Goal: Task Accomplishment & Management: Manage account settings

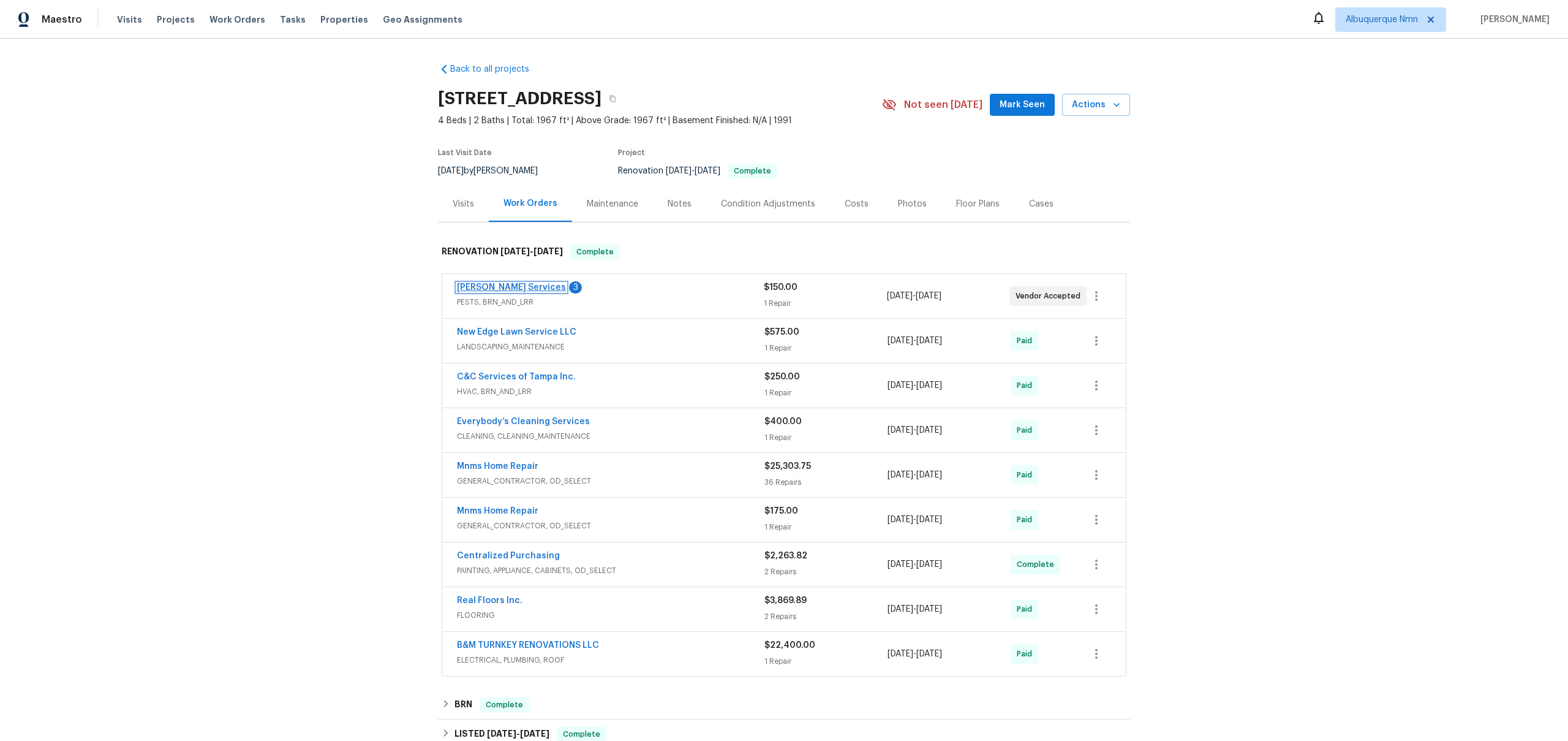
click at [467, 284] on link "Massey Services" at bounding box center [511, 288] width 109 height 9
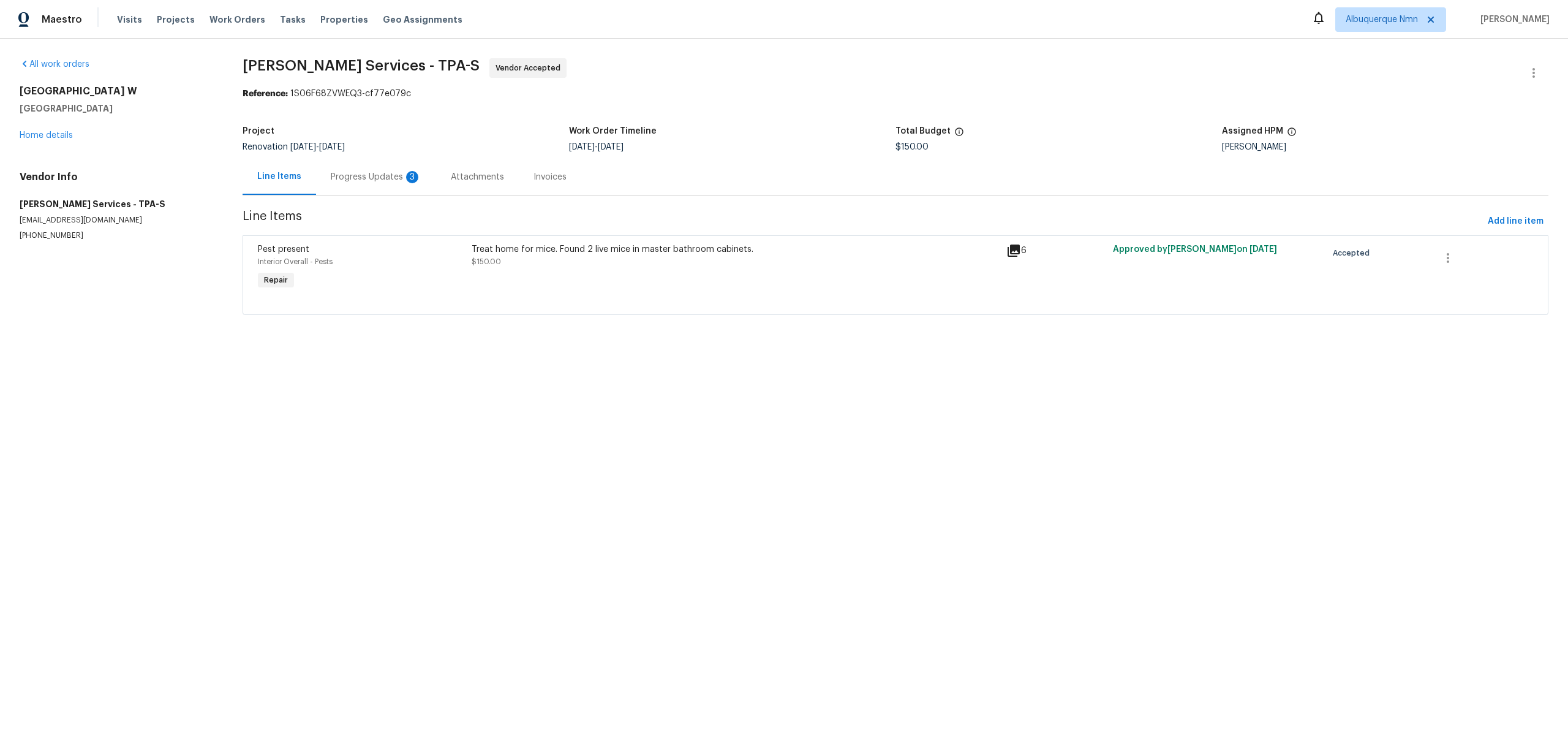
click at [380, 174] on div "Progress Updates 3" at bounding box center [376, 177] width 91 height 12
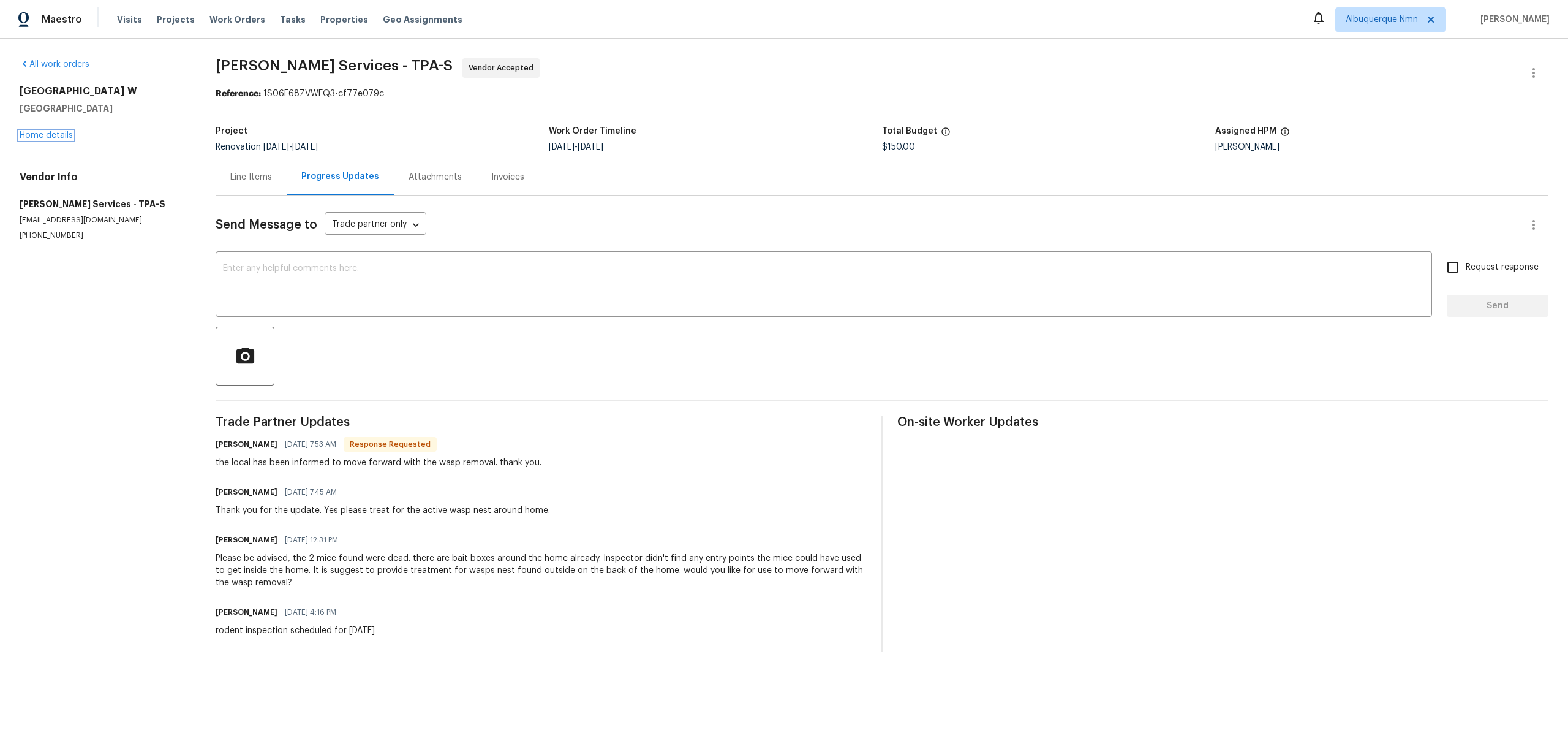
click at [54, 135] on link "Home details" at bounding box center [46, 136] width 54 height 9
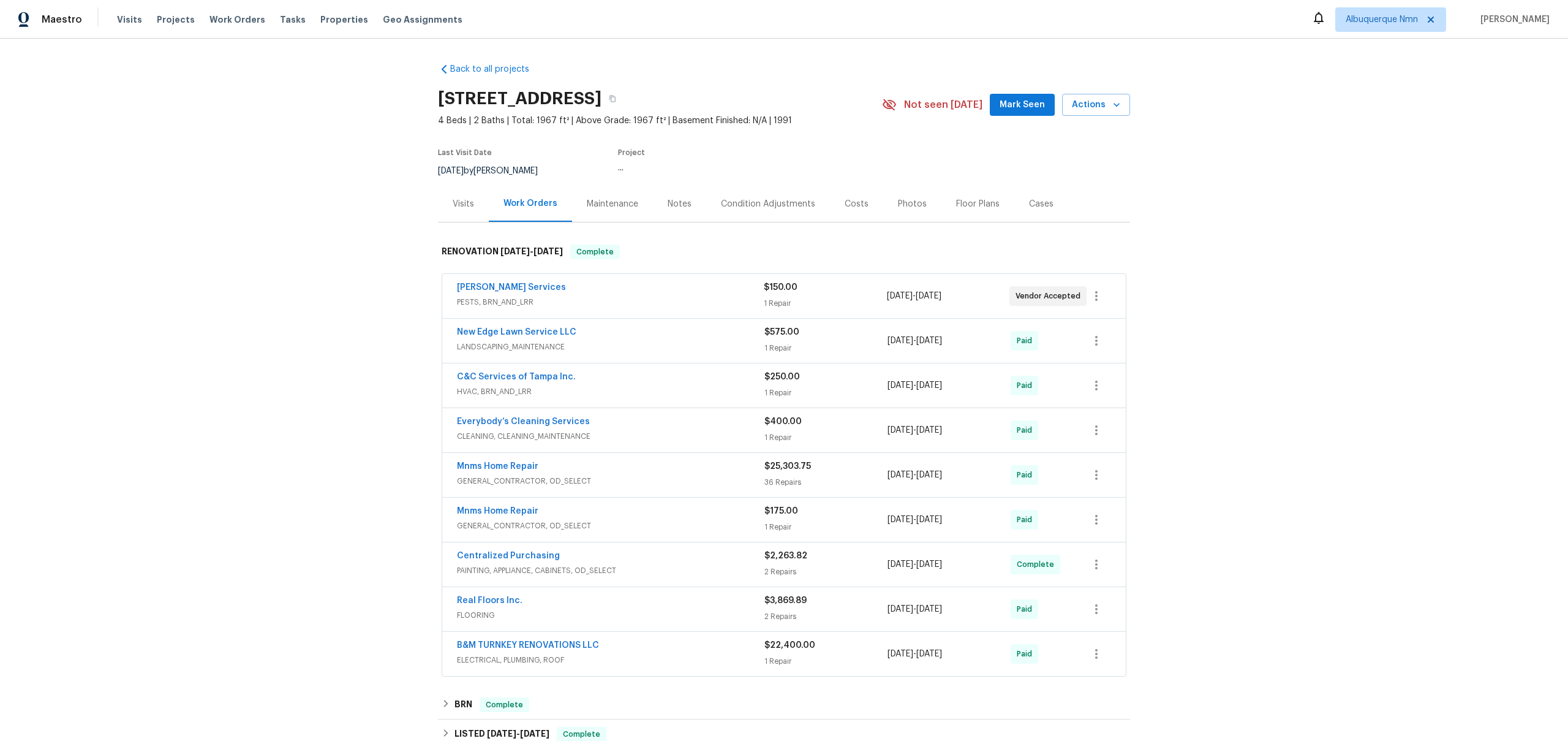
scroll to position [195, 0]
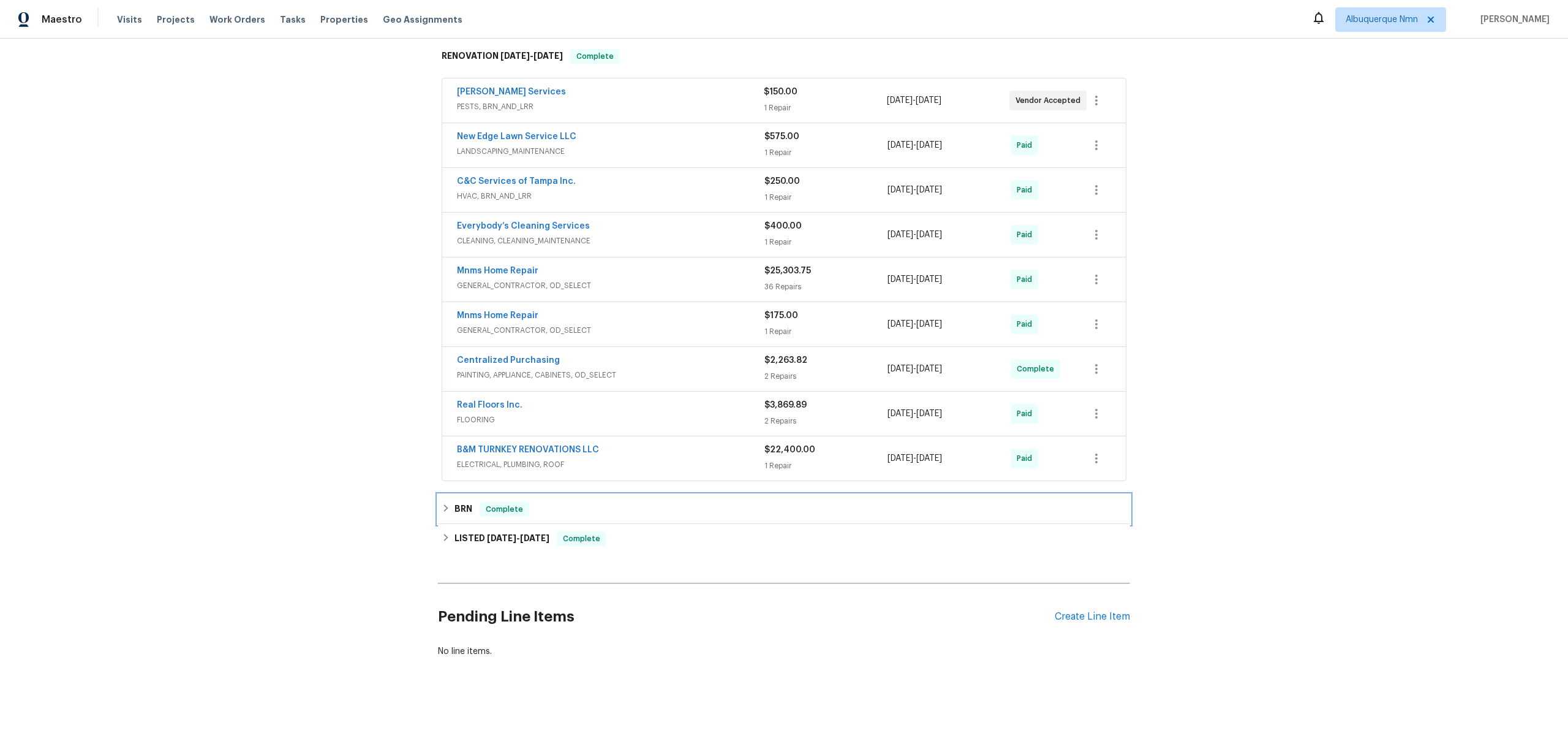
click at [503, 506] on span "Complete" at bounding box center [504, 509] width 47 height 12
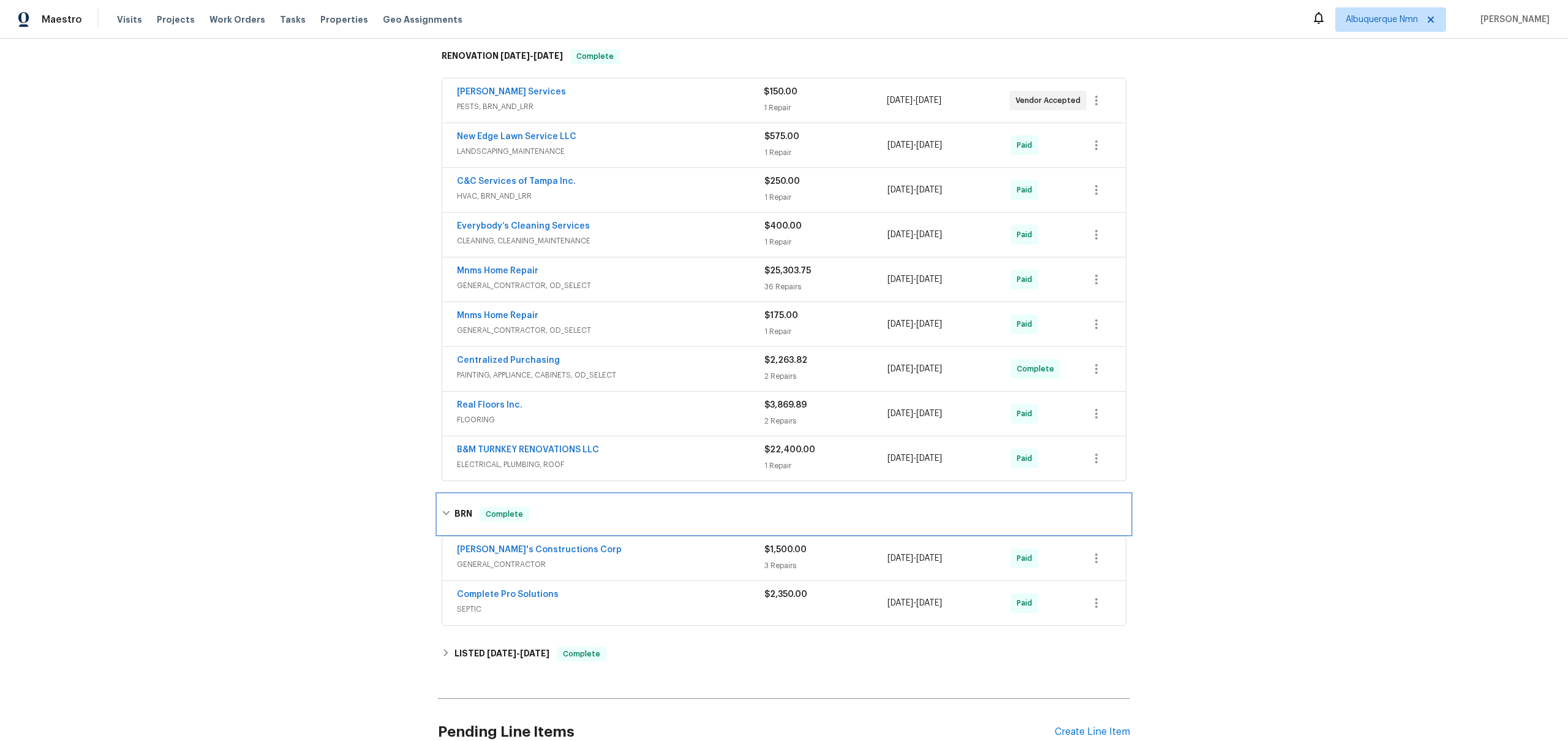
scroll to position [311, 0]
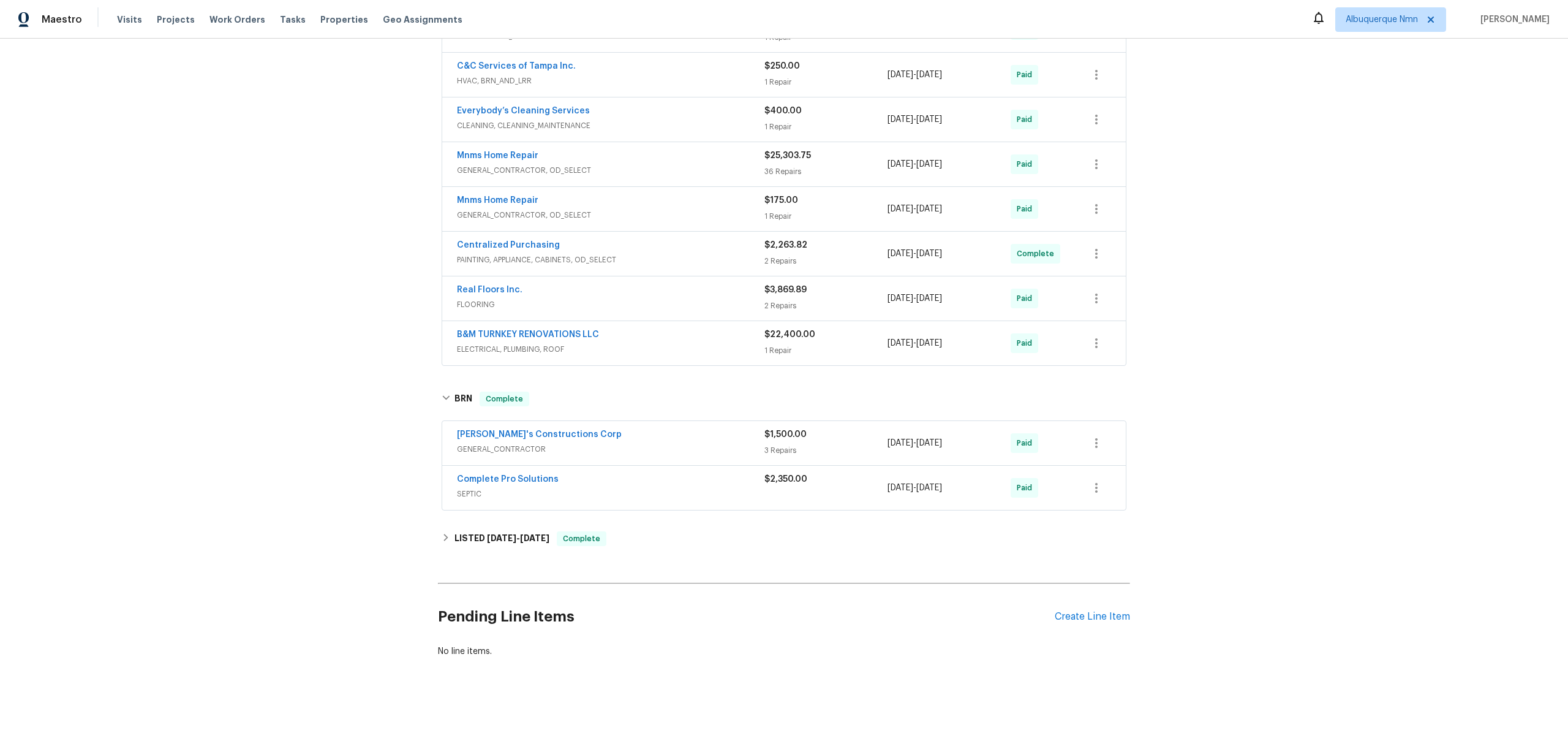
click at [523, 485] on div "Complete Pro Solutions" at bounding box center [610, 480] width 308 height 15
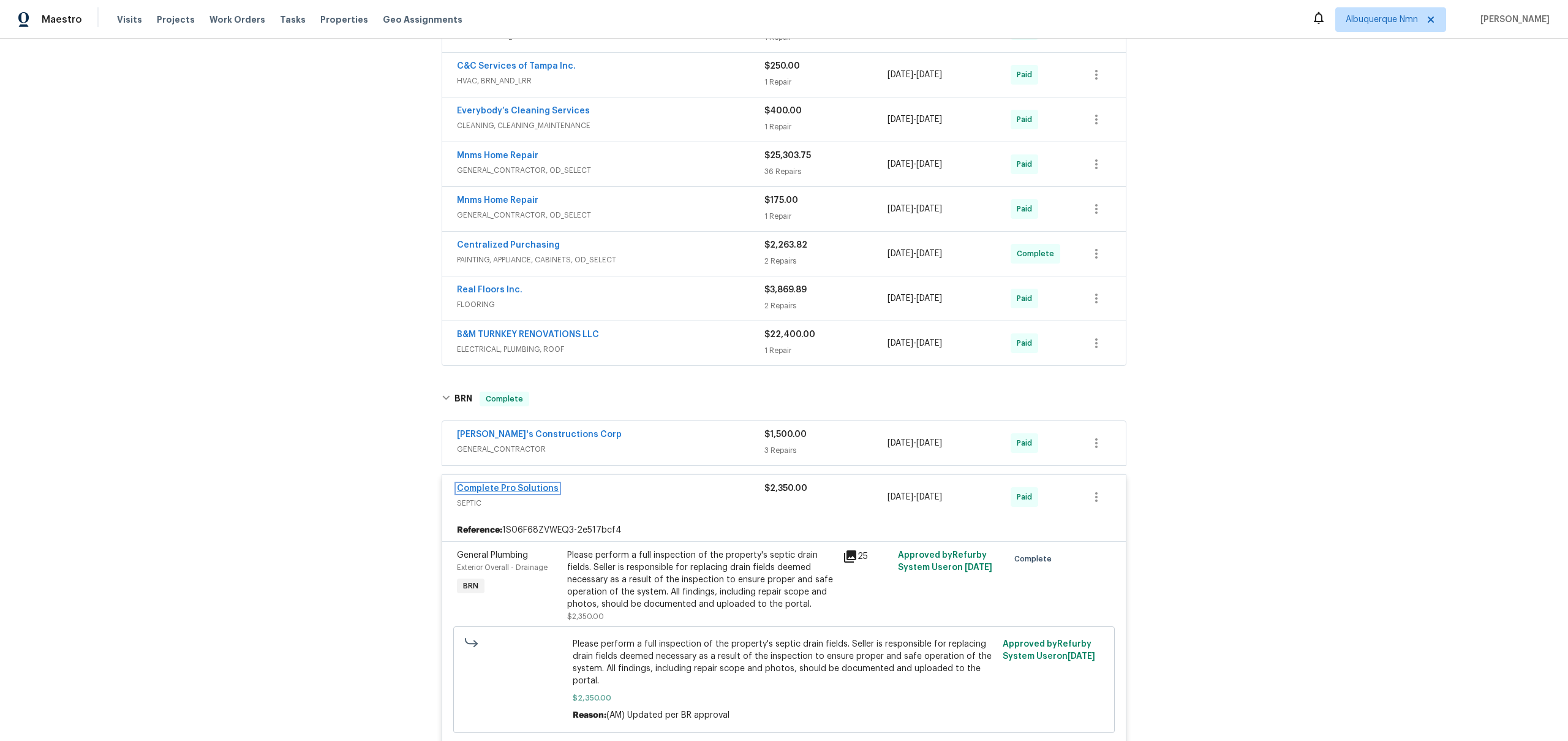
click at [542, 488] on link "Complete Pro Solutions" at bounding box center [508, 488] width 101 height 9
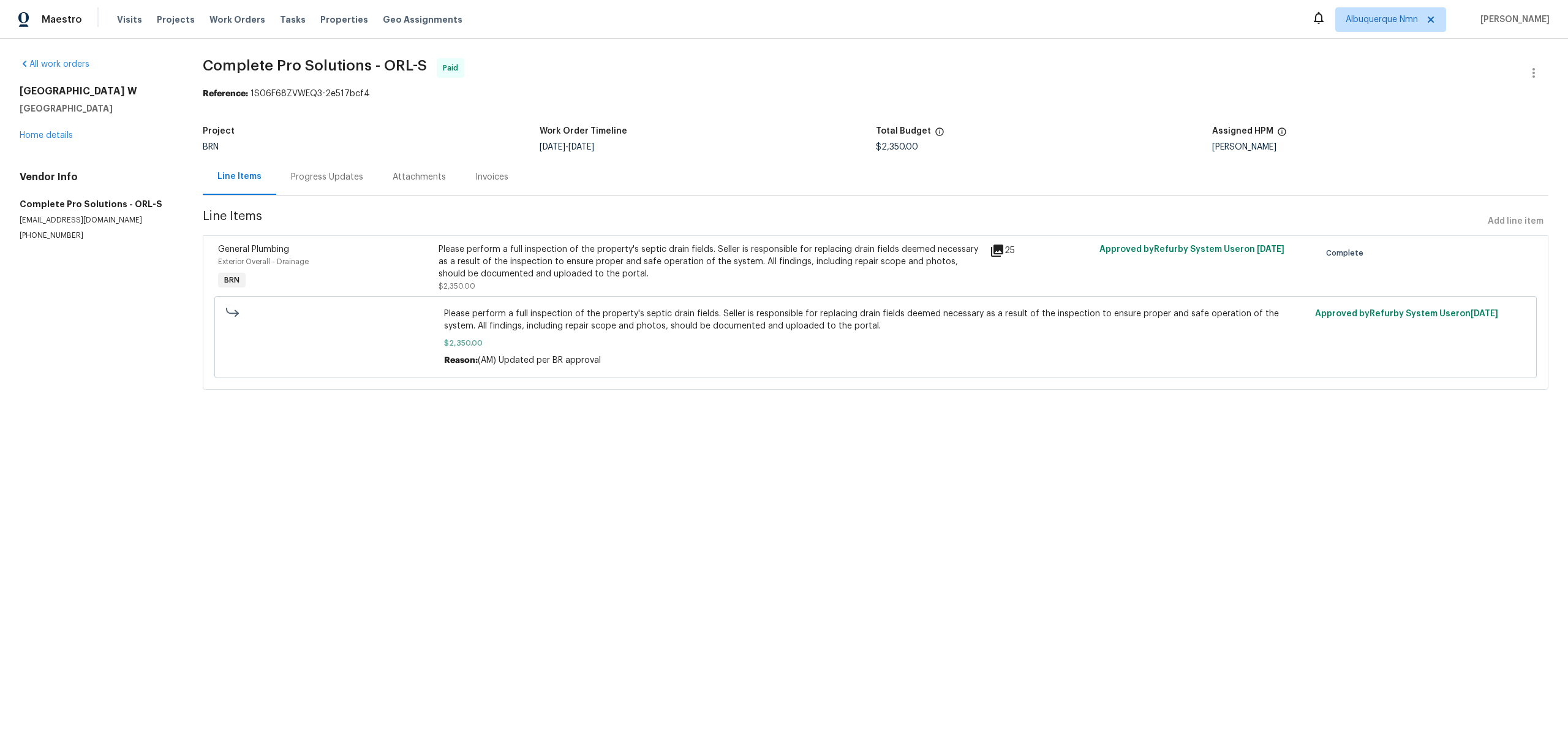
click at [327, 168] on div "Progress Updates" at bounding box center [327, 177] width 101 height 36
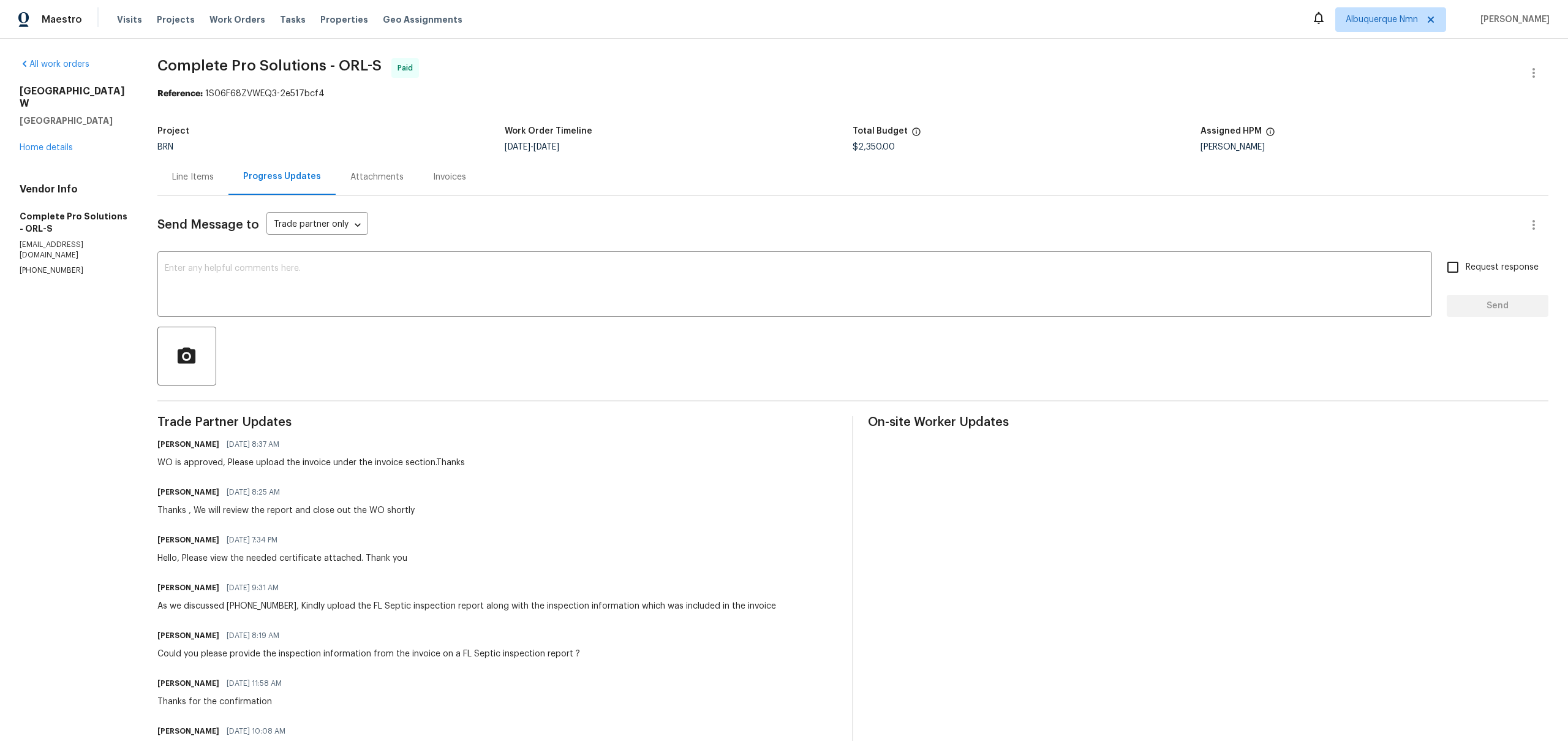
click at [214, 176] on div "Line Items" at bounding box center [193, 177] width 42 height 12
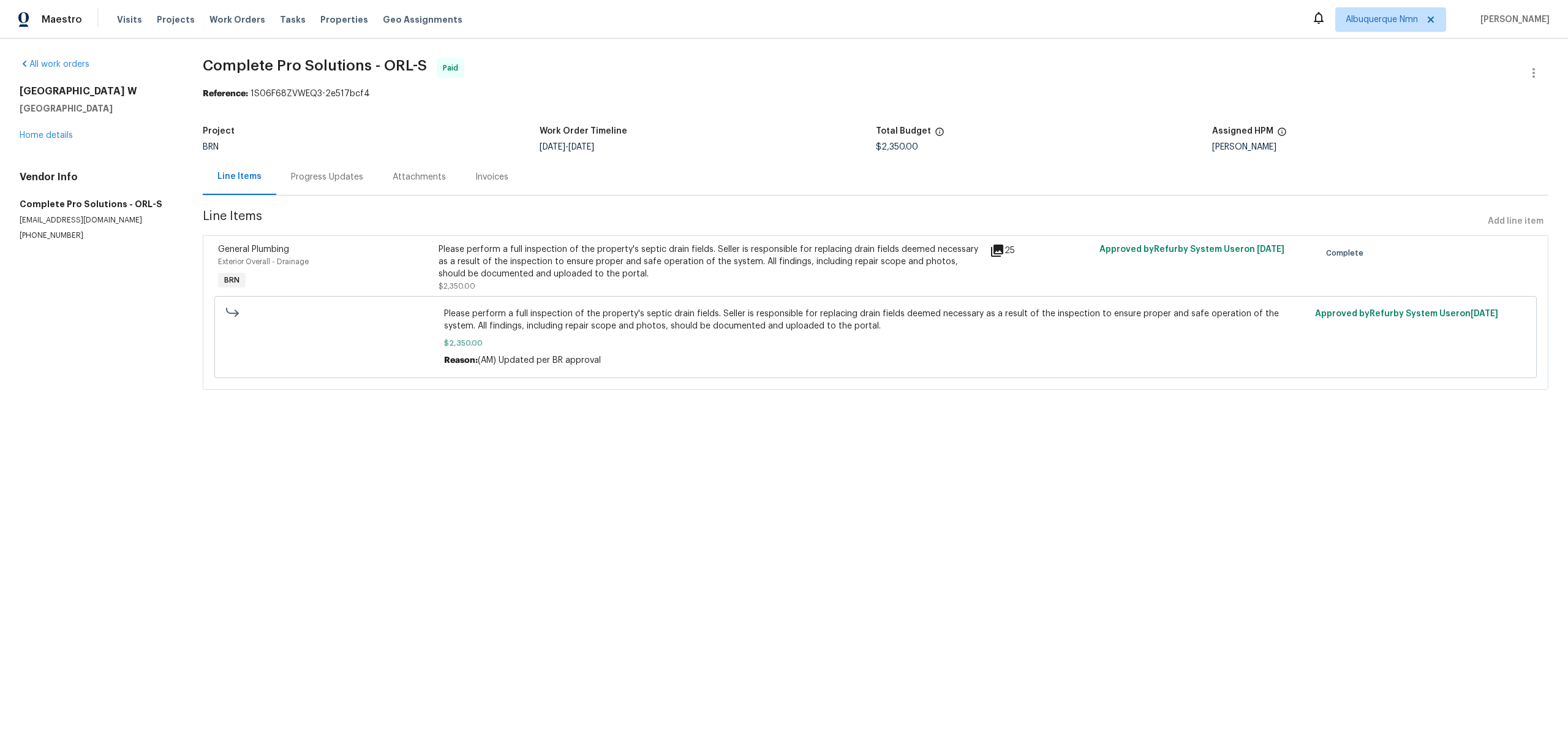
click at [336, 187] on div "Progress Updates" at bounding box center [327, 177] width 101 height 36
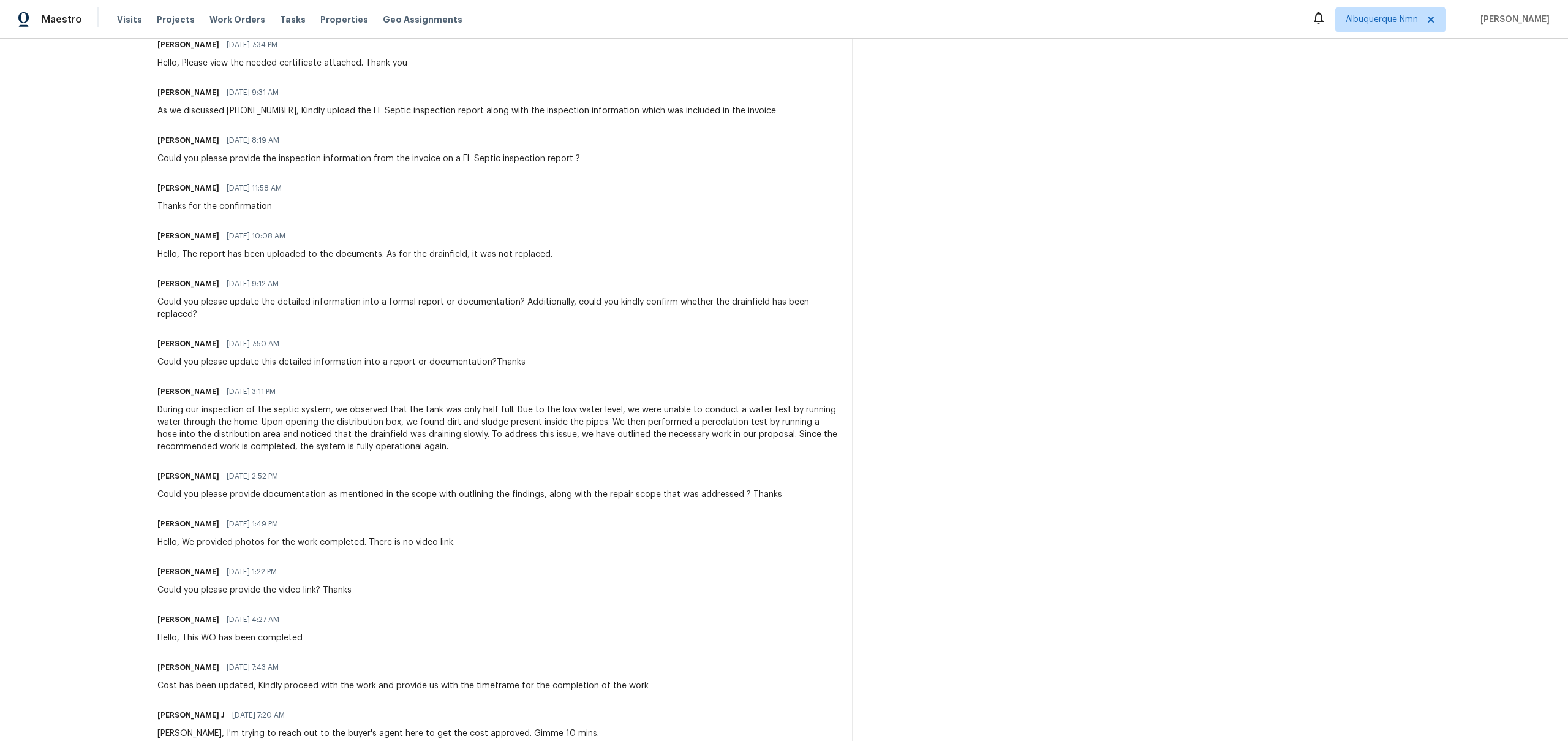
scroll to position [900, 0]
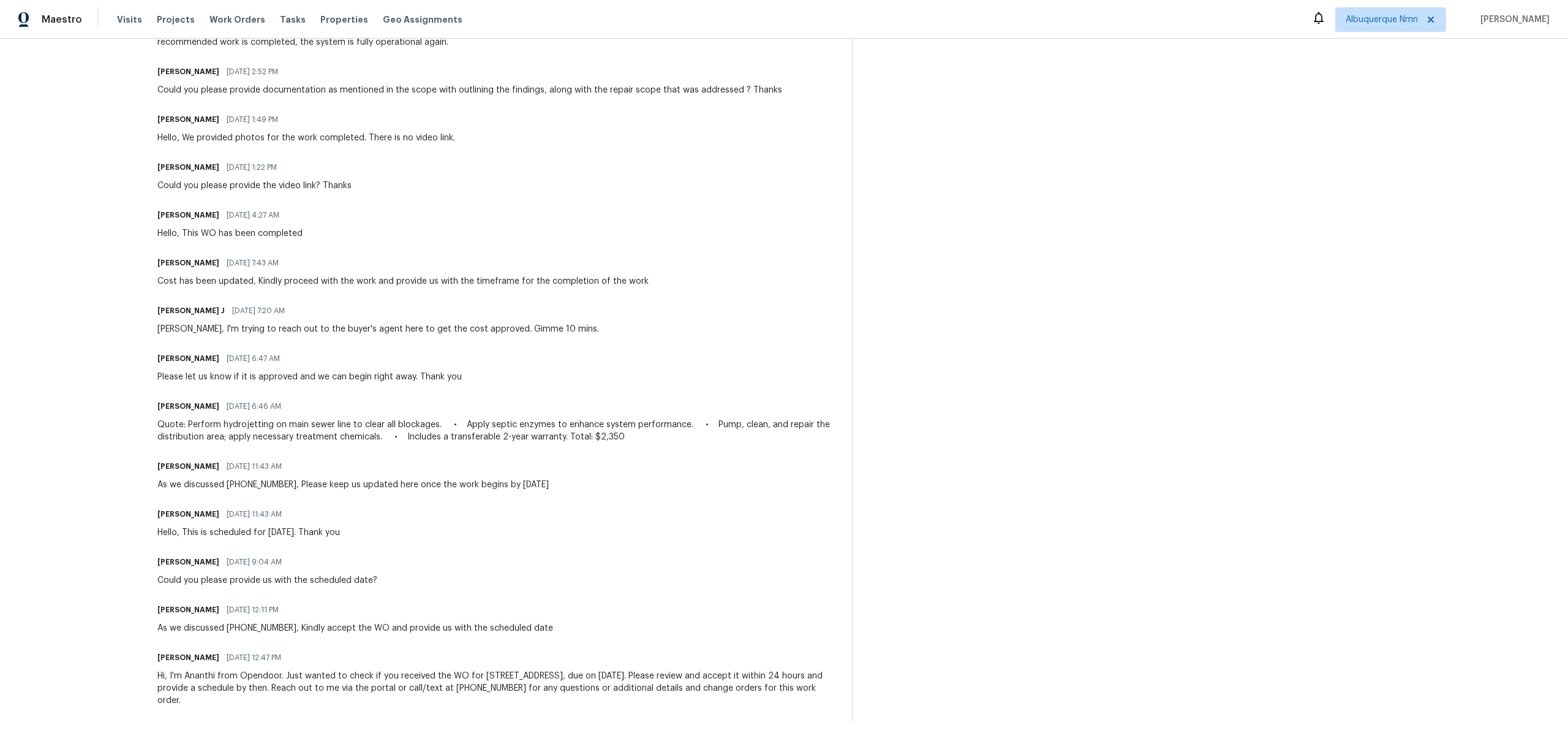
drag, startPoint x: 240, startPoint y: 655, endPoint x: 331, endPoint y: 655, distance: 91.0
click at [271, 655] on span "07/17/2025 12:47 PM" at bounding box center [253, 658] width 54 height 12
drag, startPoint x: 194, startPoint y: 624, endPoint x: 554, endPoint y: 631, distance: 360.1
click at [554, 631] on div "Ananthi Mahendran 07/18/2025 12:11 PM As we discussed (321) 246-5993, Kindly ac…" at bounding box center [497, 617] width 680 height 33
drag, startPoint x: 185, startPoint y: 580, endPoint x: 418, endPoint y: 579, distance: 233.0
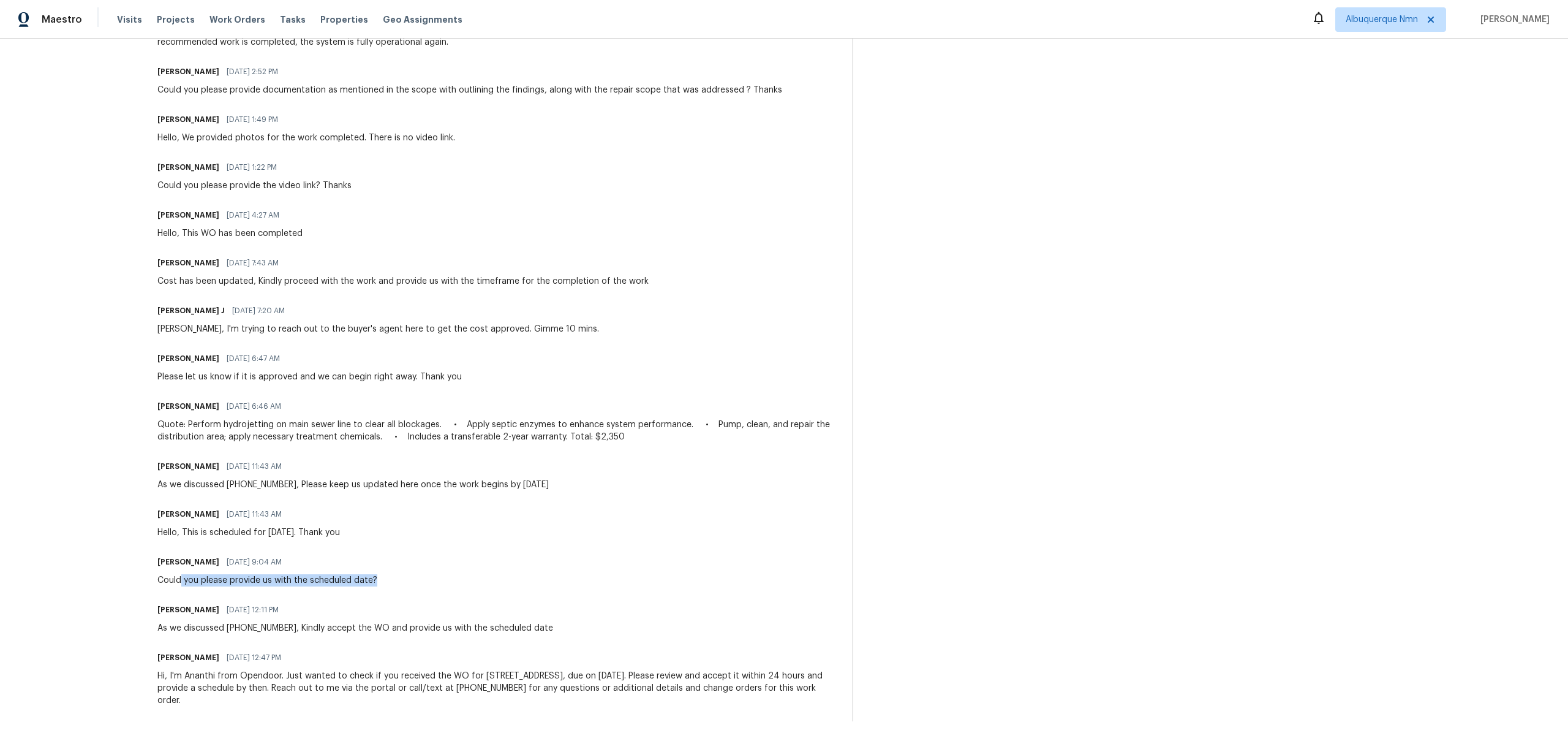
click at [418, 579] on div "Ananthi Mahendran 07/21/2025 9:04 AM Could you please provide us with the sched…" at bounding box center [497, 570] width 680 height 33
drag, startPoint x: 246, startPoint y: 529, endPoint x: 360, endPoint y: 528, distance: 114.0
click at [340, 528] on div "Hello, This is scheduled for Wednesday, July 23rd. Thank you" at bounding box center [248, 532] width 183 height 12
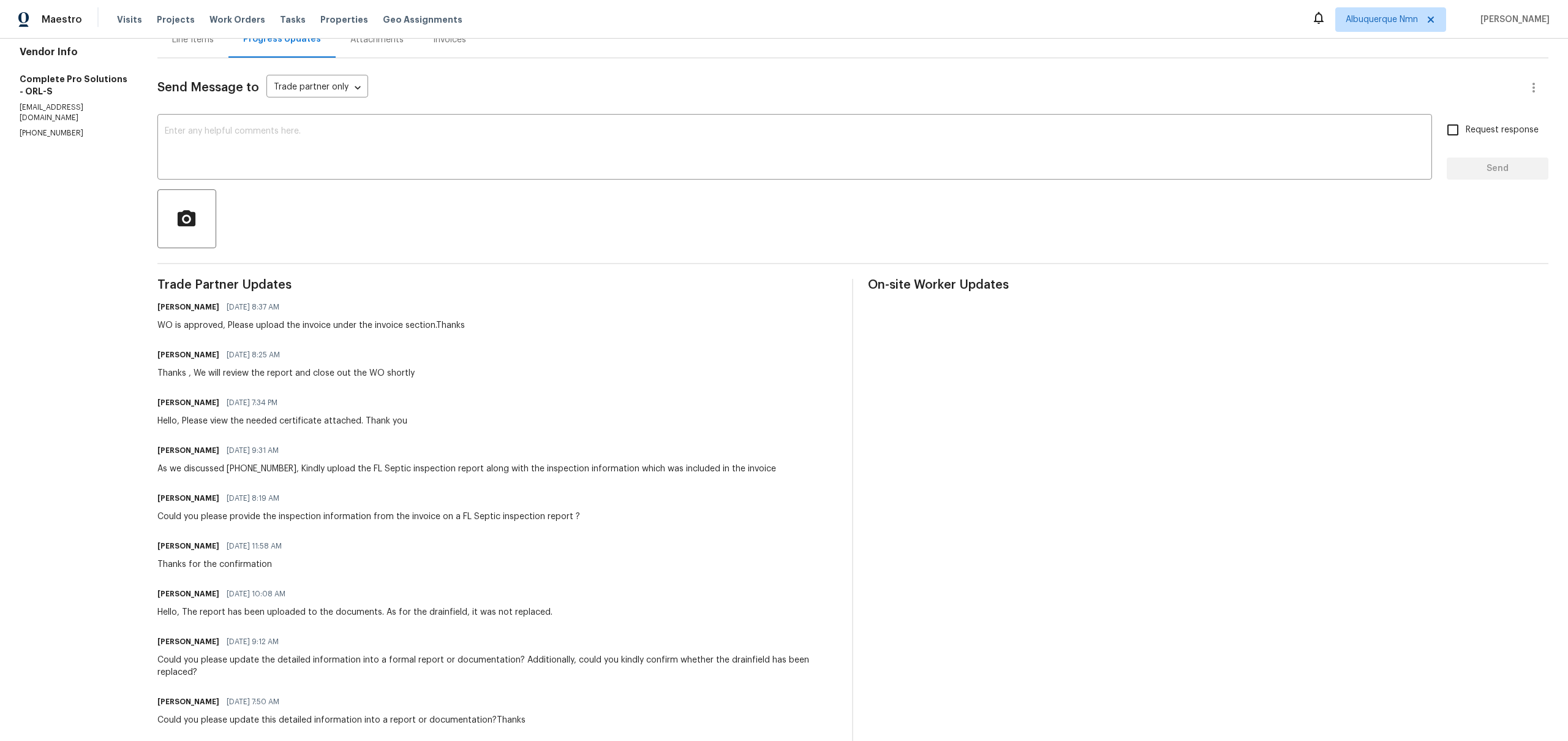
scroll to position [0, 0]
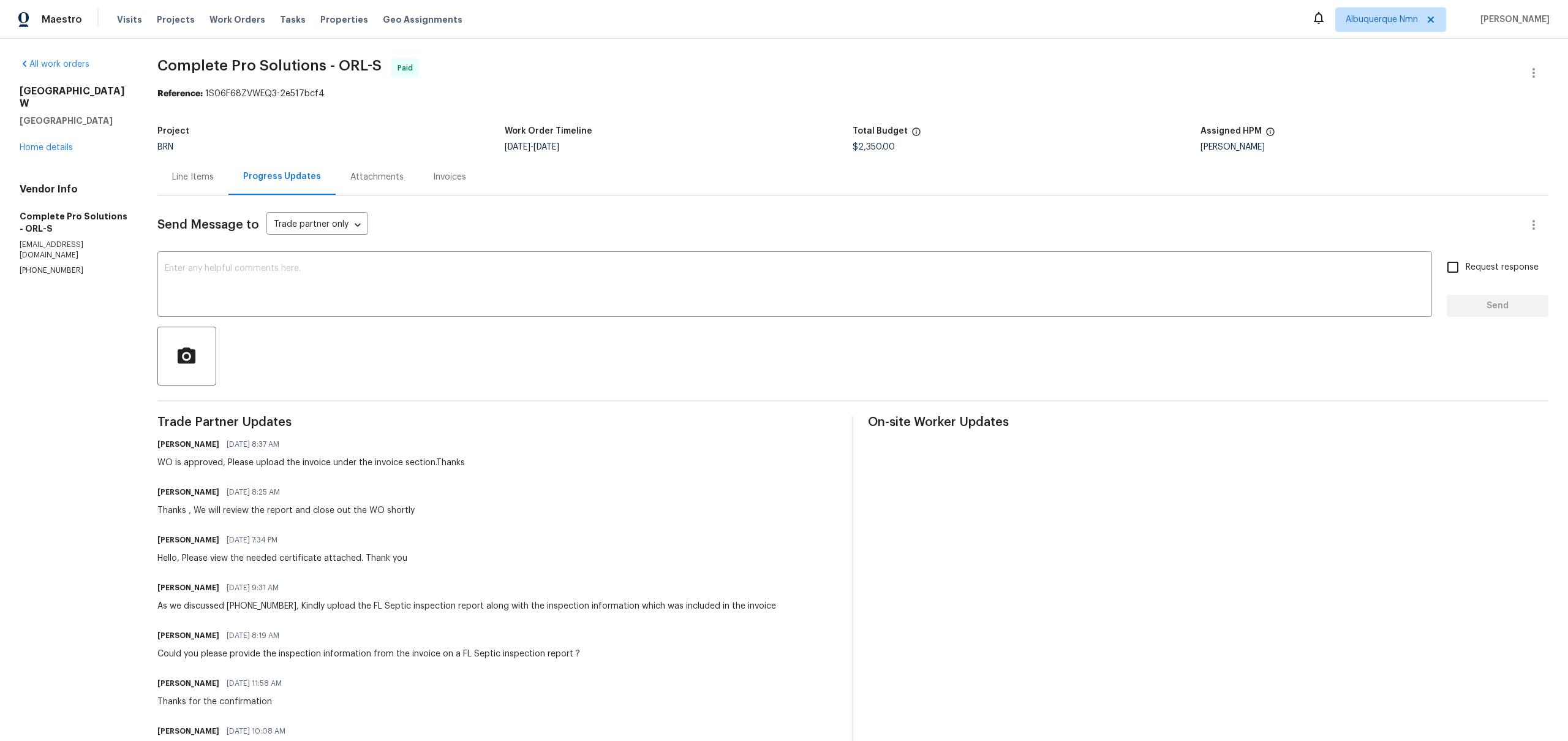
click at [408, 607] on div "As we discussed (321) 246-5993, Kindly upload the FL Septic inspection report a…" at bounding box center [467, 606] width 619 height 12
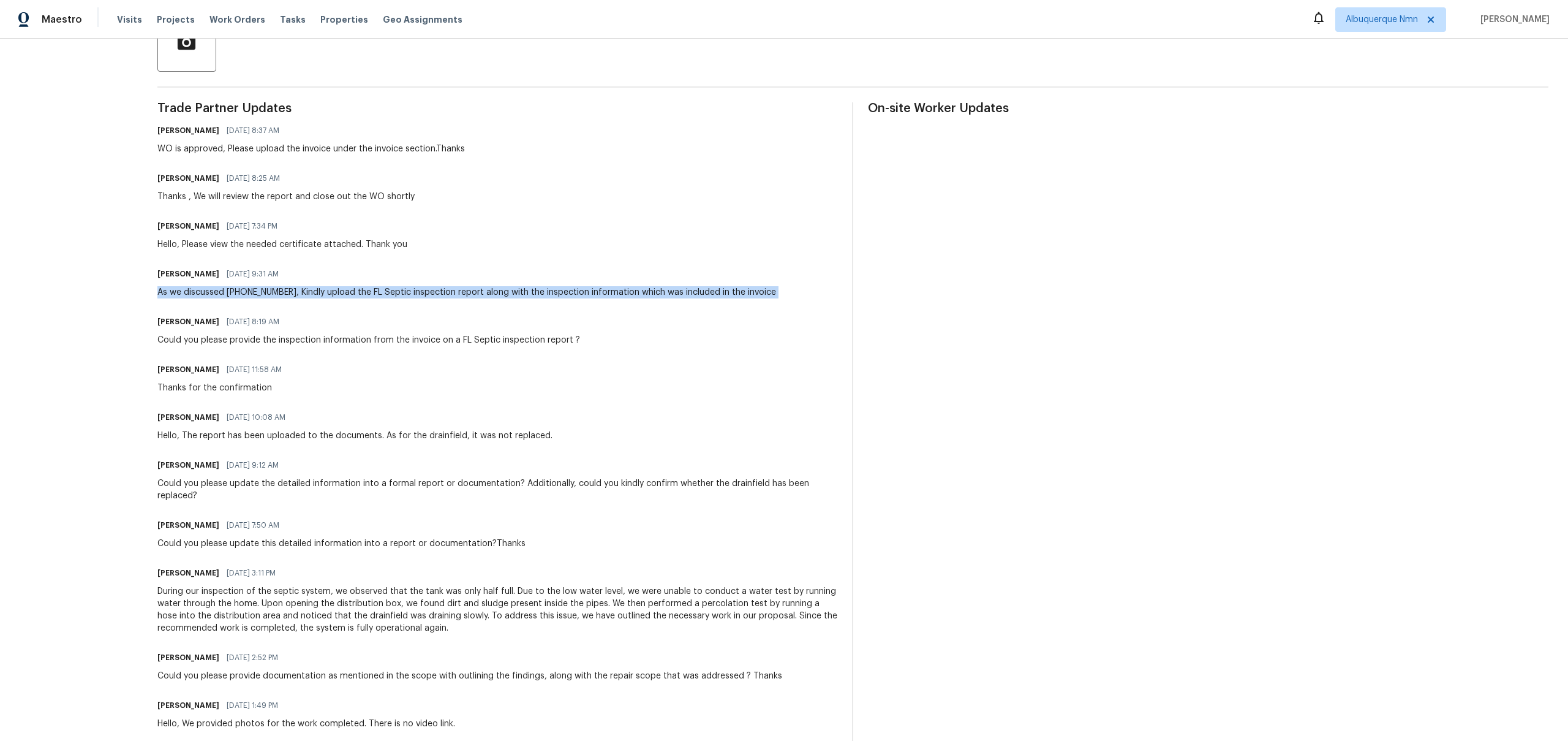
scroll to position [517, 0]
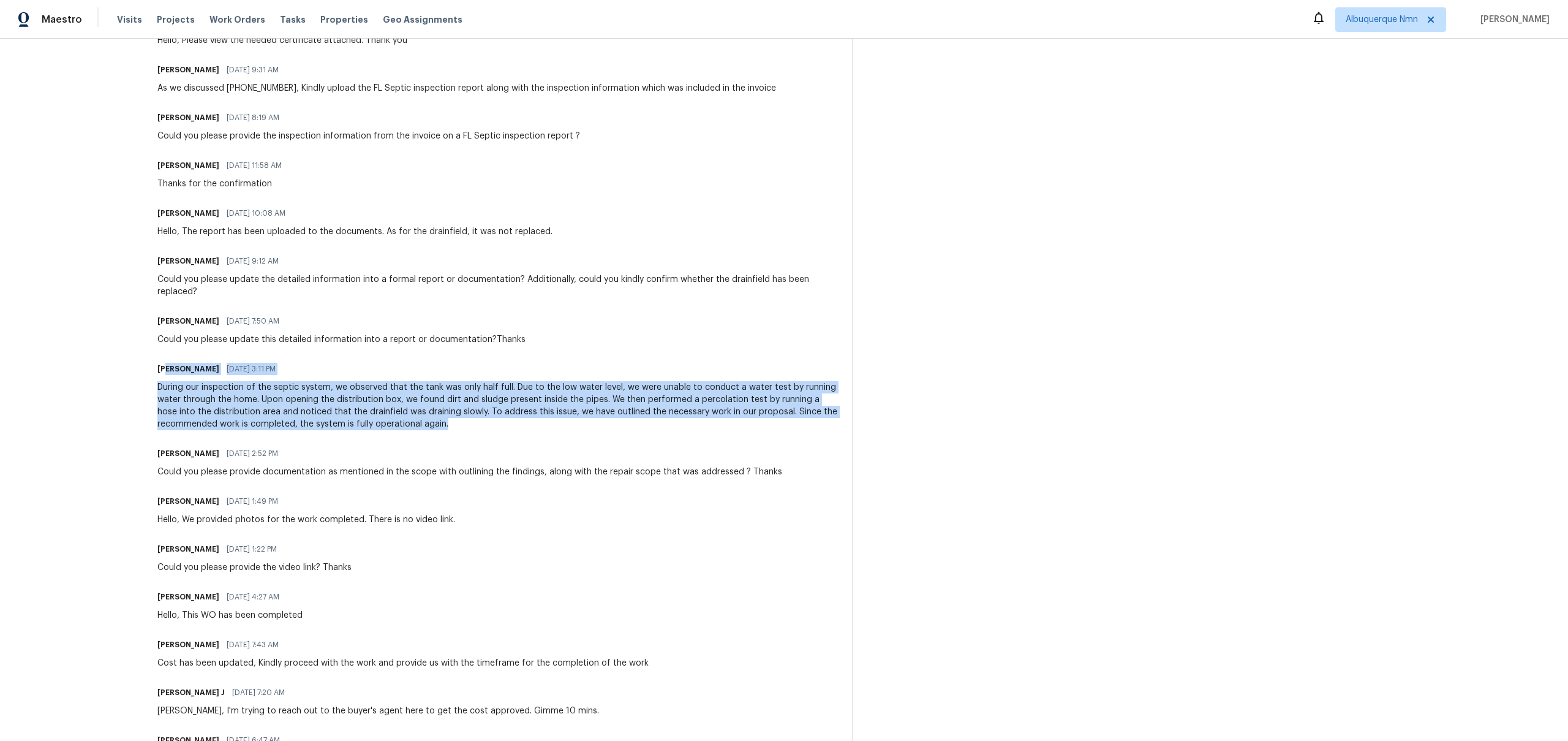
drag, startPoint x: 449, startPoint y: 423, endPoint x: 171, endPoint y: 375, distance: 282.1
click at [171, 375] on div "Nathaniel Lopez 07/24/2025 3:11 PM During our inspection of the septic system, …" at bounding box center [497, 395] width 680 height 70
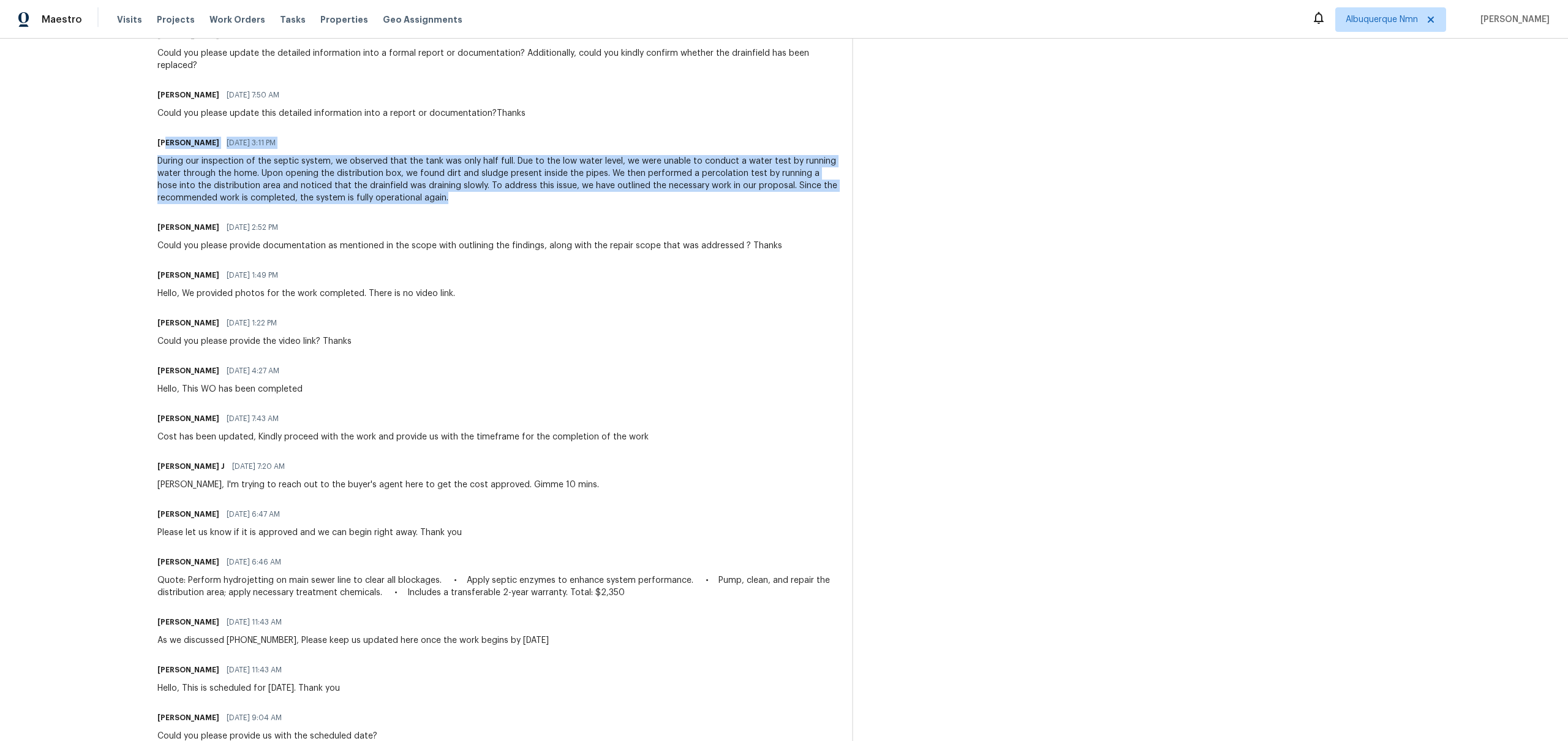
scroll to position [729, 0]
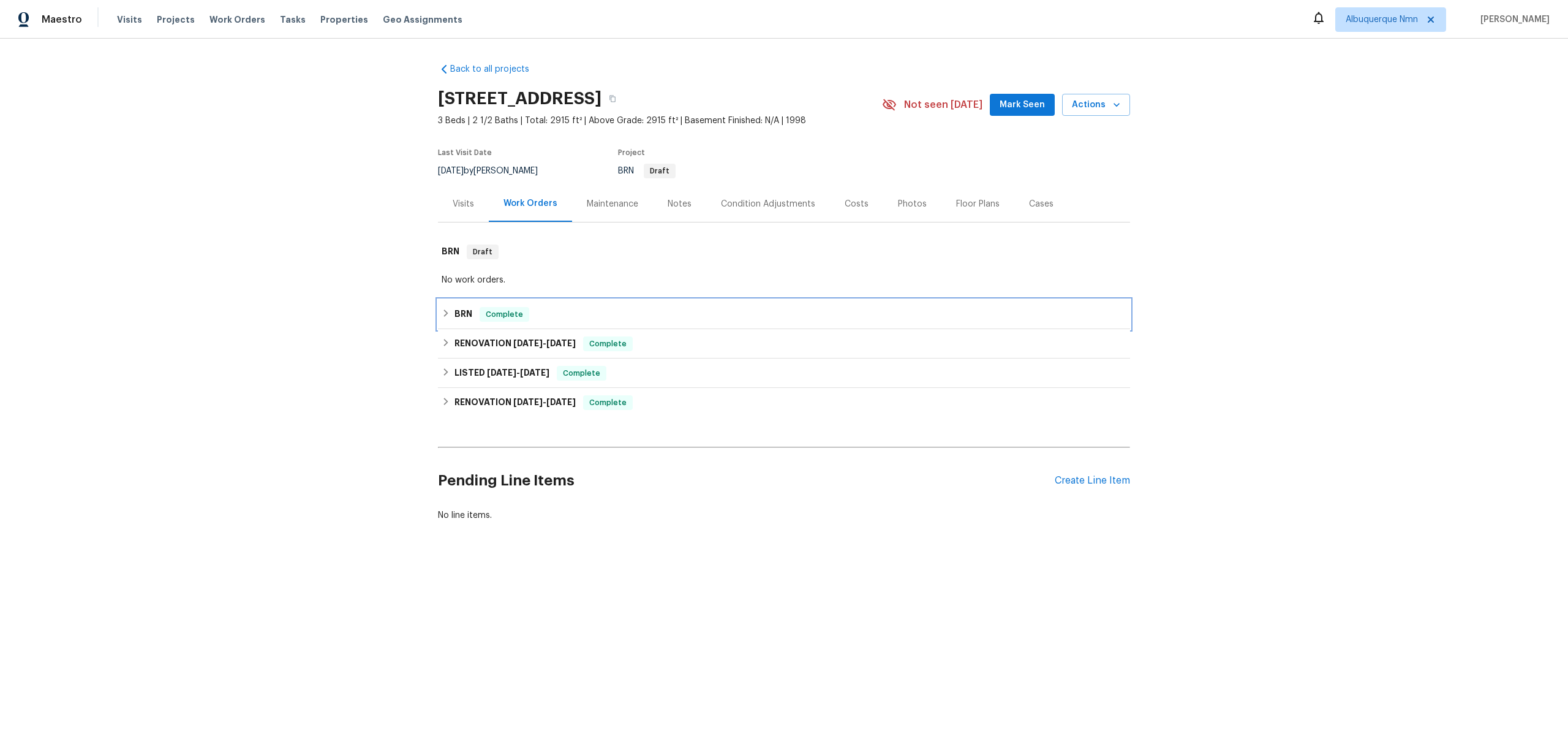
click at [465, 318] on h6 "BRN" at bounding box center [464, 315] width 18 height 15
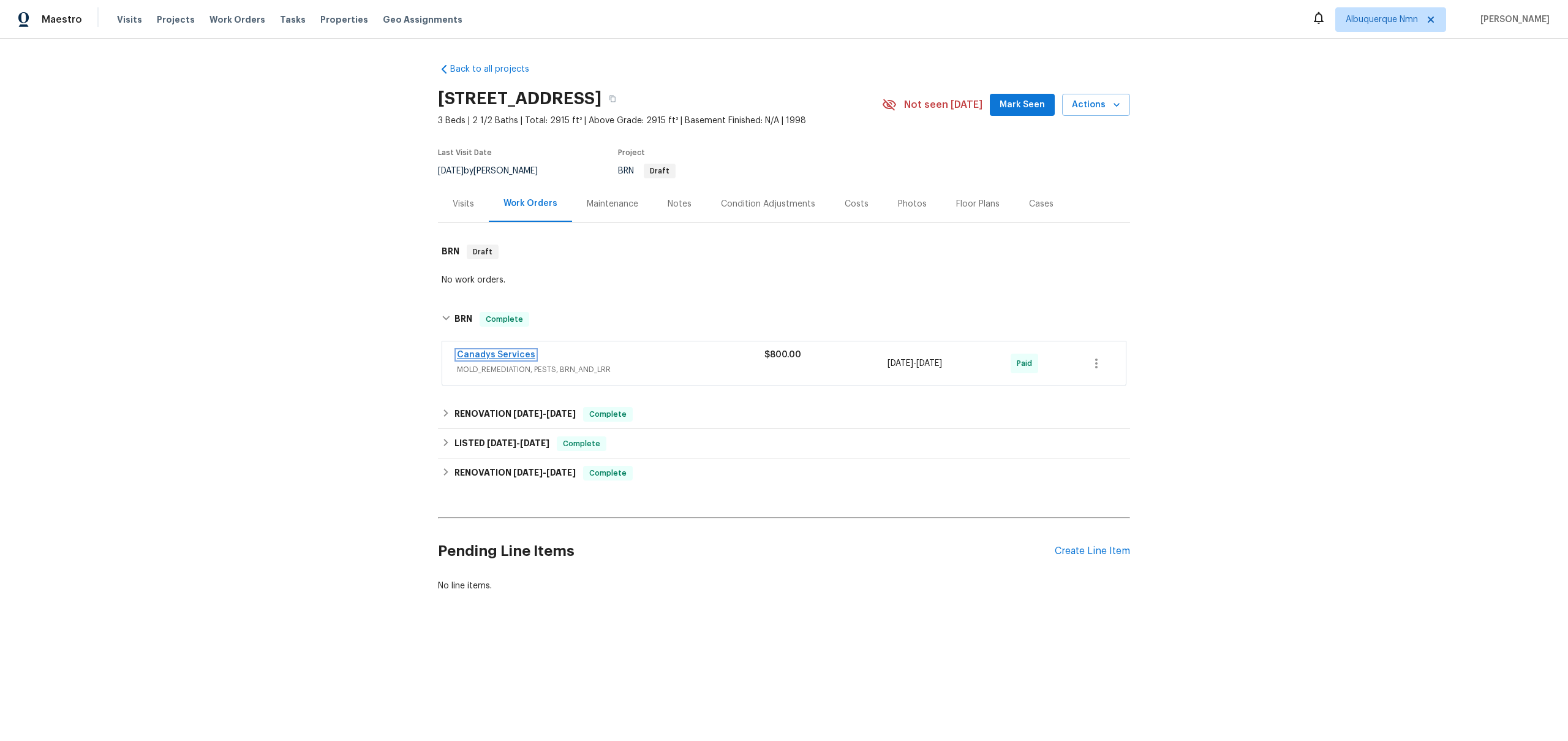
click at [484, 352] on link "Canadys Services" at bounding box center [496, 355] width 78 height 9
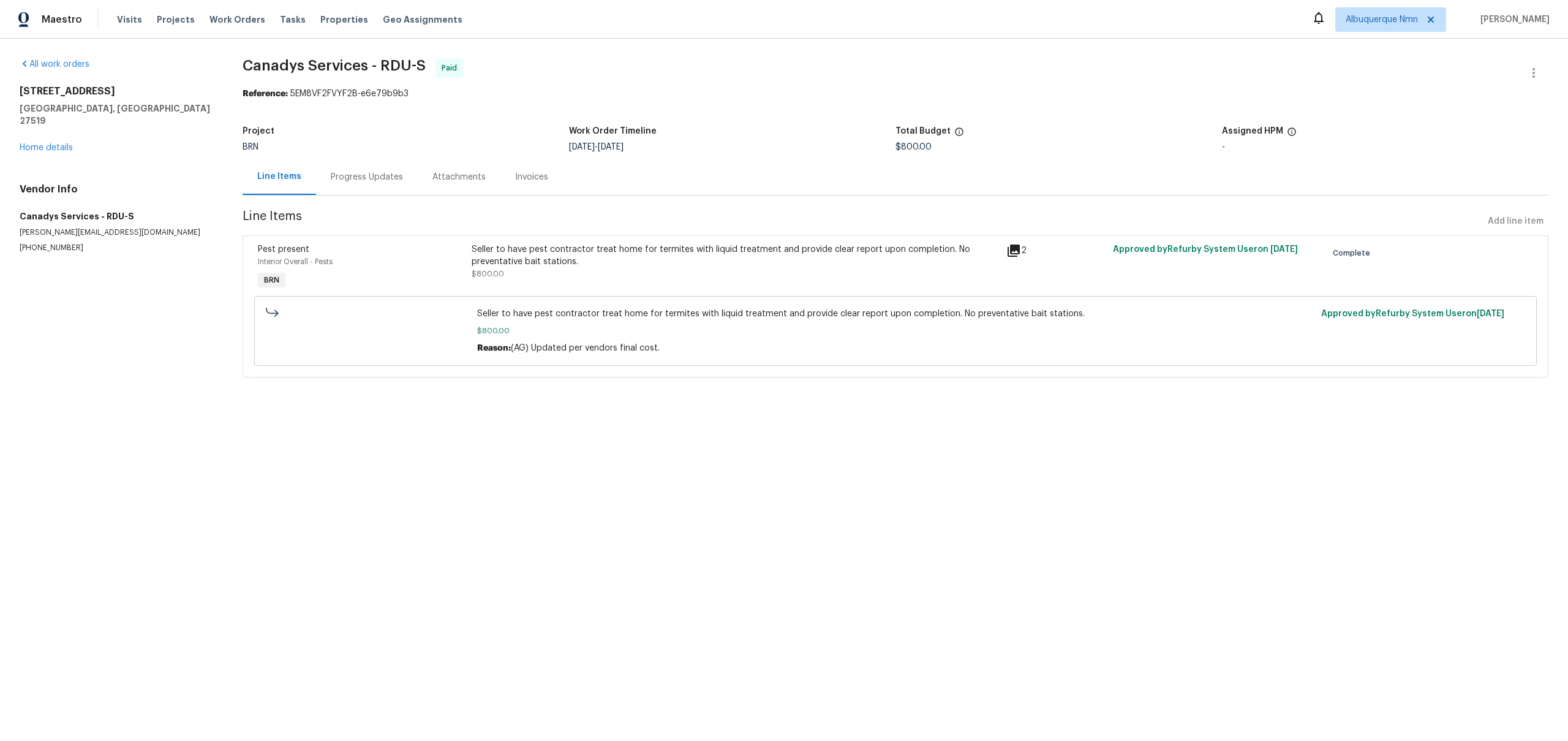
click at [370, 171] on div "Progress Updates" at bounding box center [367, 177] width 72 height 12
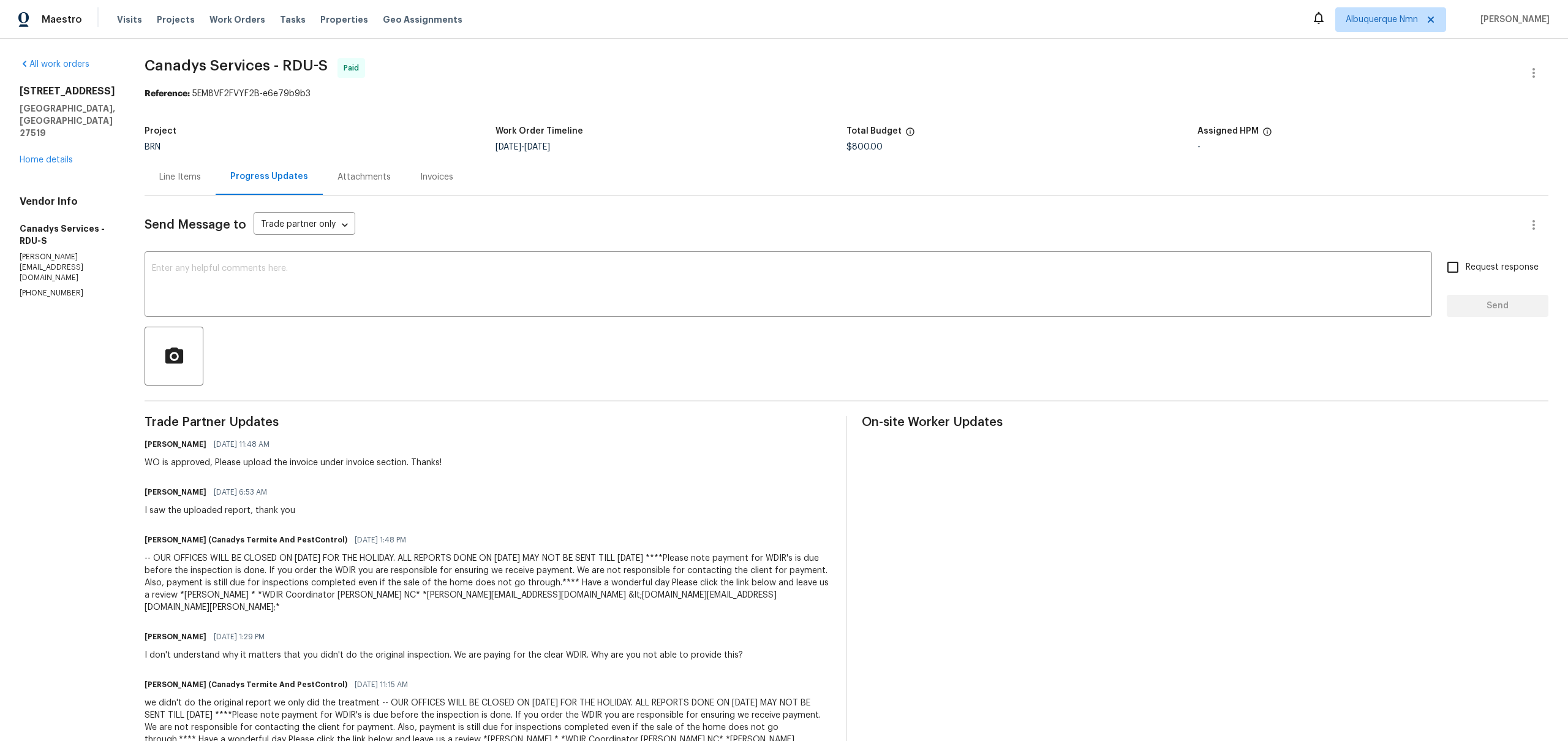
scroll to position [239, 0]
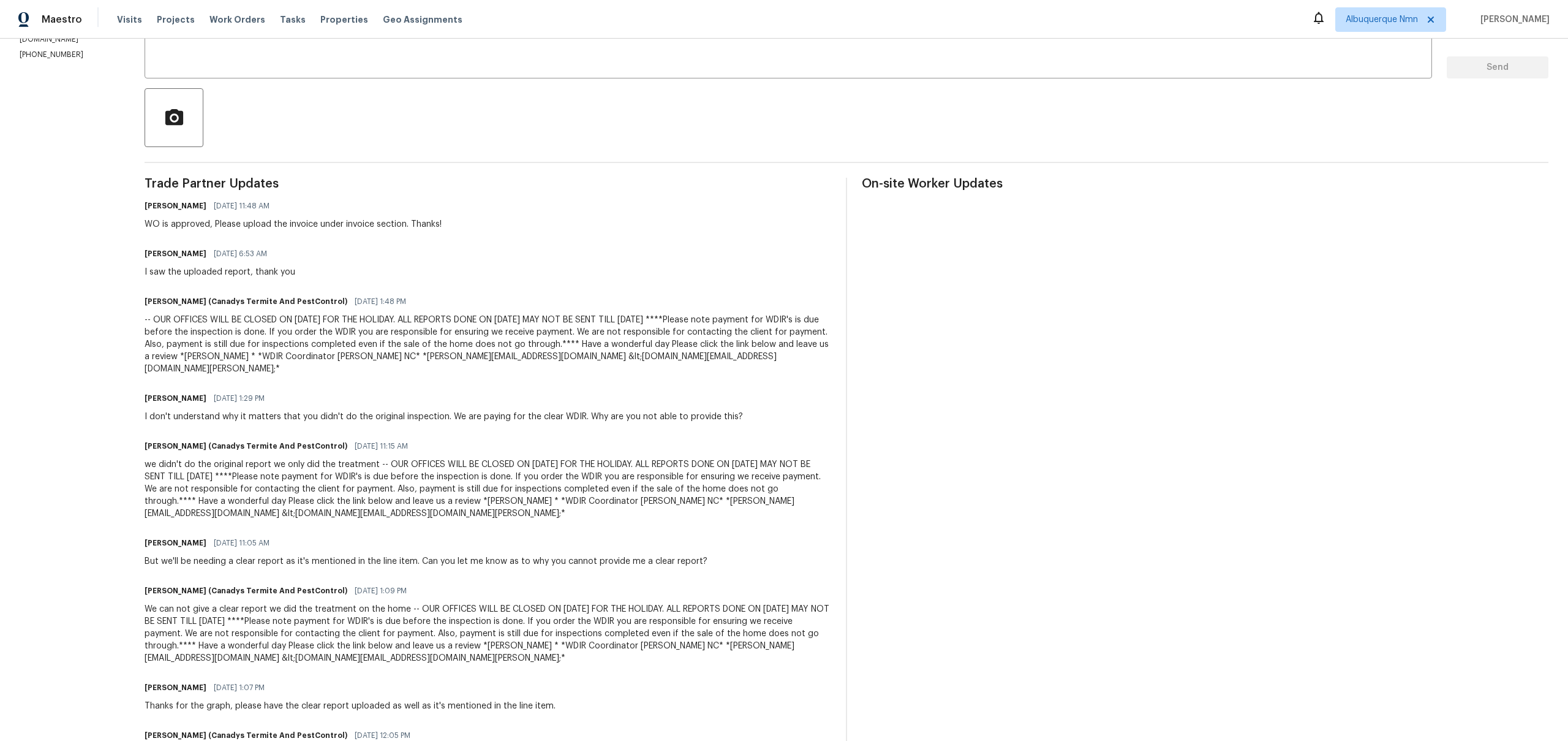
drag, startPoint x: 163, startPoint y: 271, endPoint x: 404, endPoint y: 271, distance: 241.0
click at [400, 271] on div "Tracey Eberhardt 07/08/2025 6:53 AM I saw the uploaded report, thank you" at bounding box center [487, 262] width 686 height 33
drag, startPoint x: 342, startPoint y: 315, endPoint x: 515, endPoint y: 320, distance: 173.1
click at [510, 318] on div "-- OUR OFFICES WILL BE CLOSED ON JULY 4TH FOR THE HOLIDAY. ALL REPORTS DONE ON …" at bounding box center [487, 344] width 686 height 61
drag, startPoint x: 476, startPoint y: 408, endPoint x: 592, endPoint y: 412, distance: 116.1
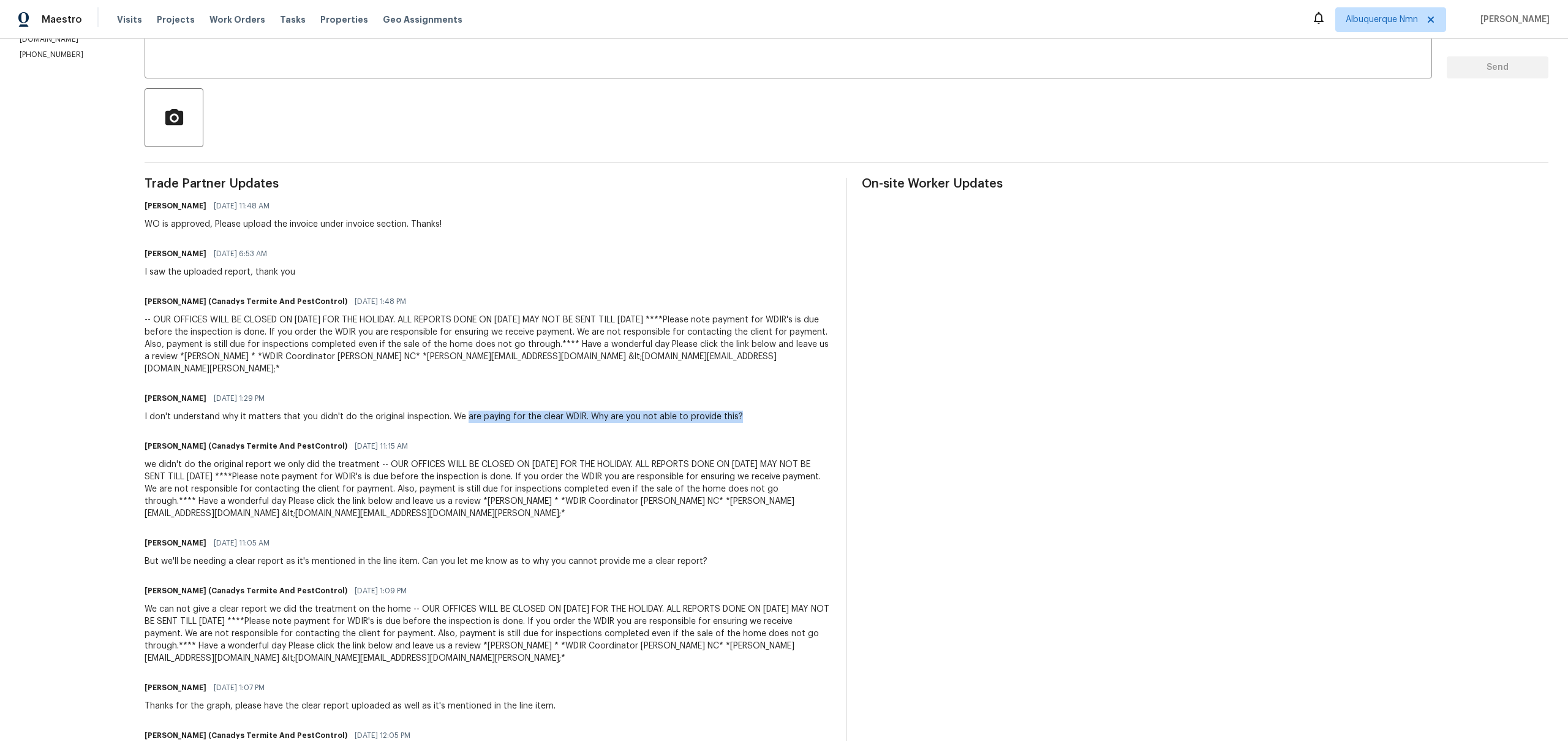
click at [592, 412] on div "Trade Partner Updates Ajay Godson 07/09/2025 11:48 AM WO is approved, Please up…" at bounding box center [487, 638] width 686 height 921
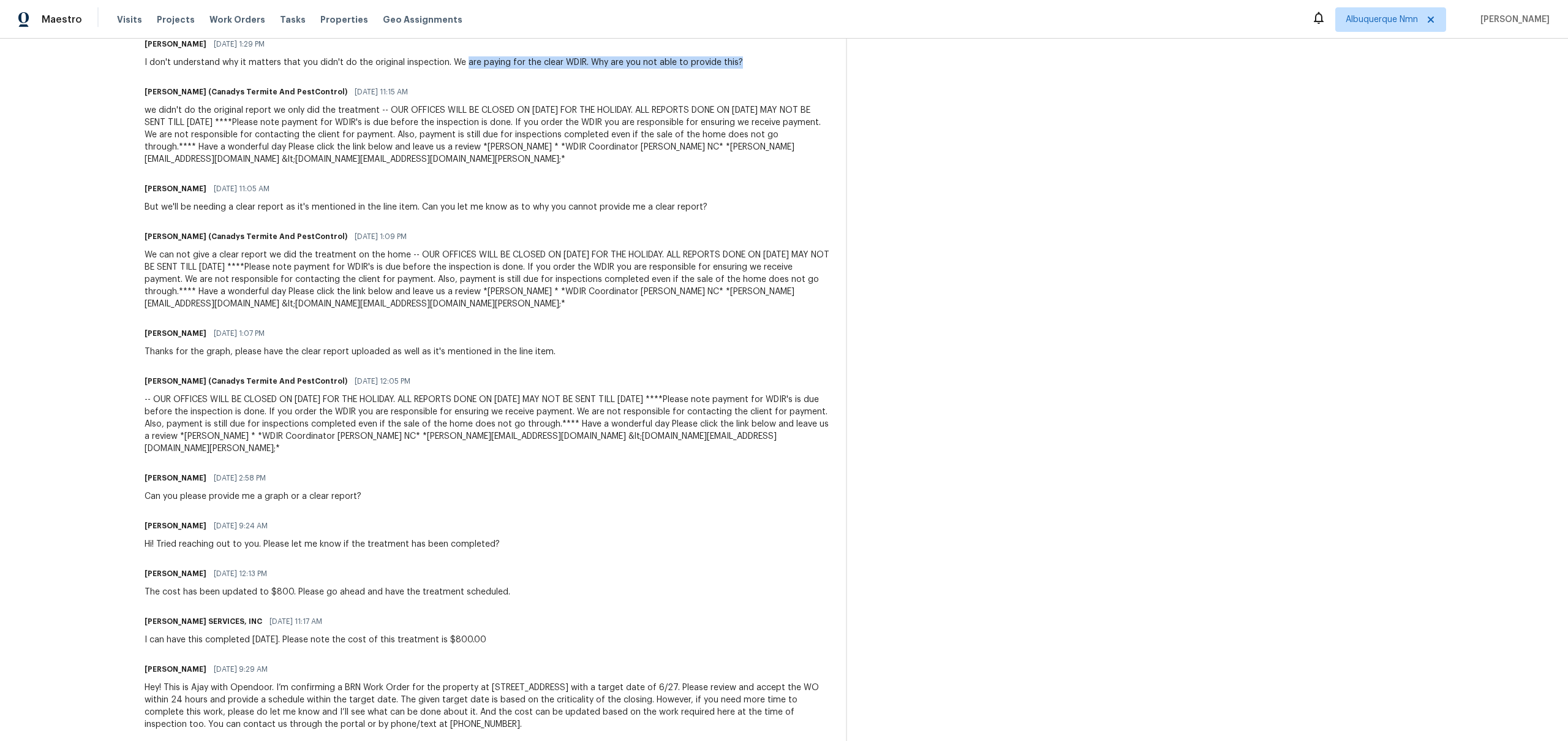
scroll to position [107, 0]
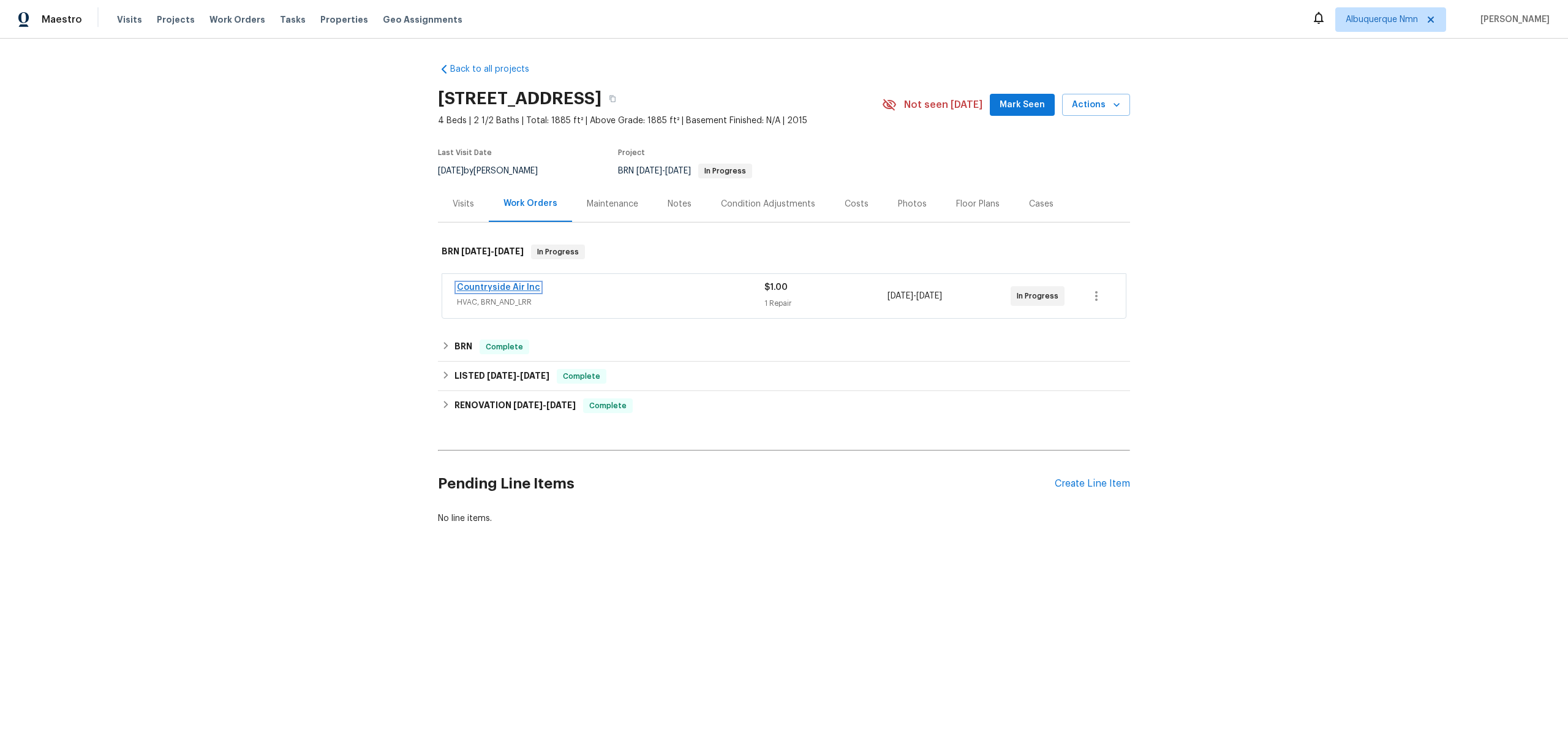
click at [487, 285] on link "Countryside Air Inc" at bounding box center [499, 288] width 83 height 9
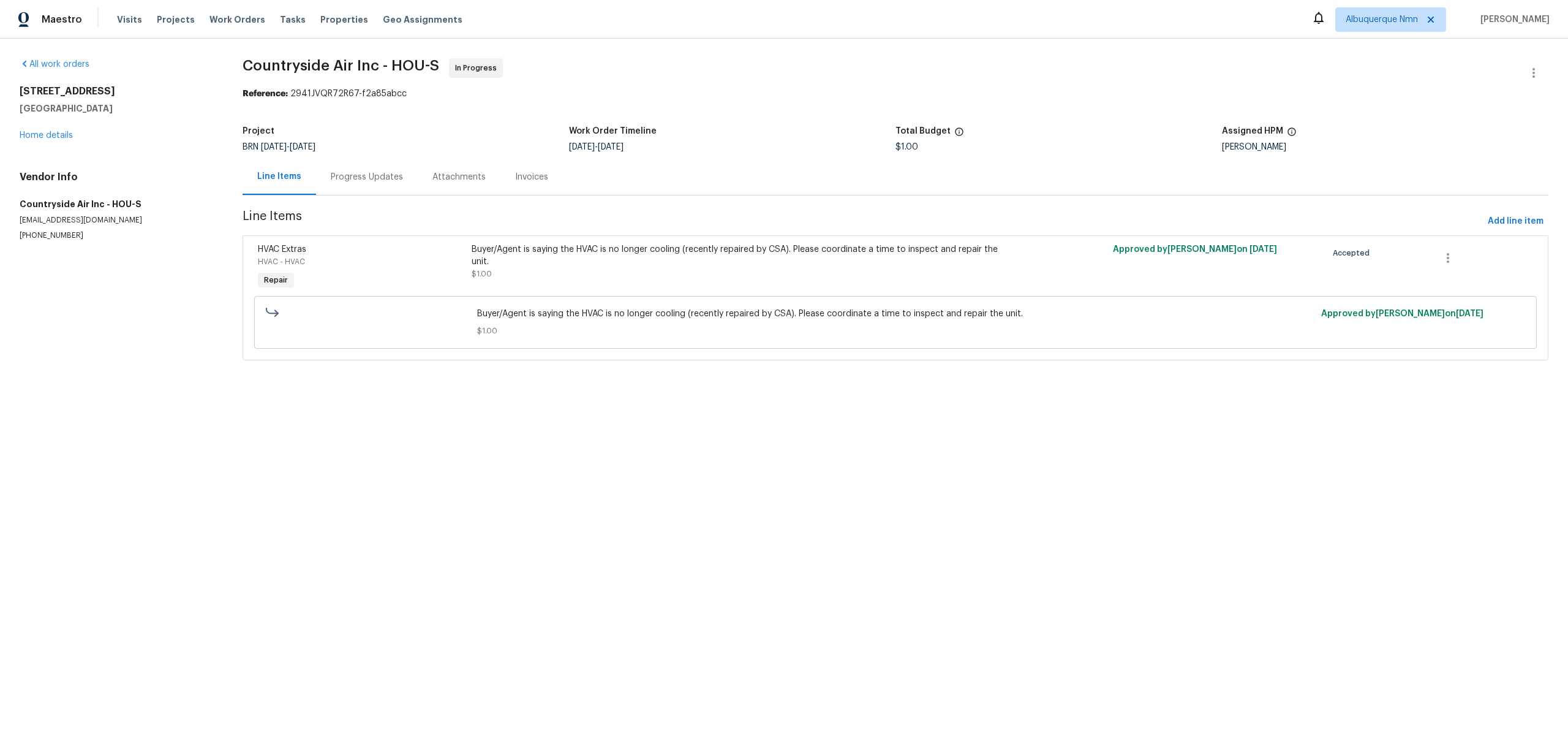
drag, startPoint x: 1143, startPoint y: 249, endPoint x: 1287, endPoint y: 259, distance: 144.3
click at [1287, 259] on div "Approved by [PERSON_NAME] on [DATE]" at bounding box center [1215, 268] width 214 height 57
click at [400, 182] on div "Progress Updates" at bounding box center [367, 177] width 101 height 36
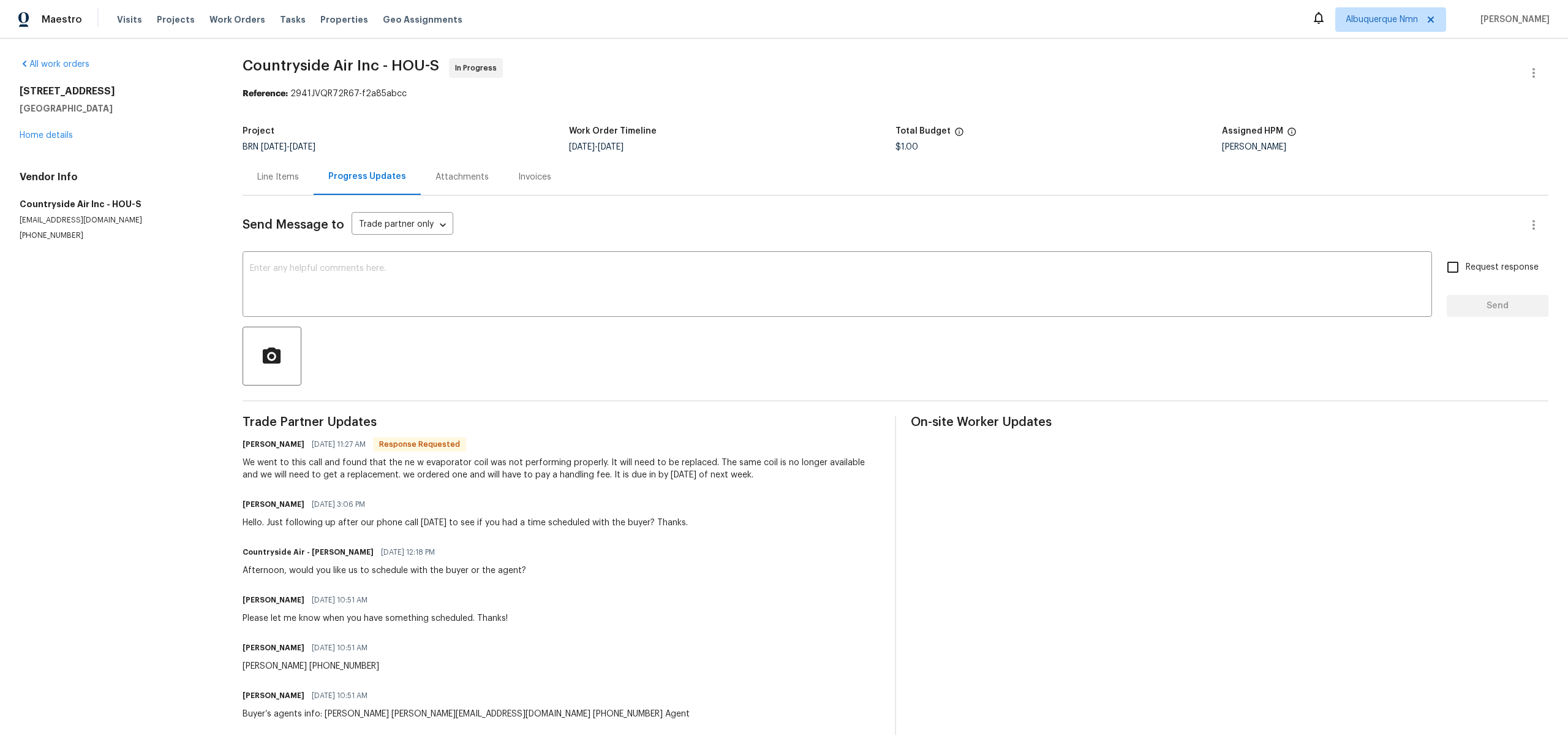
scroll to position [14, 0]
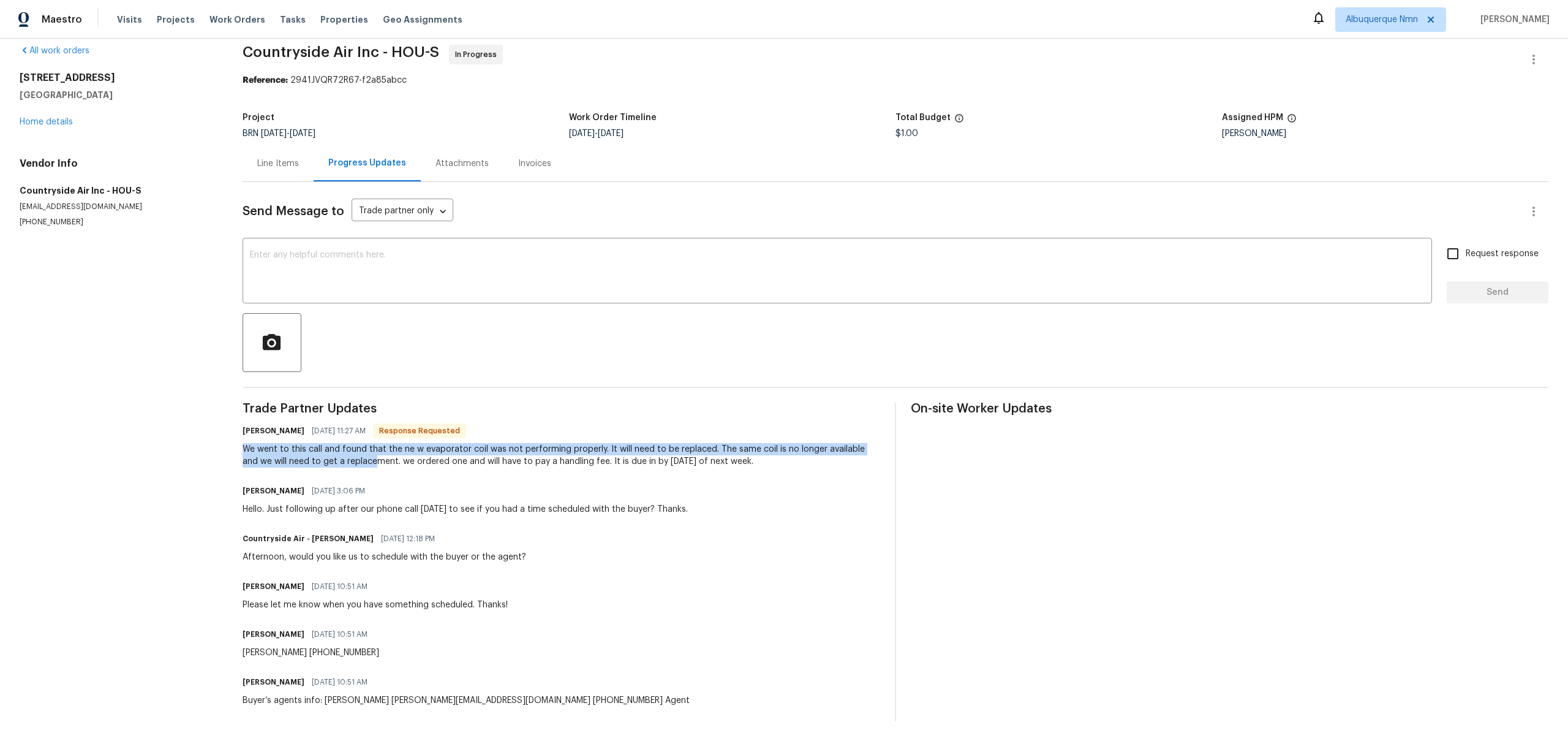
drag, startPoint x: 242, startPoint y: 449, endPoint x: 360, endPoint y: 463, distance: 118.8
click at [360, 463] on div "We went to this call and found that the ne w evaporator coil was not performing…" at bounding box center [561, 455] width 638 height 25
click at [1540, 57] on icon "button" at bounding box center [1534, 60] width 15 height 15
click at [317, 138] on div at bounding box center [784, 370] width 1568 height 741
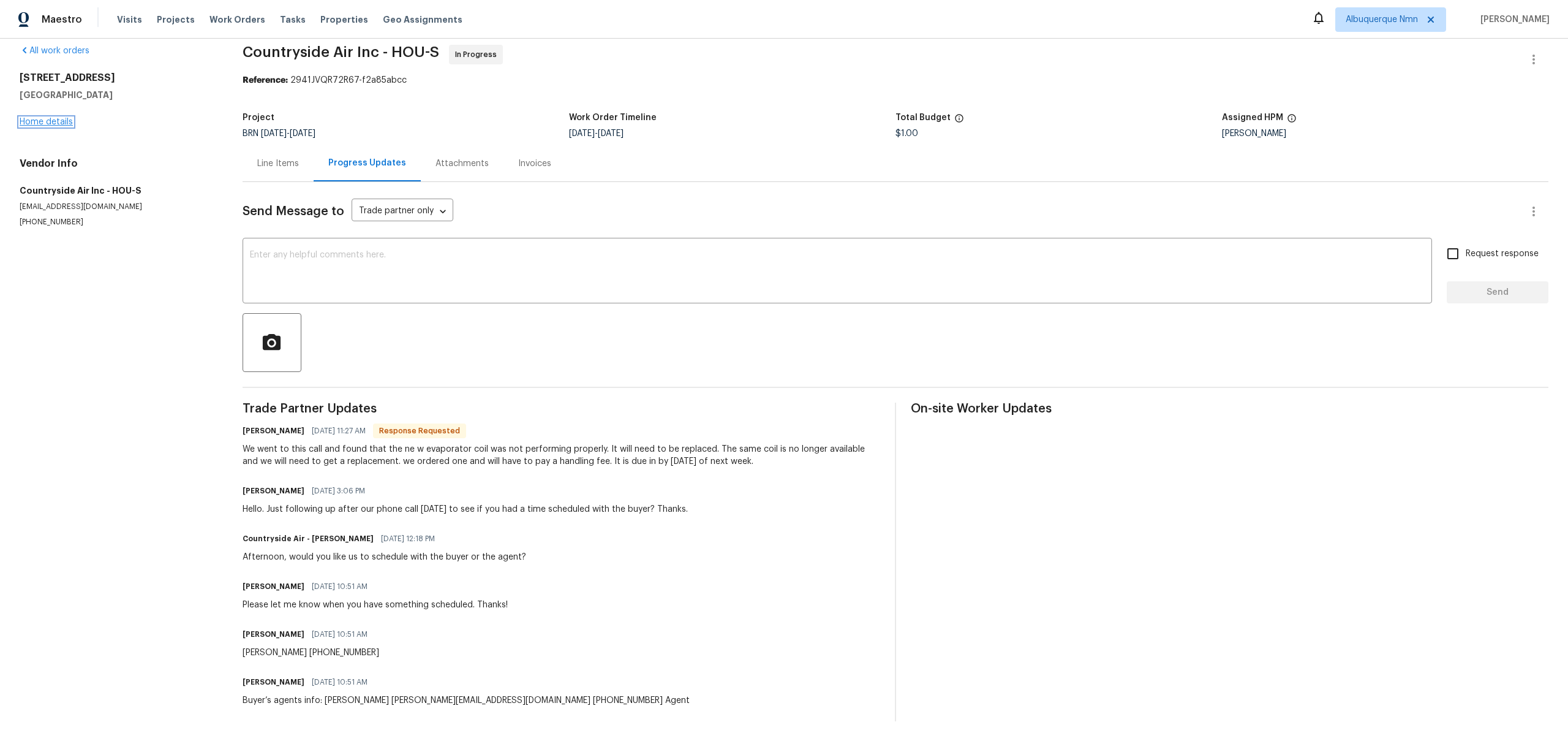
click at [34, 119] on link "Home details" at bounding box center [46, 122] width 54 height 9
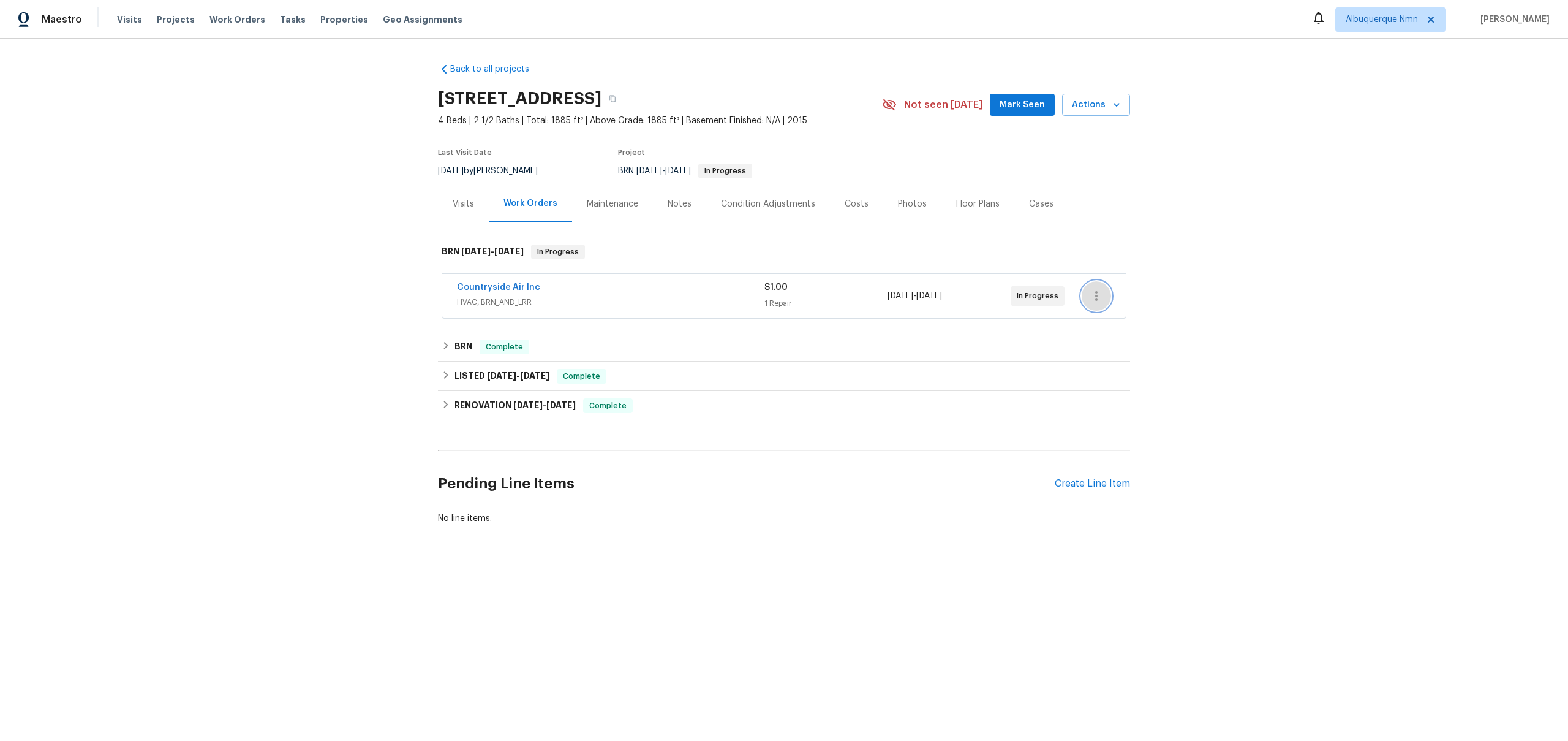
click at [1097, 296] on icon "button" at bounding box center [1096, 295] width 2 height 10
click at [1140, 297] on li "Edit" at bounding box center [1148, 296] width 133 height 20
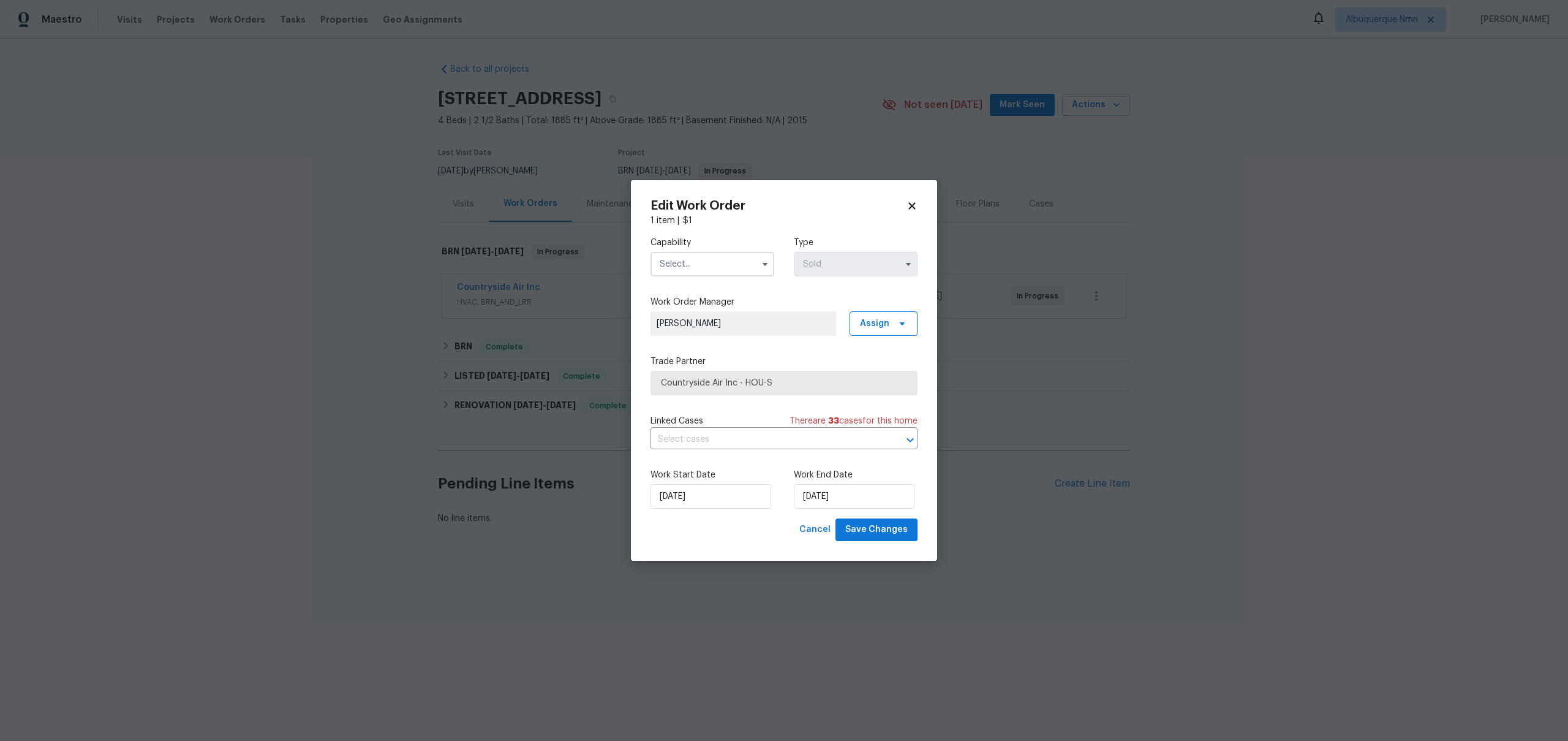
click at [700, 271] on input "text" at bounding box center [712, 264] width 124 height 25
click at [711, 360] on div "HVAC" at bounding box center [712, 364] width 118 height 22
type input "HVAC"
click at [902, 383] on icon at bounding box center [902, 383] width 6 height 6
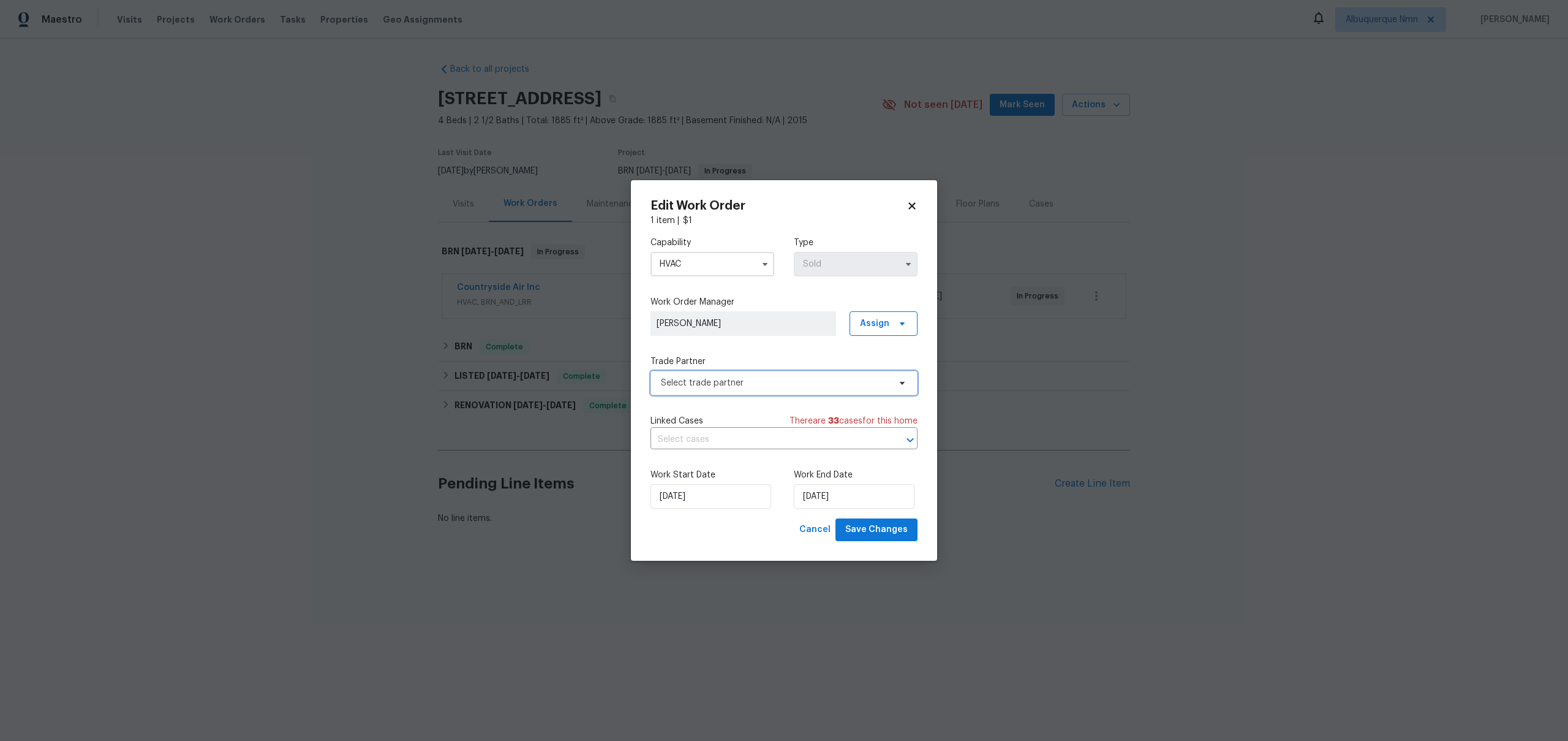
click at [779, 388] on span "Select trade partner" at bounding box center [775, 382] width 229 height 12
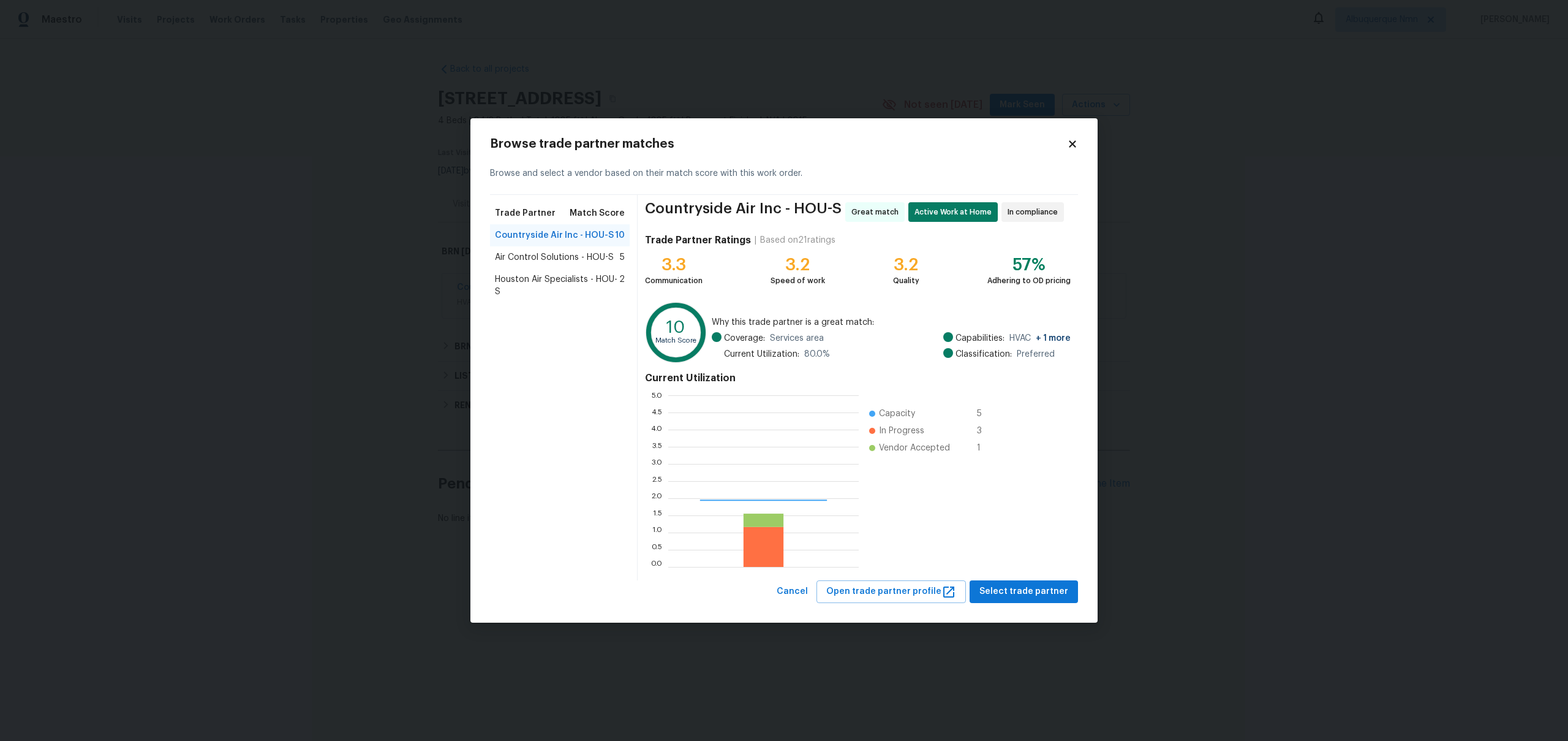
scroll to position [171, 191]
click at [521, 256] on span "Air Control Solutions - HOU-S" at bounding box center [554, 257] width 118 height 12
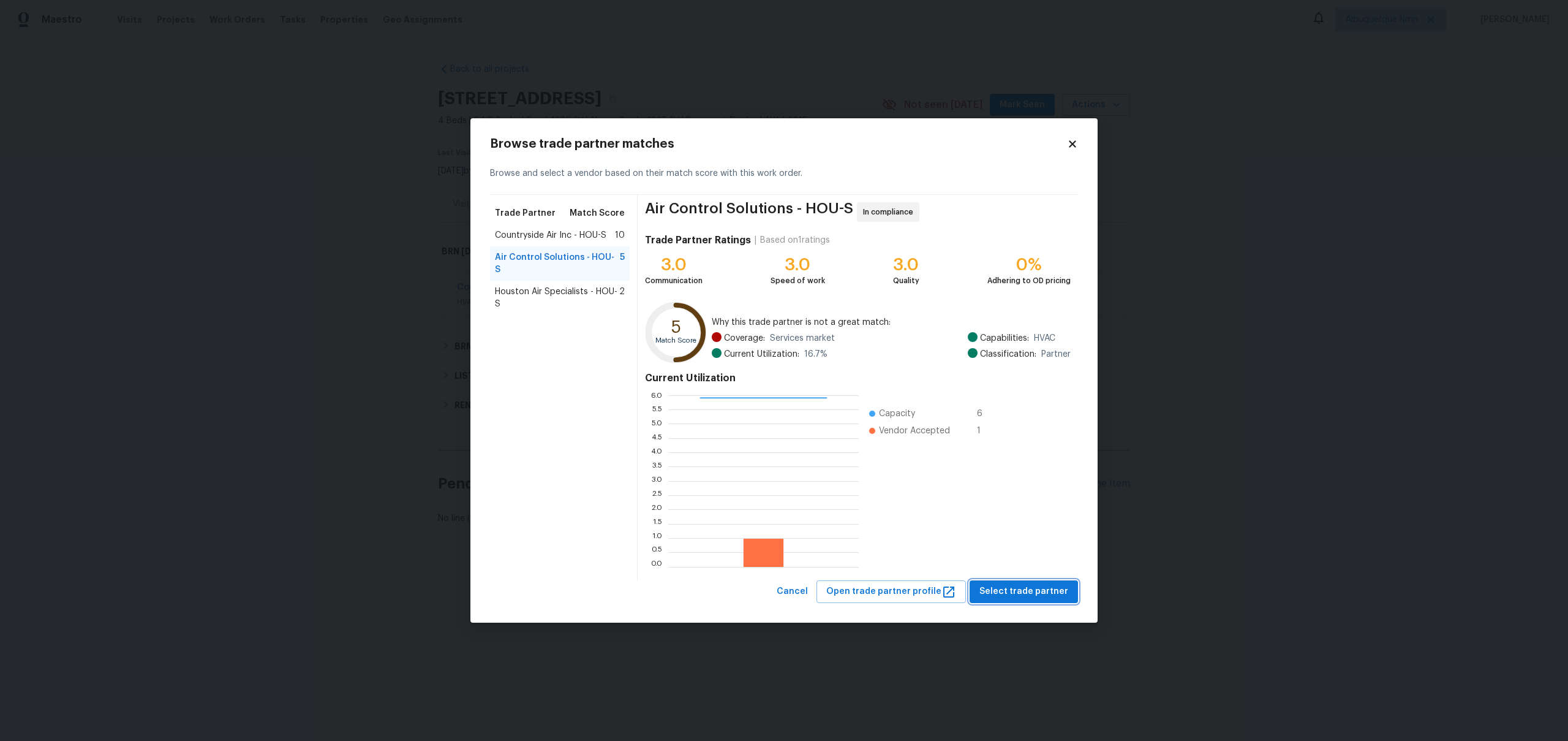
click at [1027, 590] on span "Select trade partner" at bounding box center [1023, 591] width 89 height 16
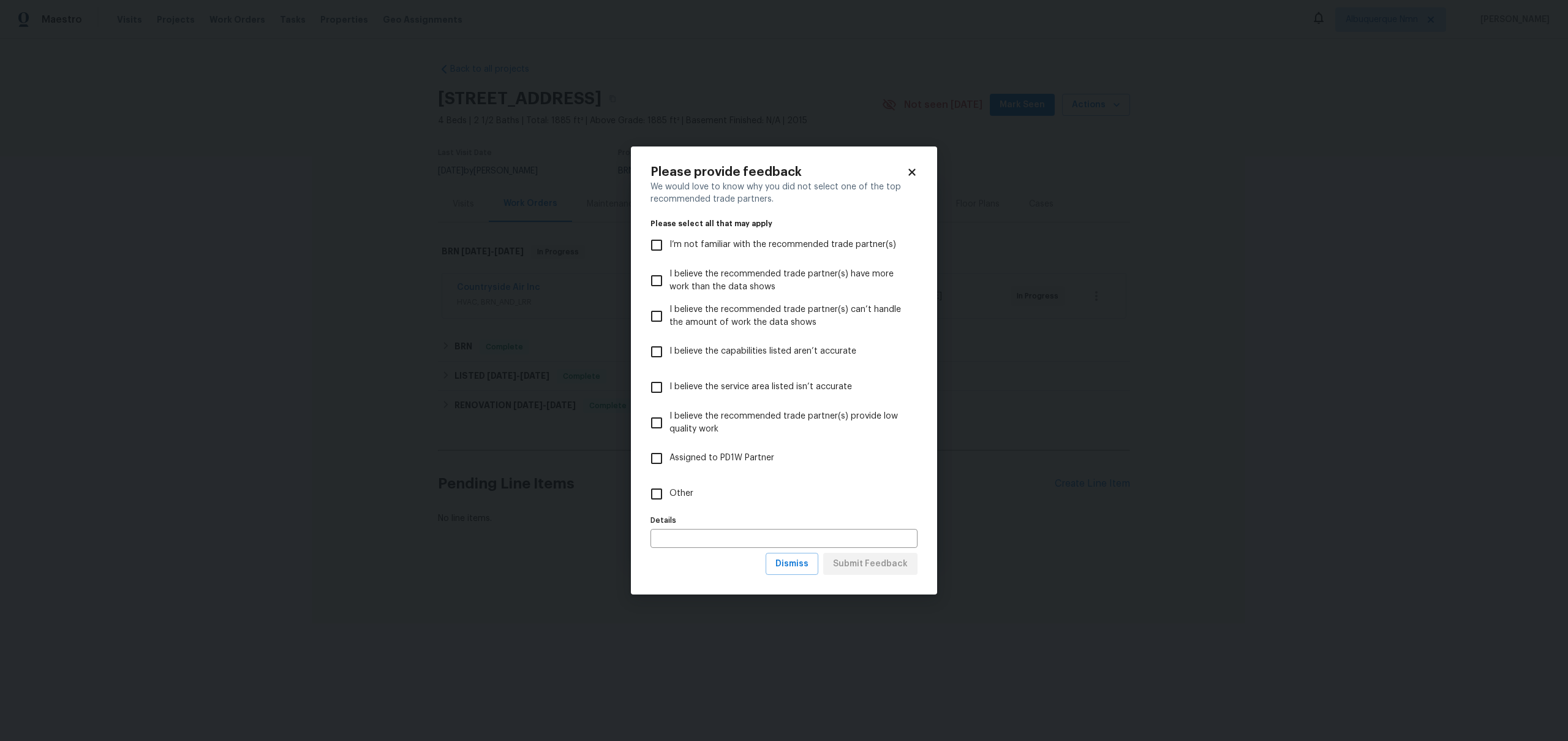
click at [668, 502] on input "Other" at bounding box center [657, 494] width 26 height 26
checkbox input "true"
click at [880, 553] on button "Submit Feedback" at bounding box center [870, 564] width 95 height 22
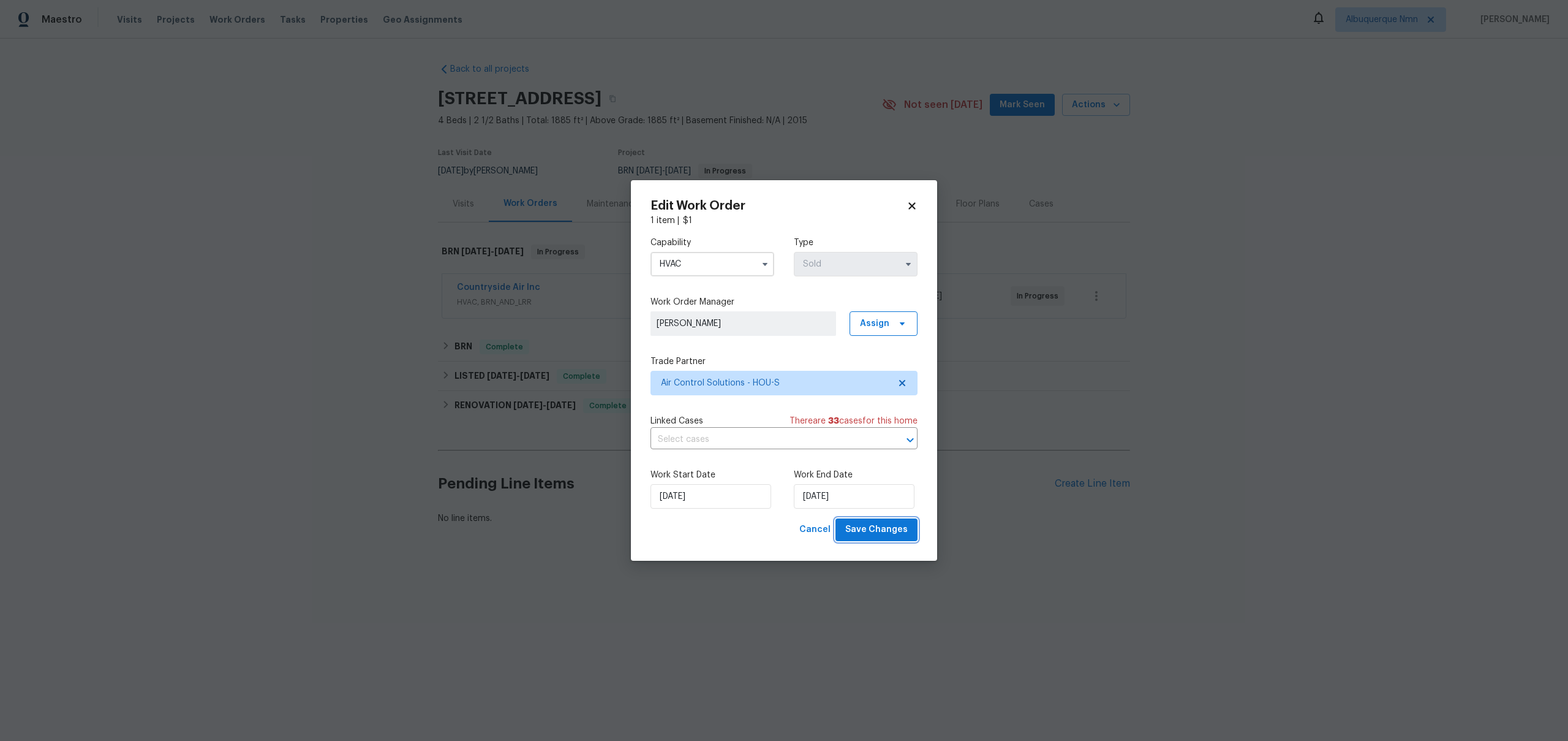
click at [847, 525] on button "Save Changes" at bounding box center [876, 529] width 82 height 22
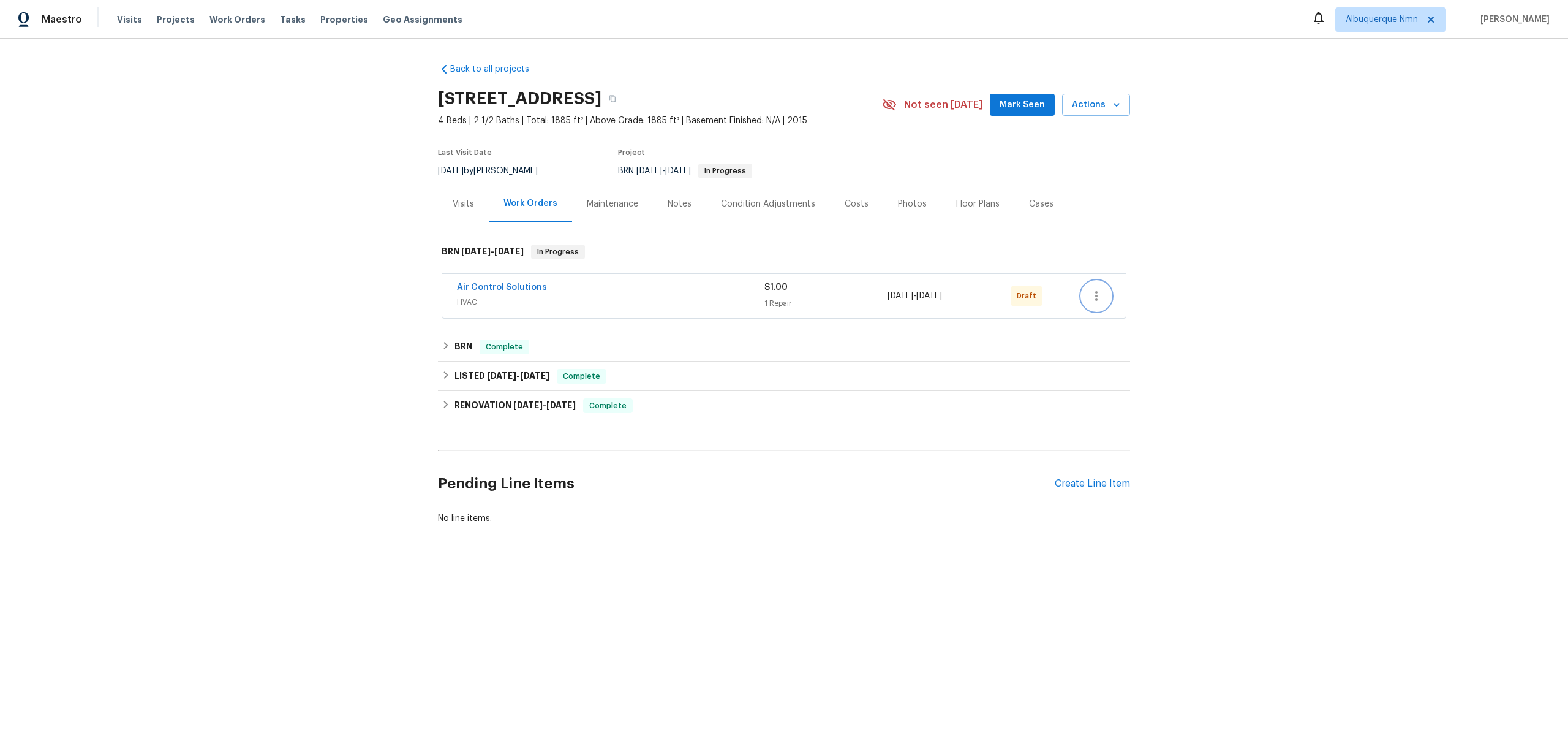
click at [1098, 297] on icon "button" at bounding box center [1096, 296] width 15 height 15
click at [1126, 402] on li "Delete" at bounding box center [1149, 397] width 136 height 20
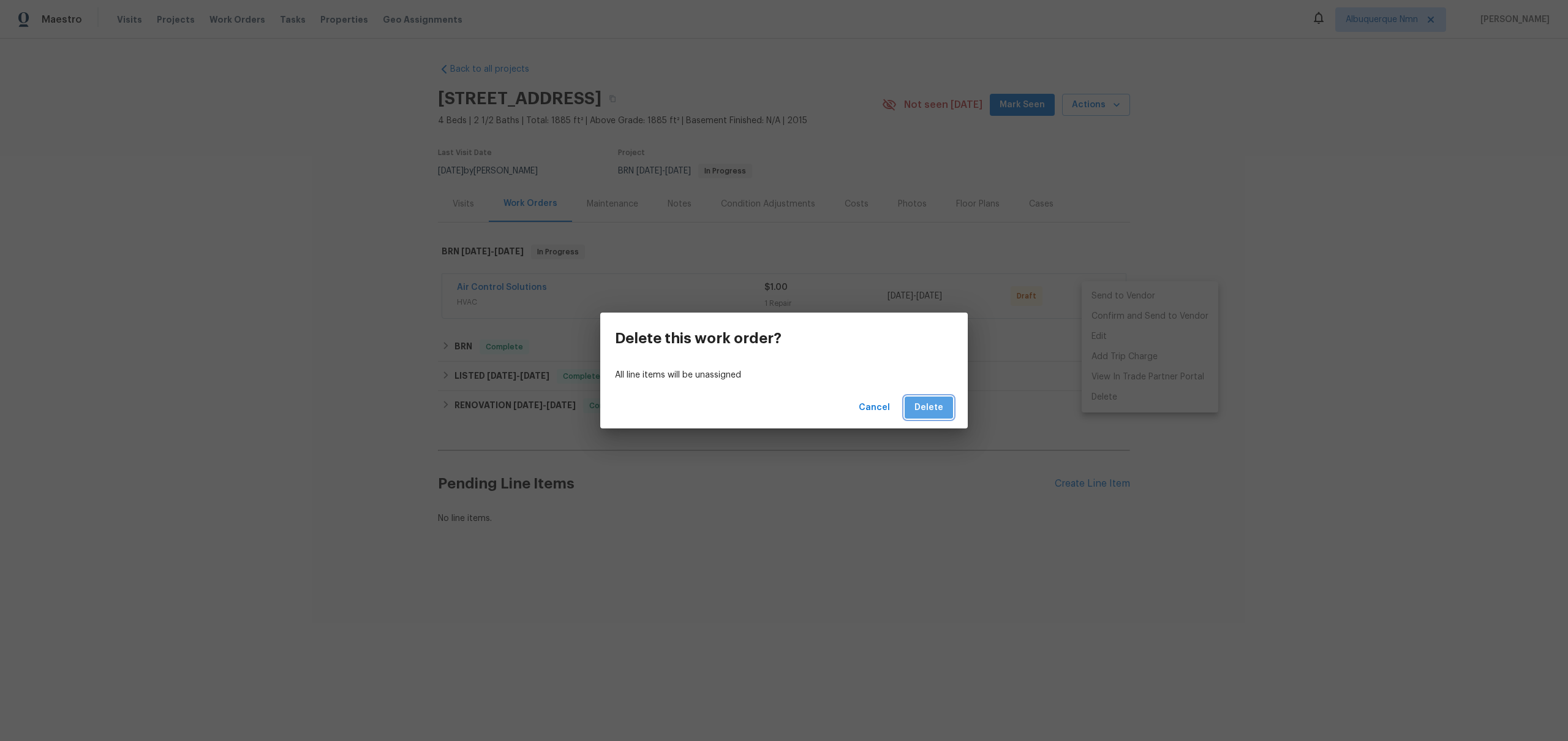
click at [927, 406] on span "Delete" at bounding box center [929, 408] width 29 height 16
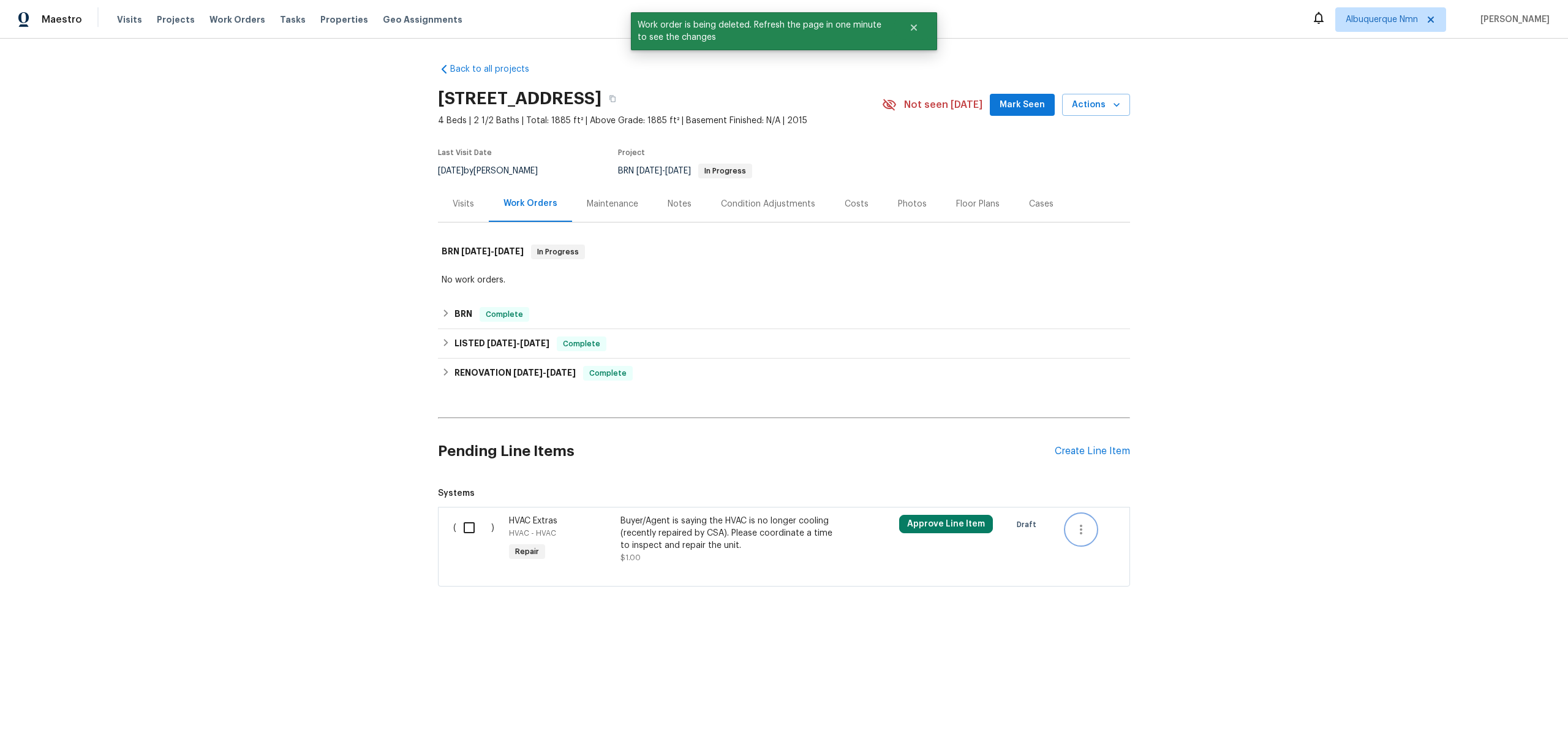
click at [1082, 536] on icon "button" at bounding box center [1081, 529] width 15 height 15
click at [1095, 535] on li "Cancel" at bounding box center [1090, 529] width 47 height 20
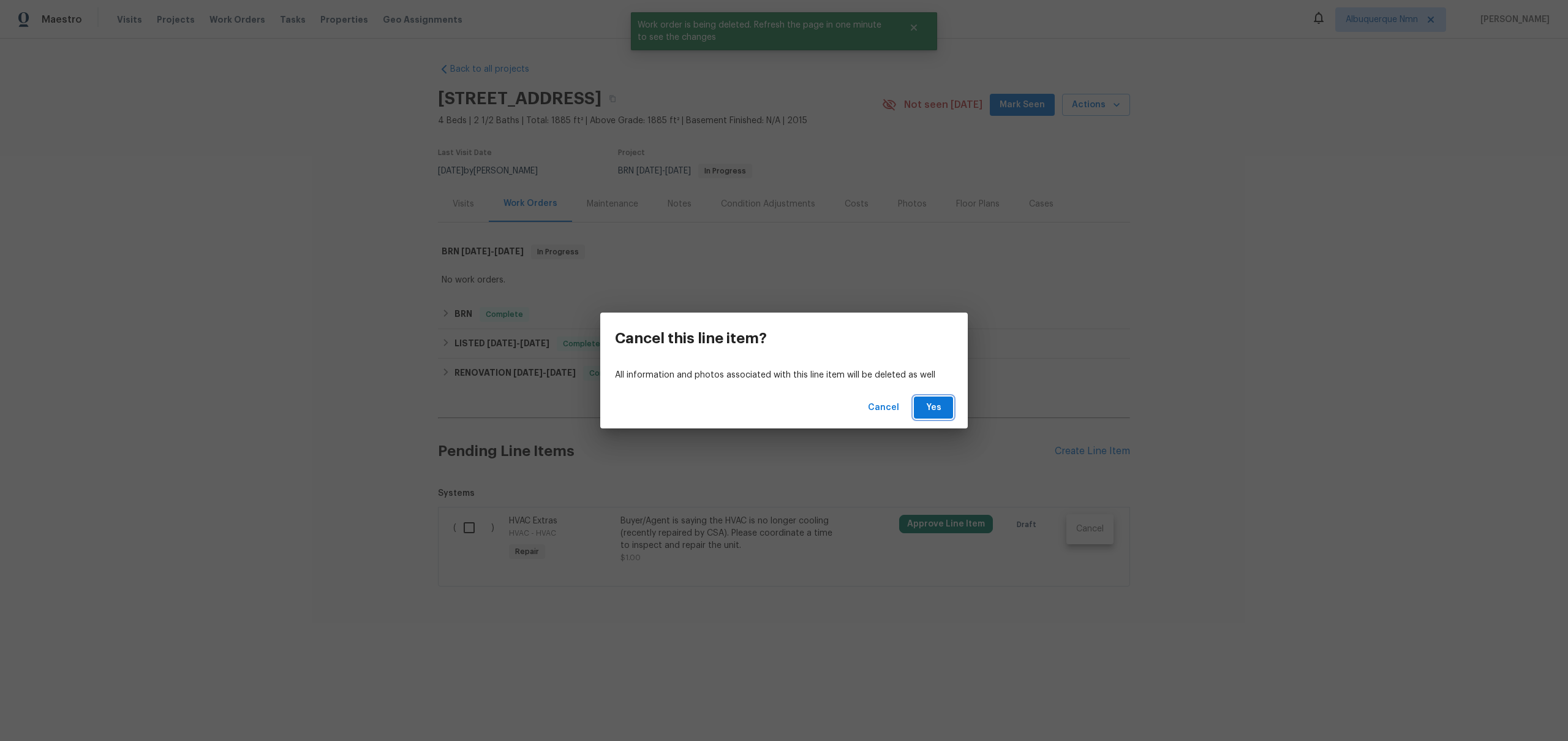
click at [943, 412] on button "Yes" at bounding box center [933, 408] width 39 height 22
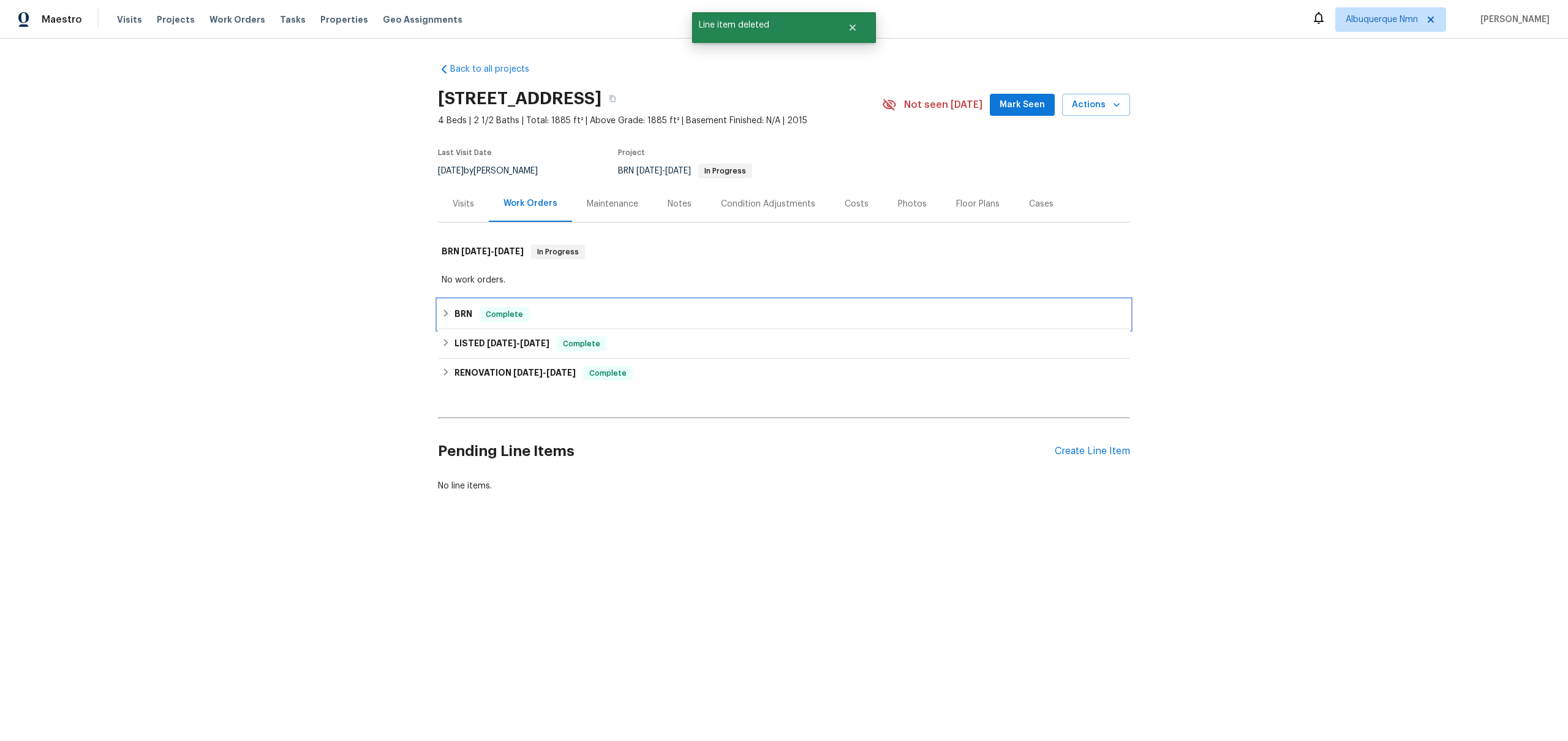
click at [455, 312] on h6 "BRN" at bounding box center [464, 315] width 18 height 15
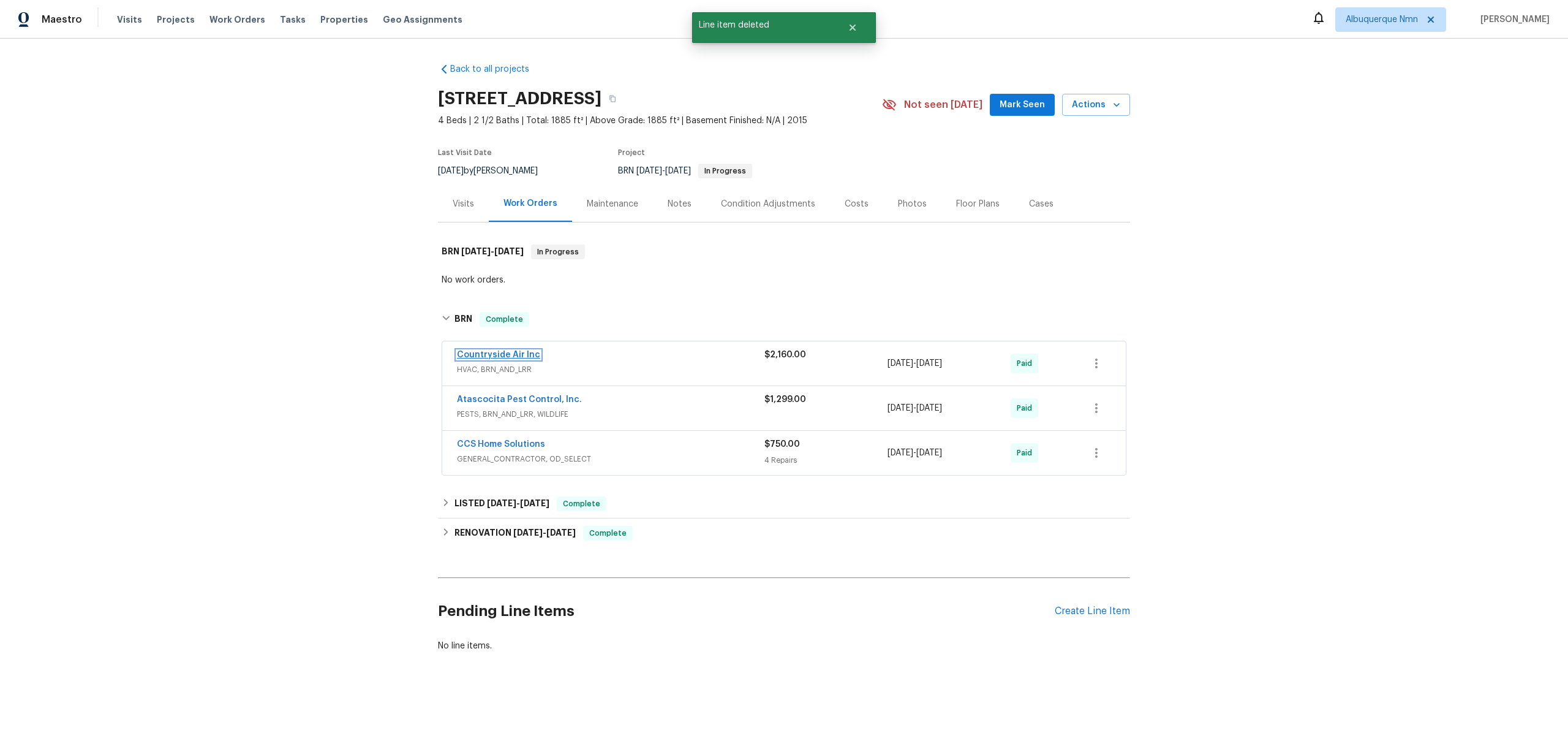
click at [461, 351] on link "Countryside Air Inc" at bounding box center [499, 355] width 83 height 9
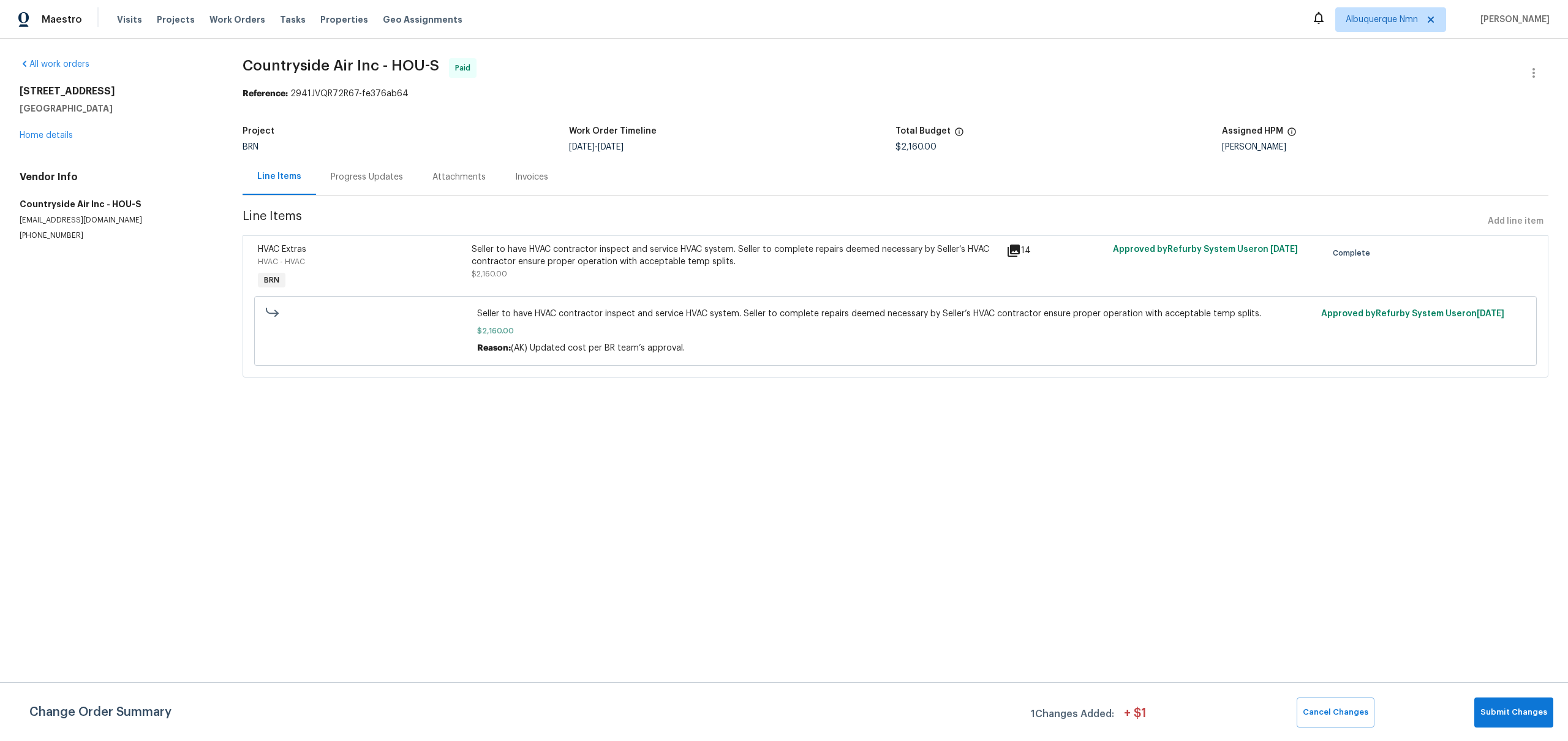
click at [349, 183] on div "Progress Updates" at bounding box center [367, 177] width 72 height 12
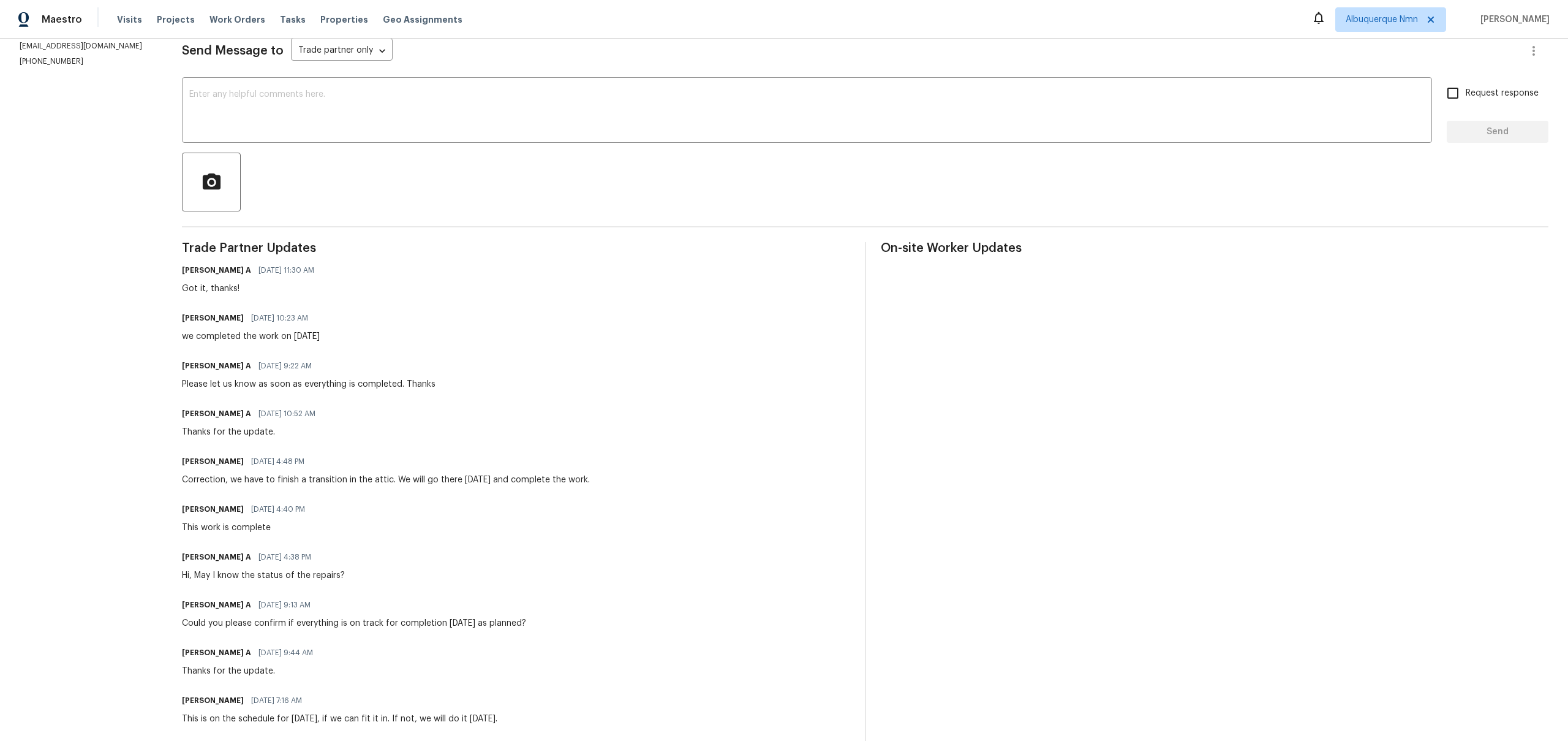
scroll to position [166, 0]
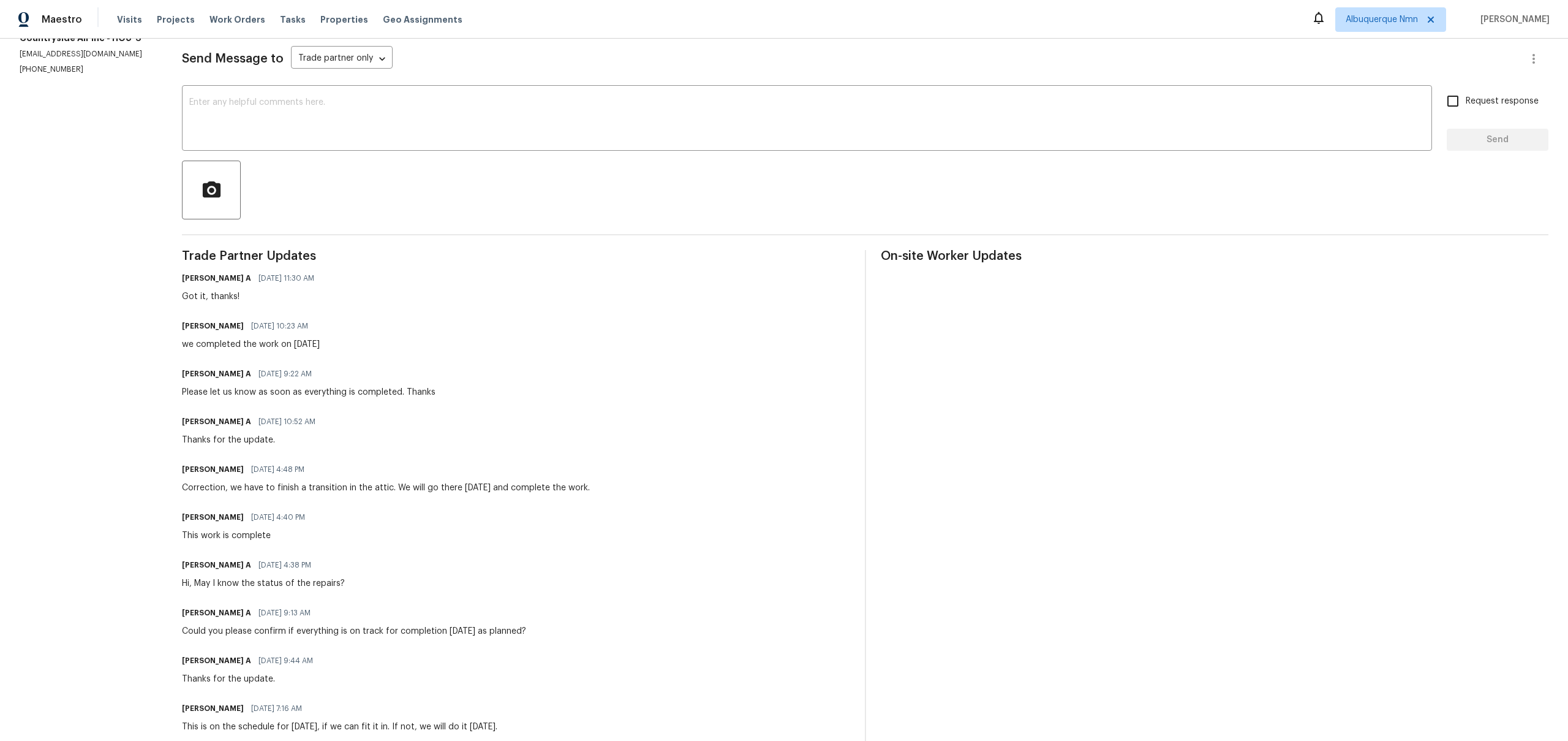
drag, startPoint x: 272, startPoint y: 611, endPoint x: 329, endPoint y: 611, distance: 57.0
click at [291, 611] on span "07/03/2025 9:13 AM" at bounding box center [285, 613] width 52 height 12
drag, startPoint x: 195, startPoint y: 528, endPoint x: 282, endPoint y: 534, distance: 87.2
click at [258, 528] on div "Michael Theard 07/03/2025 4:40 PM This work is complete" at bounding box center [247, 525] width 130 height 33
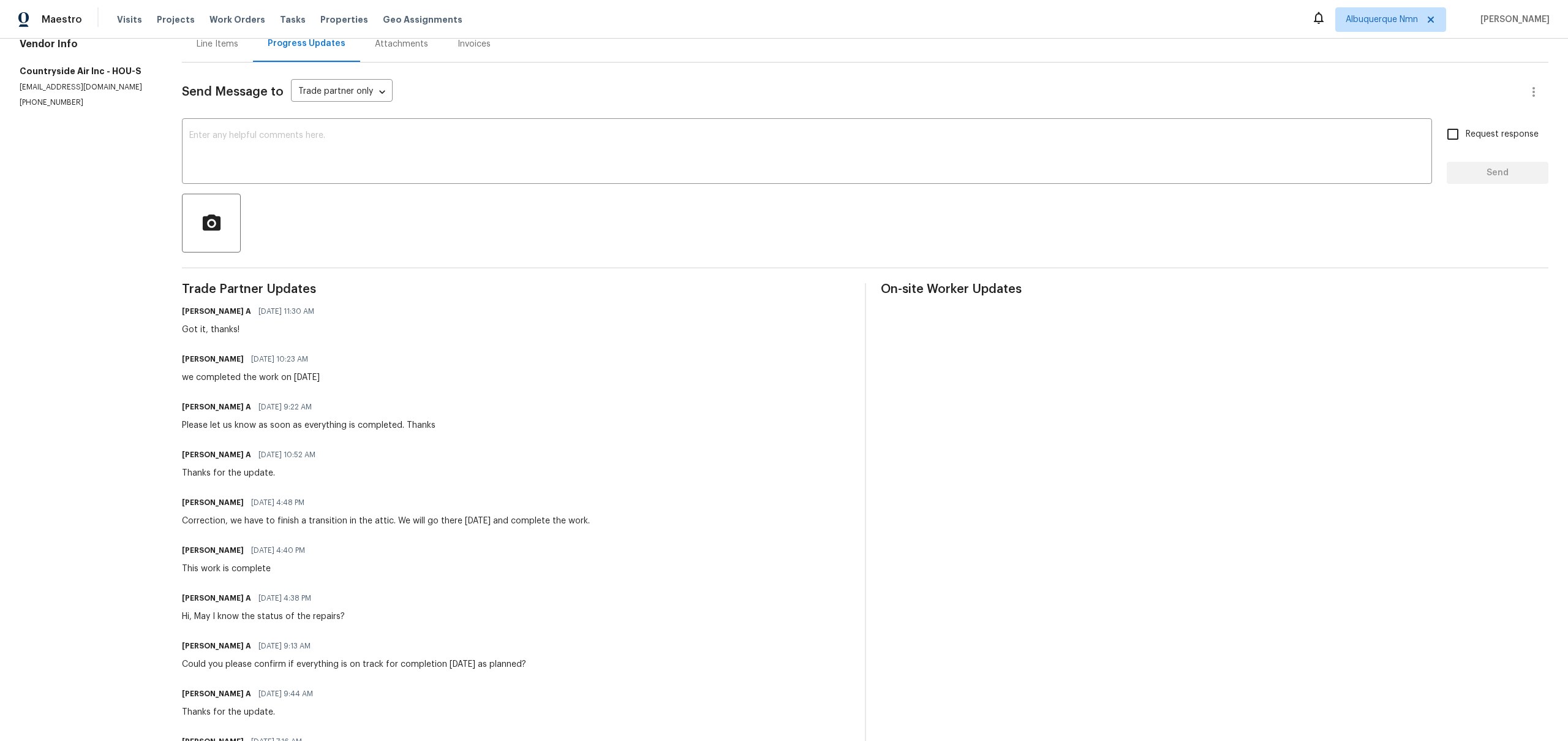
drag, startPoint x: 252, startPoint y: 517, endPoint x: 589, endPoint y: 534, distance: 337.4
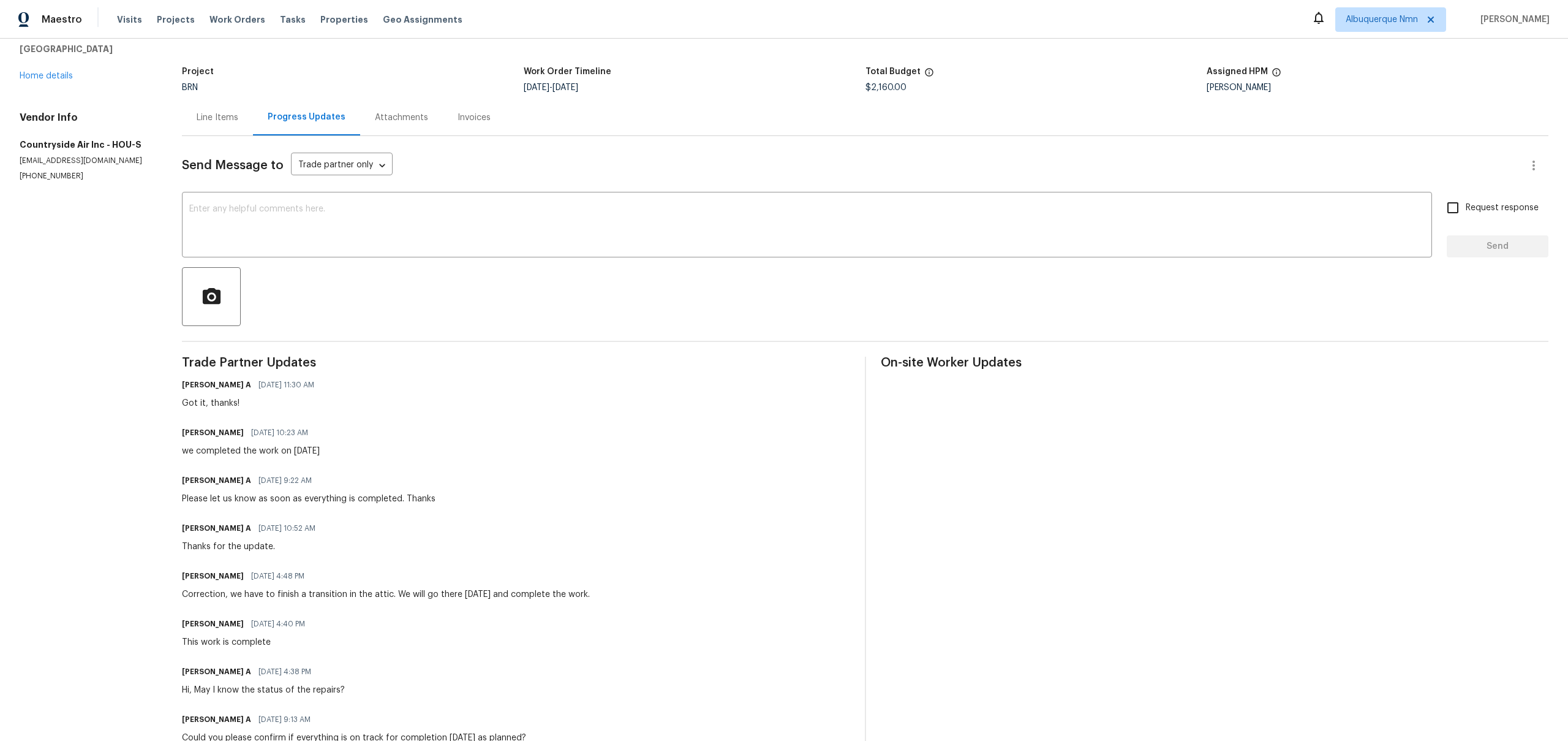
scroll to position [0, 0]
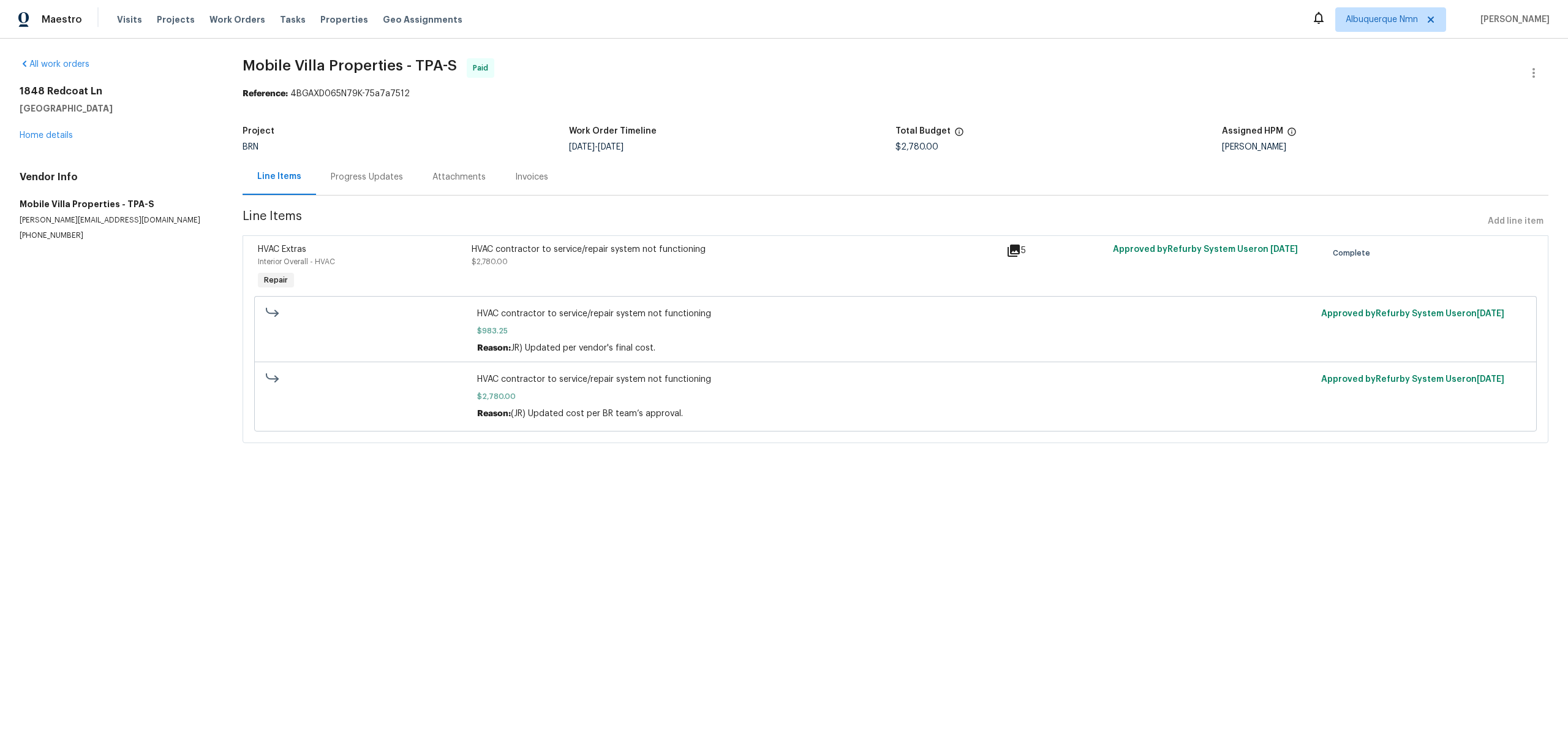
click at [373, 191] on div "Progress Updates" at bounding box center [367, 177] width 101 height 36
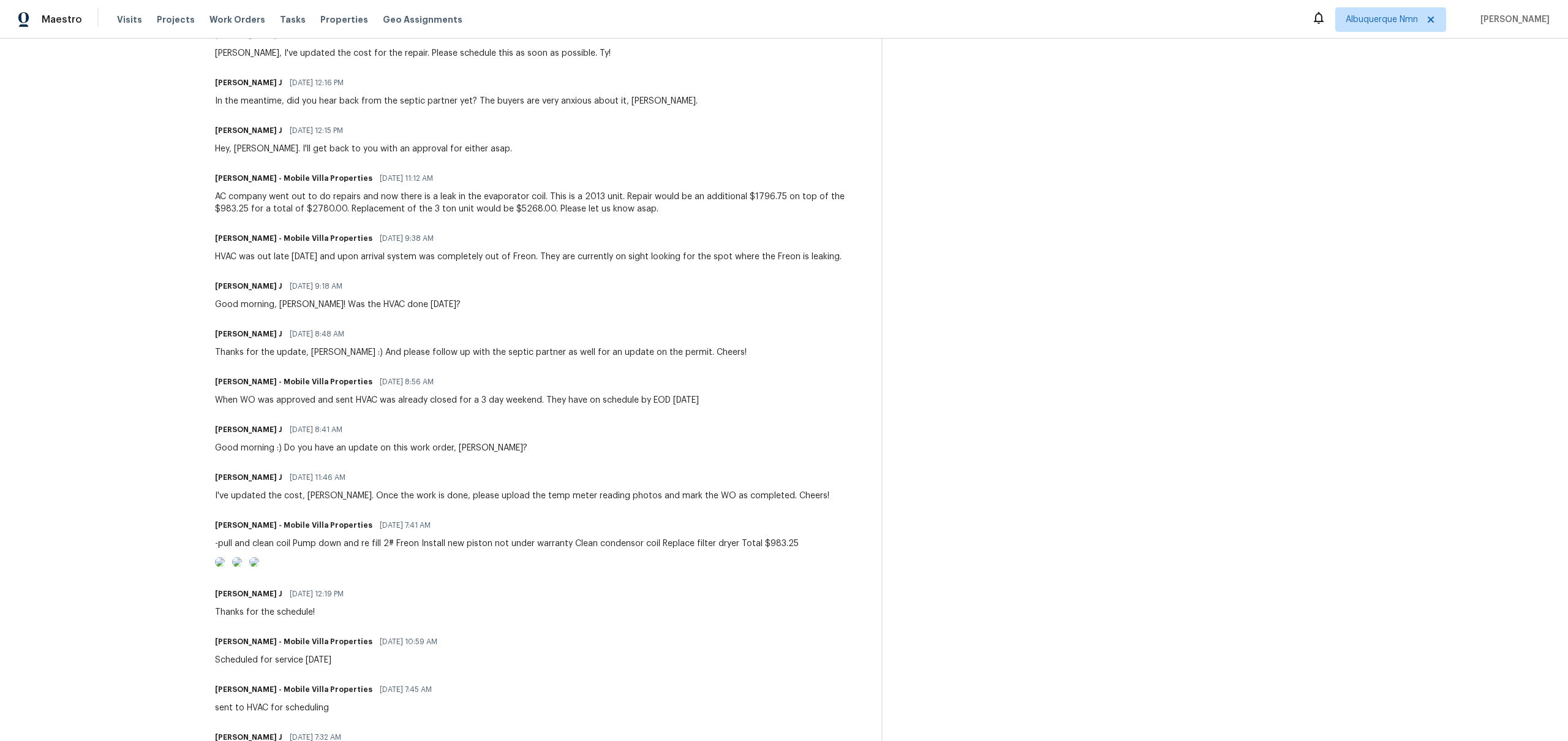
scroll to position [971, 0]
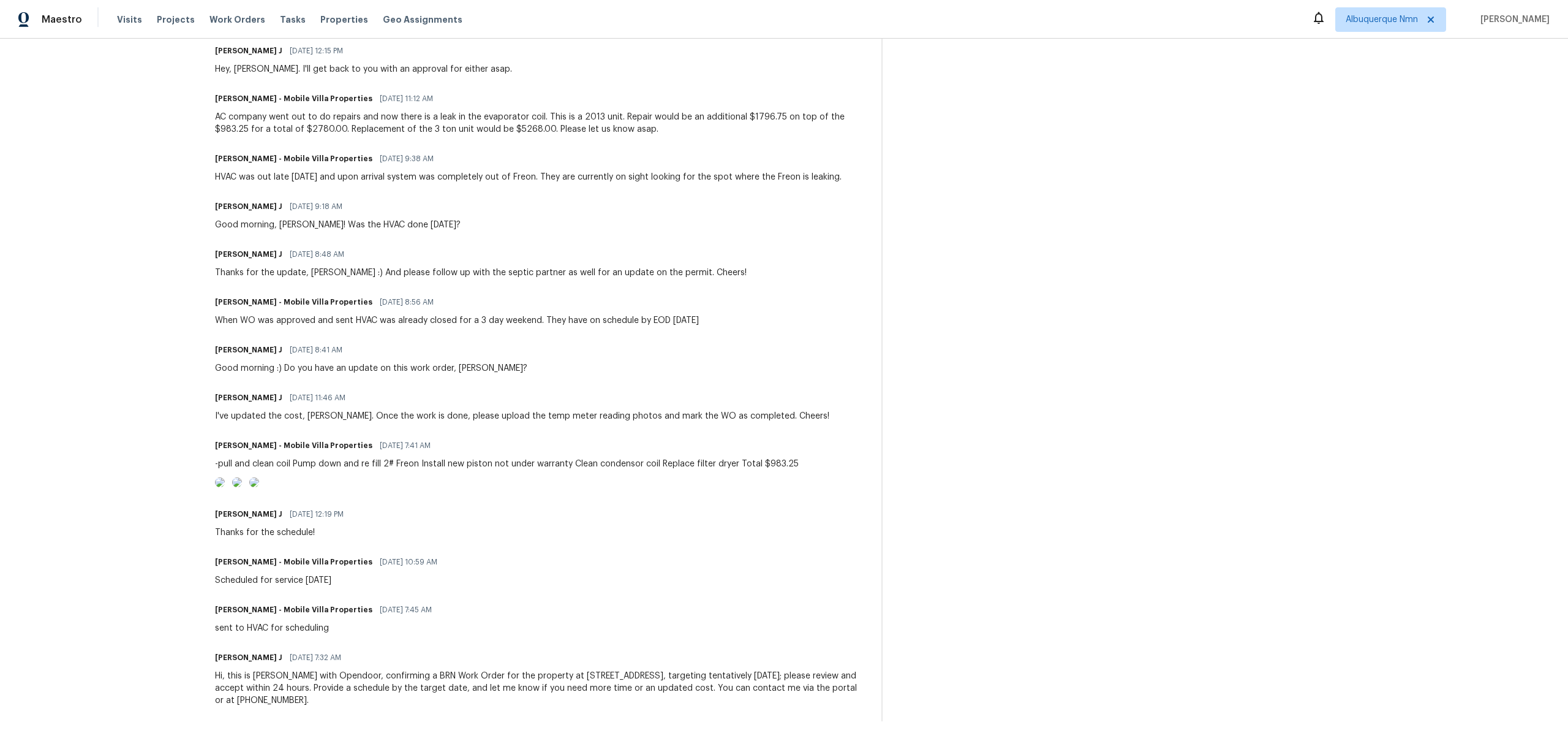
drag, startPoint x: 498, startPoint y: 406, endPoint x: 765, endPoint y: 405, distance: 267.0
click at [765, 458] on div "-pull and clean coil Pump down and re fill 2# Freon Install new piston not unde…" at bounding box center [506, 464] width 584 height 12
drag, startPoint x: 282, startPoint y: 359, endPoint x: 581, endPoint y: 359, distance: 299.0
click at [574, 410] on div "I've updated the cost, [PERSON_NAME]. Once the work is done, please upload the …" at bounding box center [522, 416] width 614 height 12
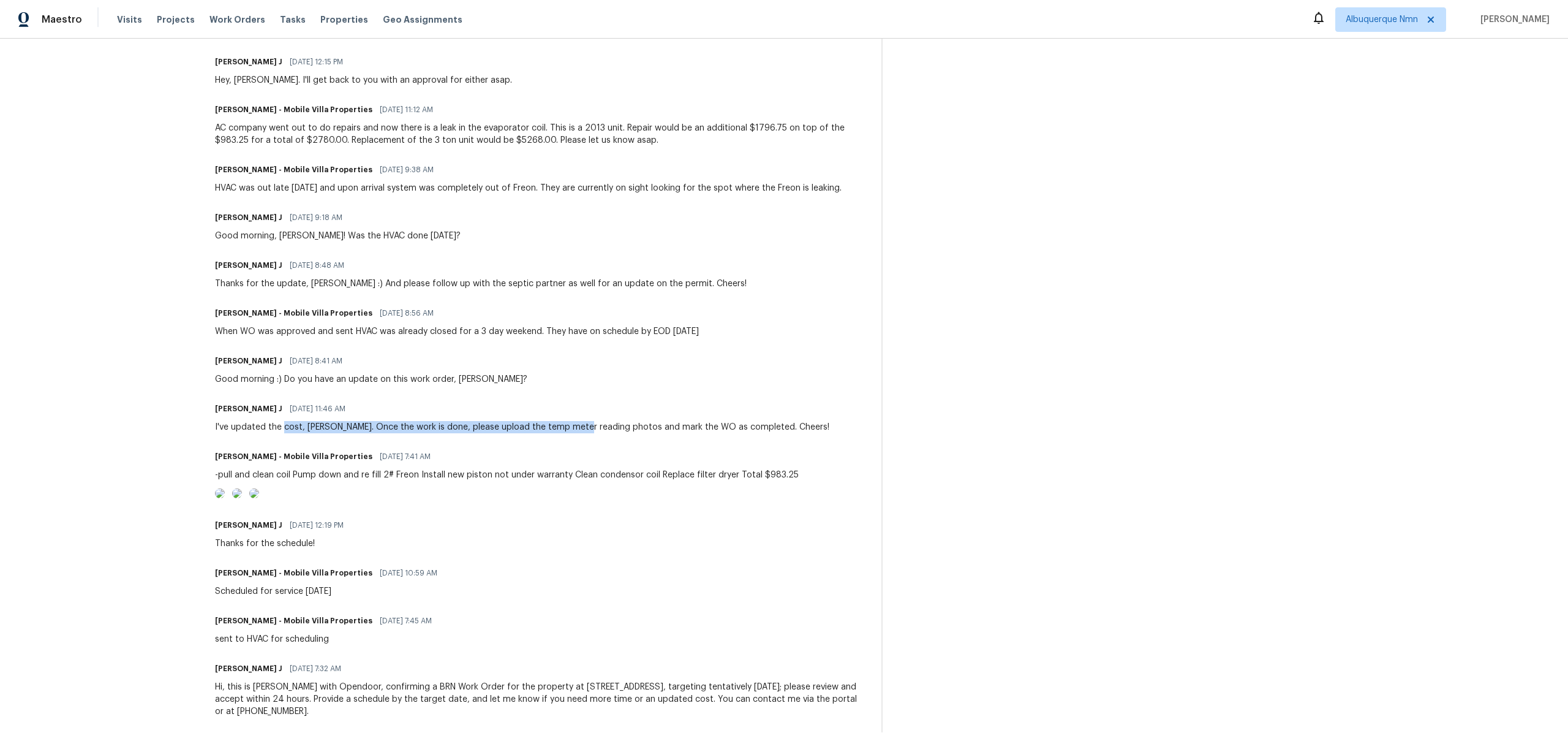
scroll to position [901, 0]
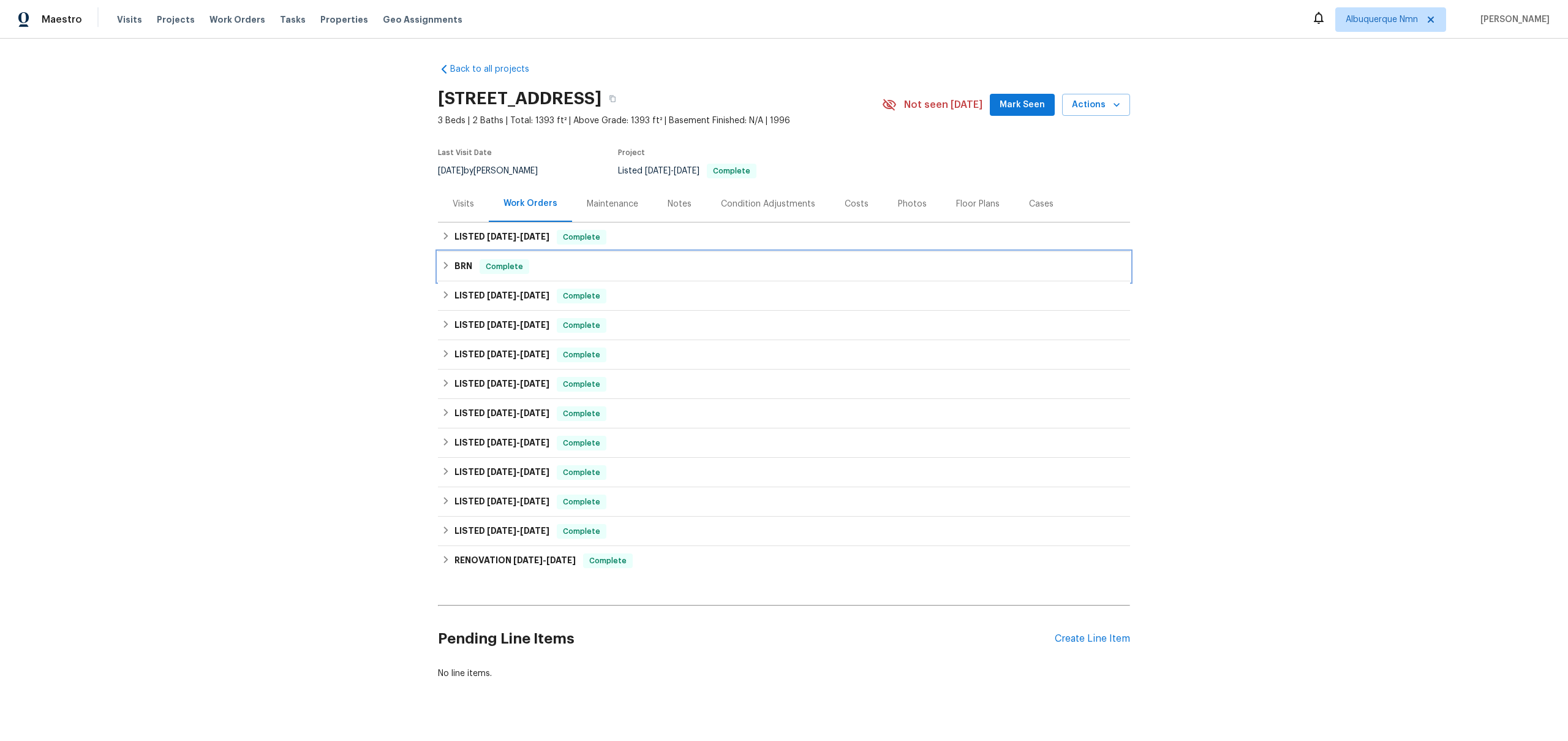
click at [472, 258] on div "BRN Complete" at bounding box center [784, 266] width 692 height 29
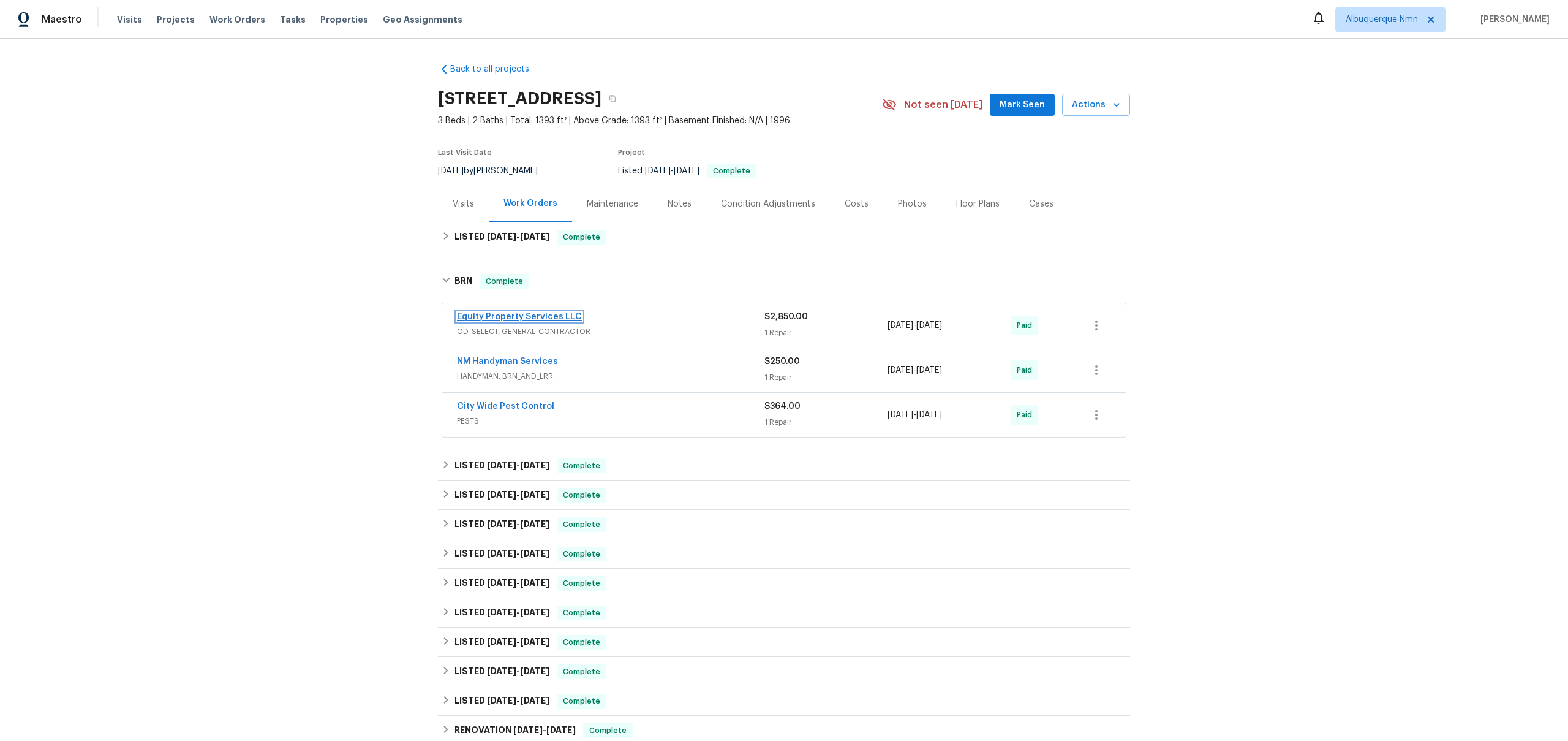
click at [534, 321] on link "Equity Property Services LLC" at bounding box center [519, 317] width 125 height 9
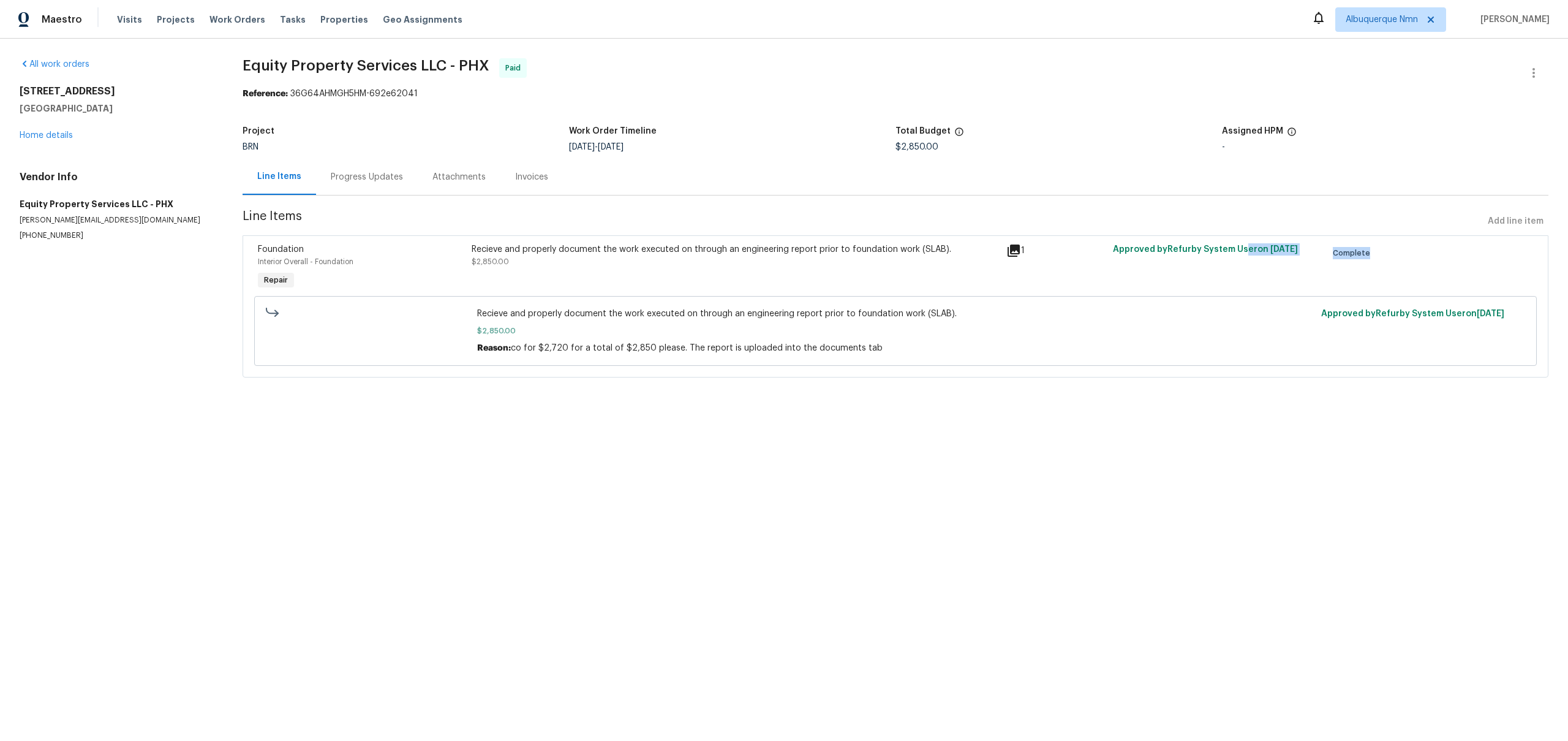
drag, startPoint x: 1246, startPoint y: 251, endPoint x: 1470, endPoint y: 259, distance: 224.1
click at [1470, 257] on div "Foundation Interior Overall - Foundation Repair Recieve and properly document t…" at bounding box center [895, 268] width 1283 height 57
drag, startPoint x: 520, startPoint y: 348, endPoint x: 865, endPoint y: 347, distance: 345.0
click at [865, 347] on span "co for $2,720 for a total of $2,850 please. The report is uploaded into the doc…" at bounding box center [696, 348] width 372 height 9
click at [356, 170] on div "Progress Updates" at bounding box center [367, 177] width 101 height 36
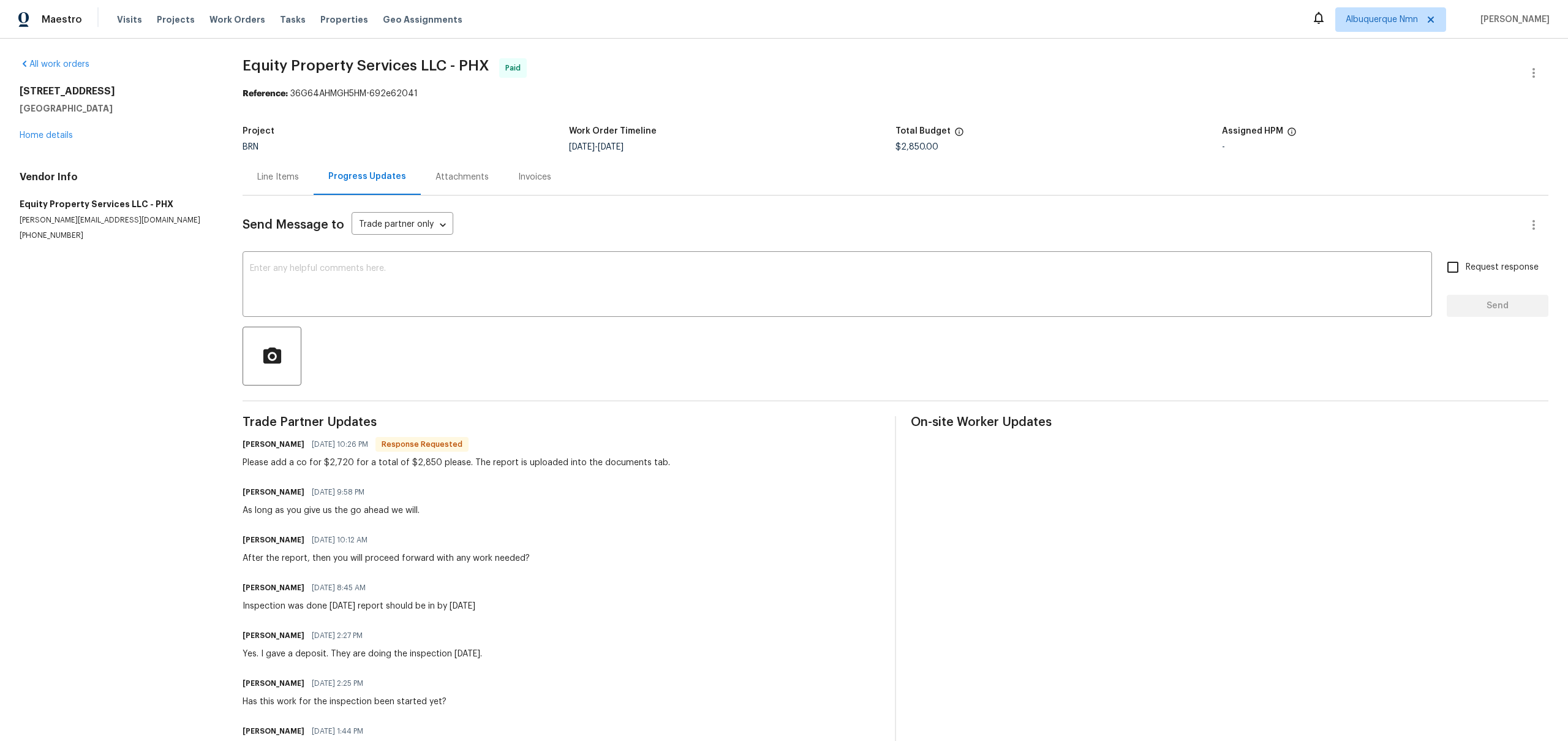
scroll to position [62, 0]
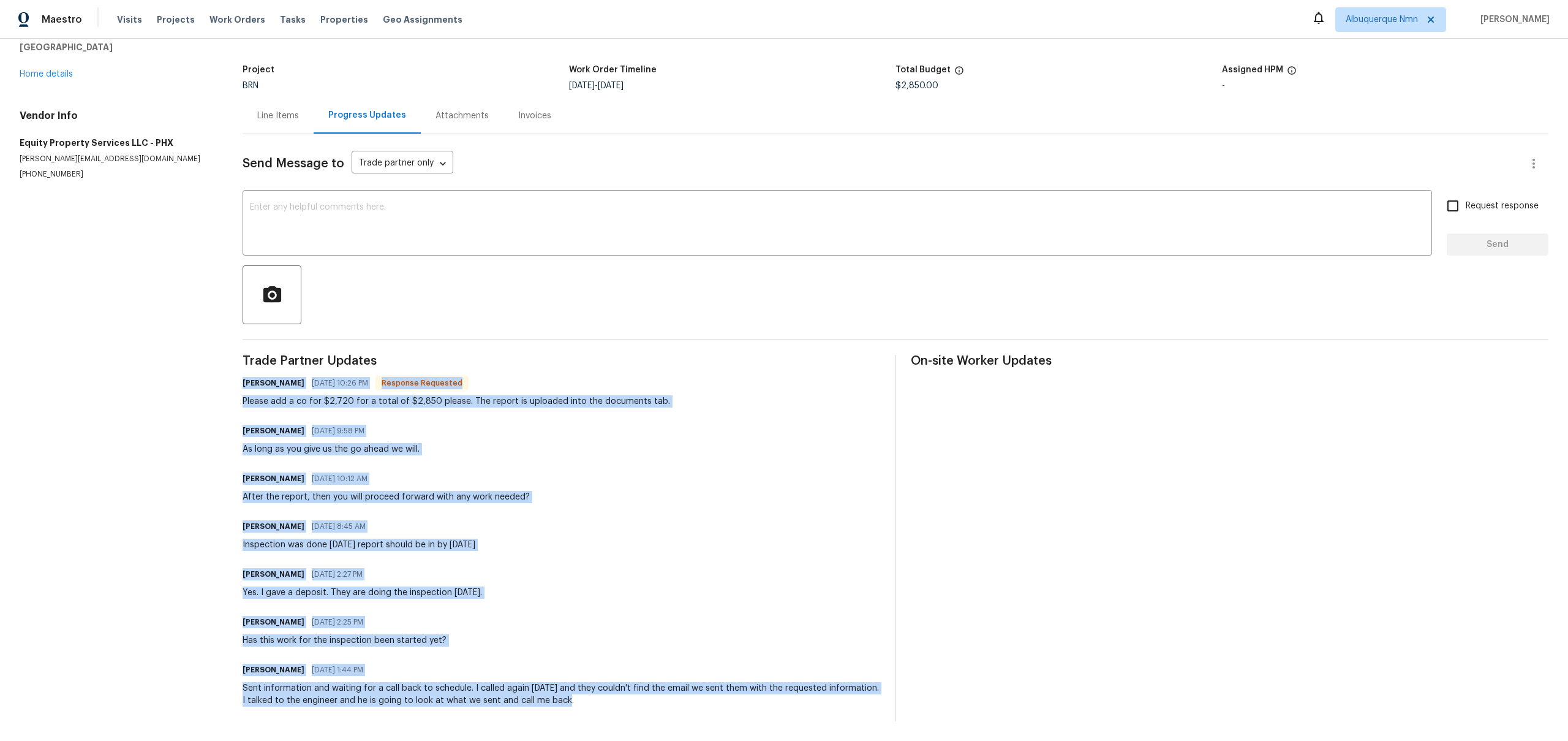
drag, startPoint x: 569, startPoint y: 704, endPoint x: 238, endPoint y: 382, distance: 461.8
click at [238, 382] on div "All work orders [STREET_ADDRESS] Home details Vendor Info Equity Property Servi…" at bounding box center [784, 359] width 1568 height 763
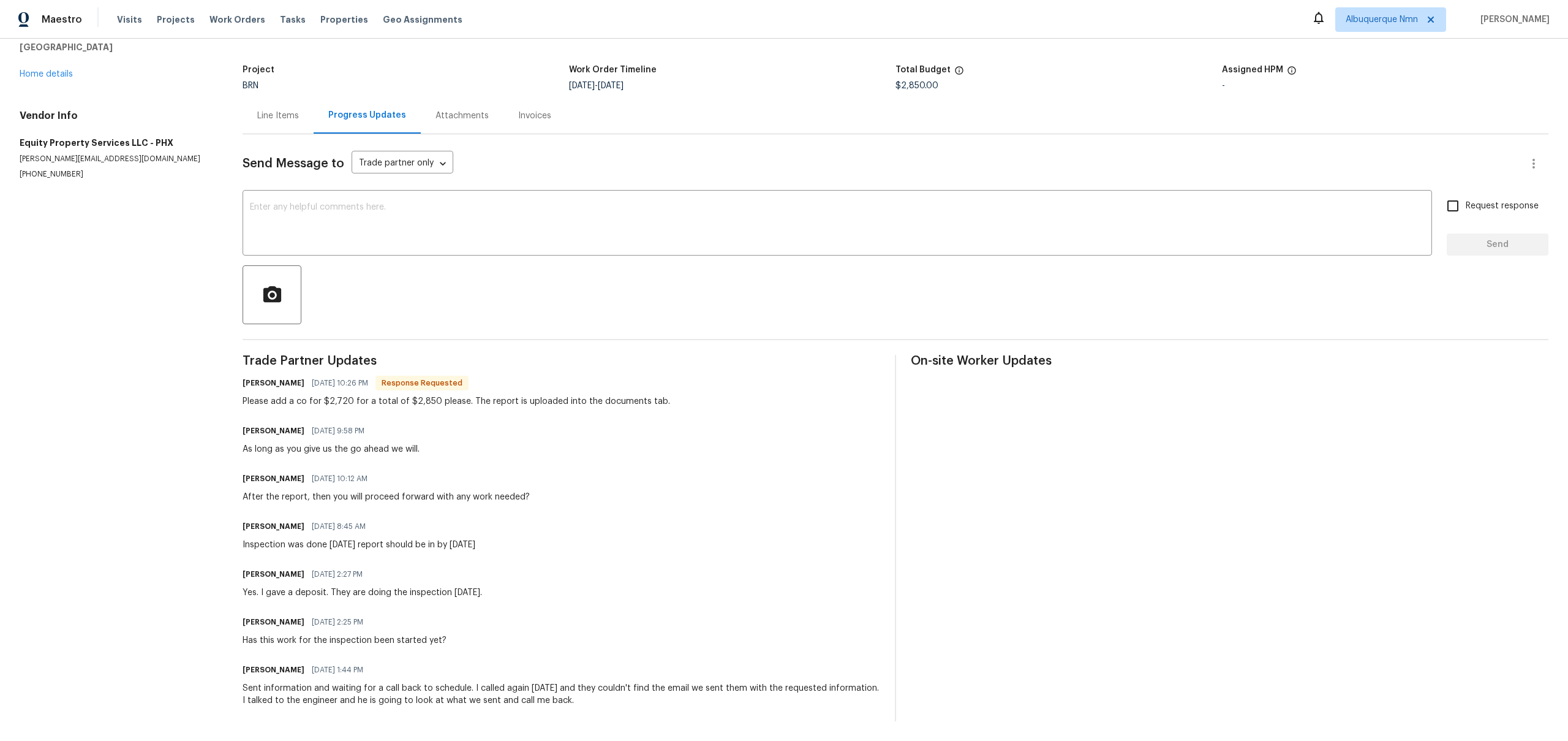
click at [288, 114] on div "Line Items" at bounding box center [278, 116] width 42 height 12
